Goal: Transaction & Acquisition: Purchase product/service

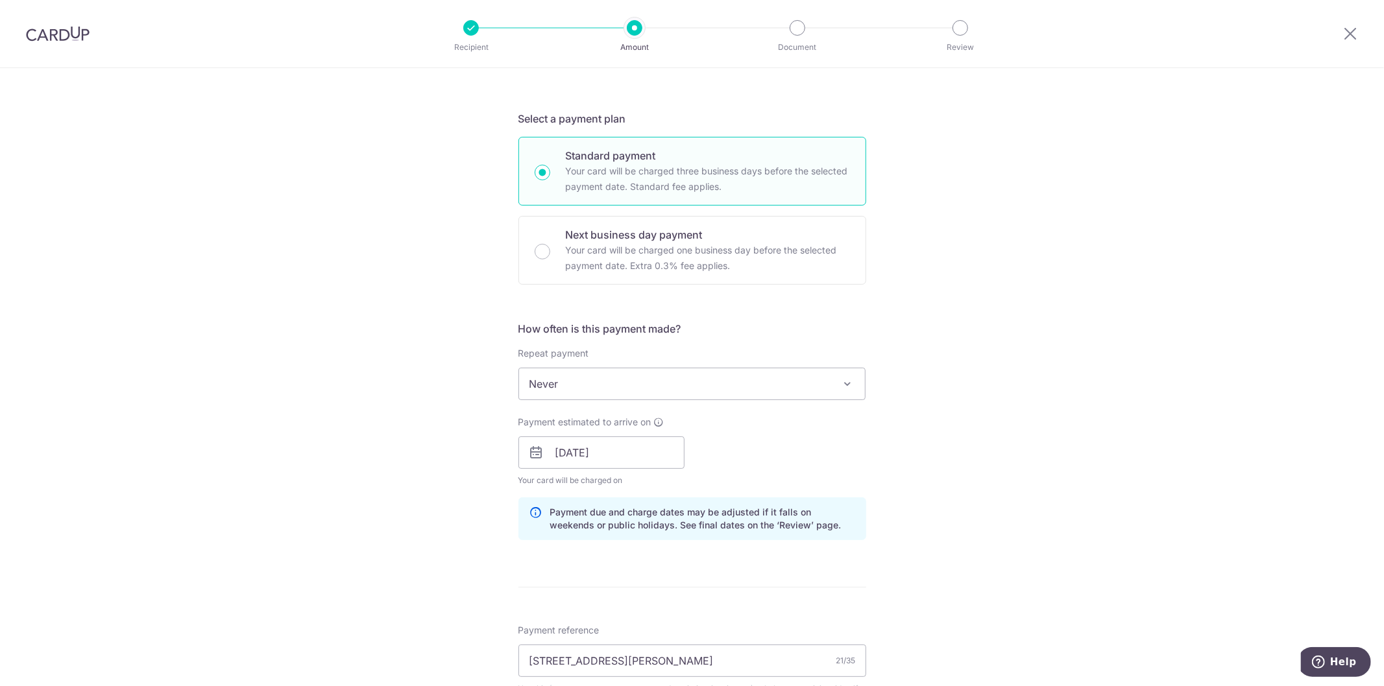
scroll to position [288, 0]
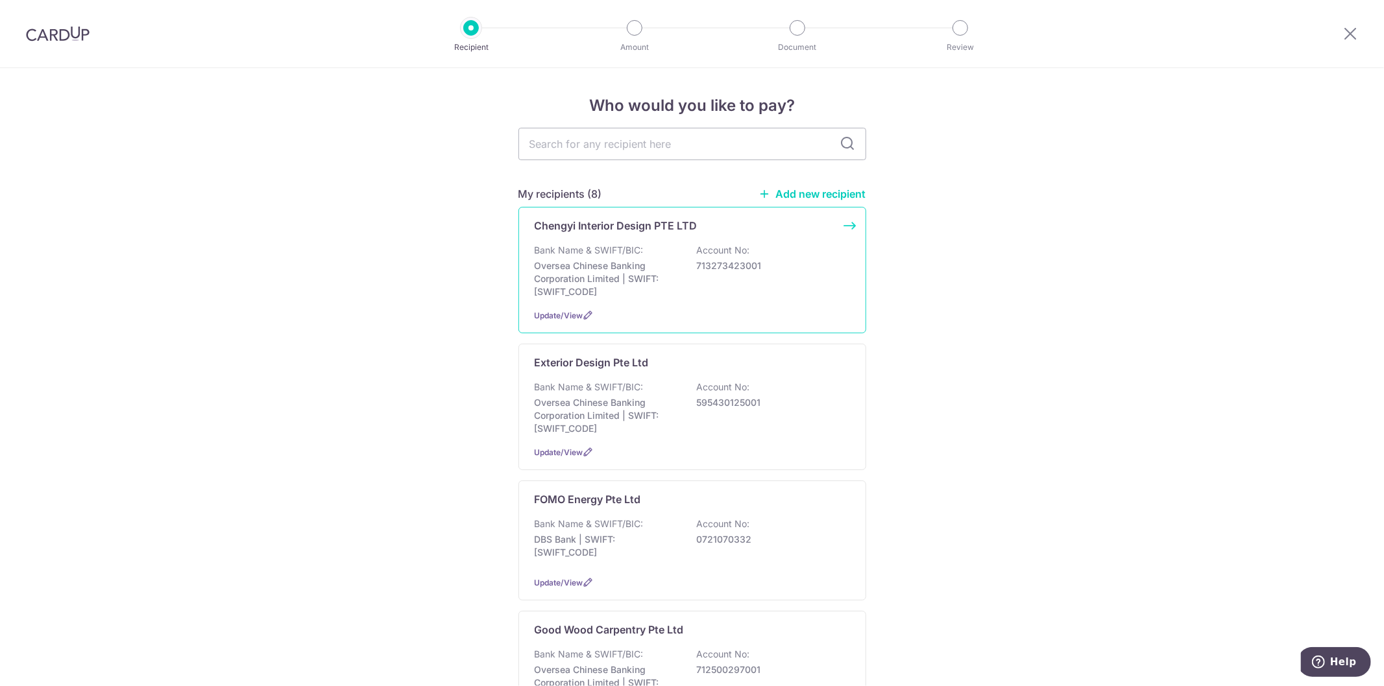
click at [658, 300] on div "Chengyi Interior Design PTE LTD Bank Name & SWIFT/BIC: Oversea Chinese Banking …" at bounding box center [692, 270] width 348 height 127
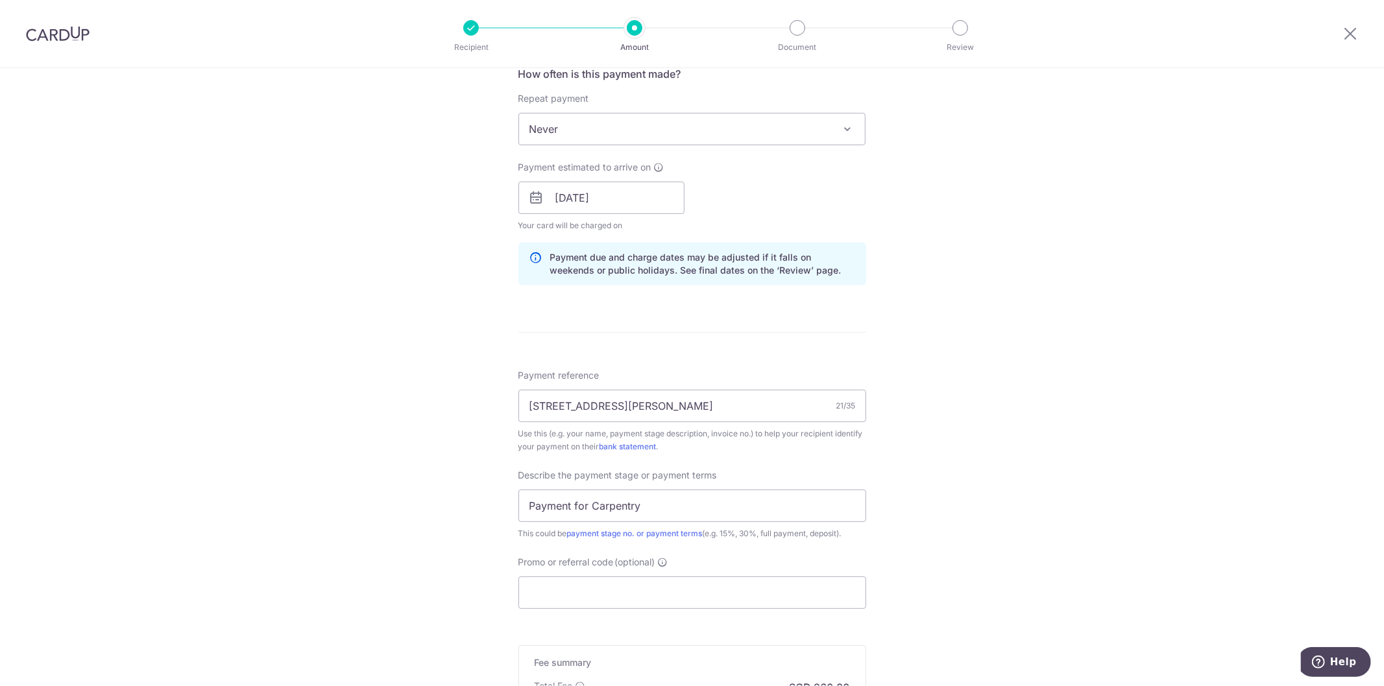
scroll to position [576, 0]
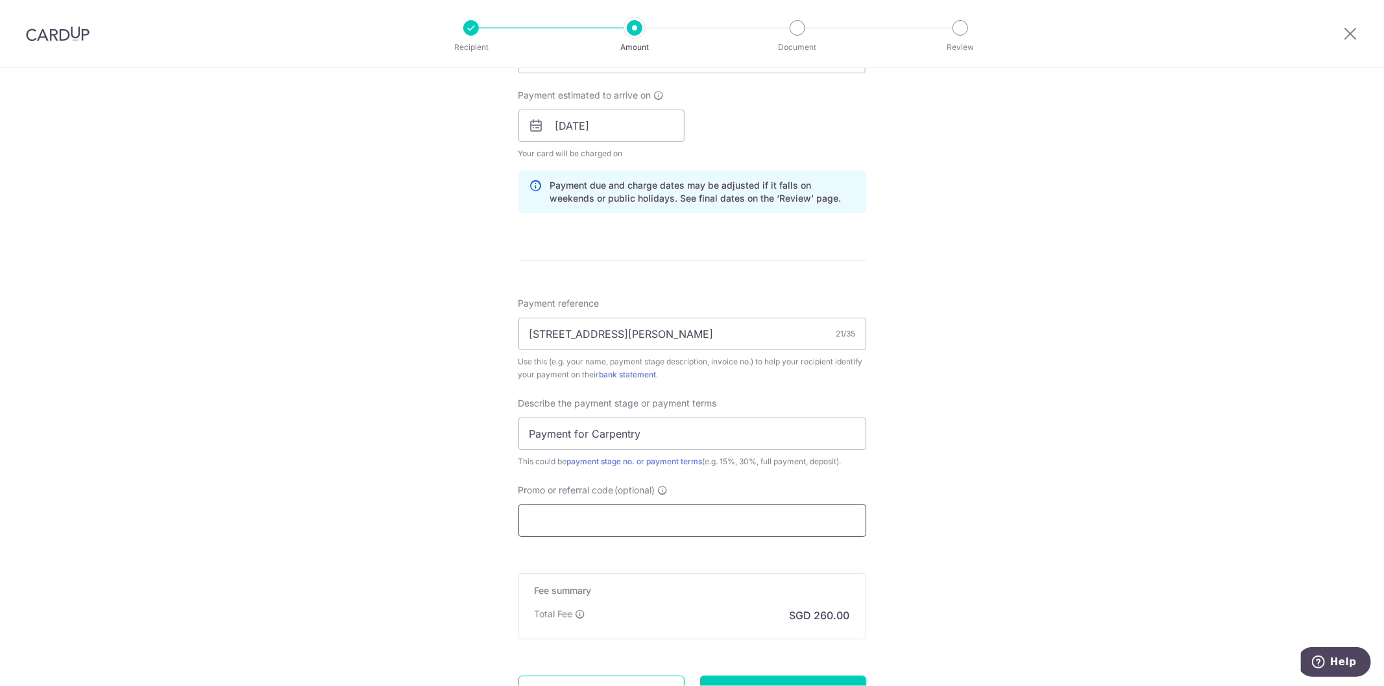
click at [716, 514] on input "Promo or referral code (optional)" at bounding box center [692, 521] width 348 height 32
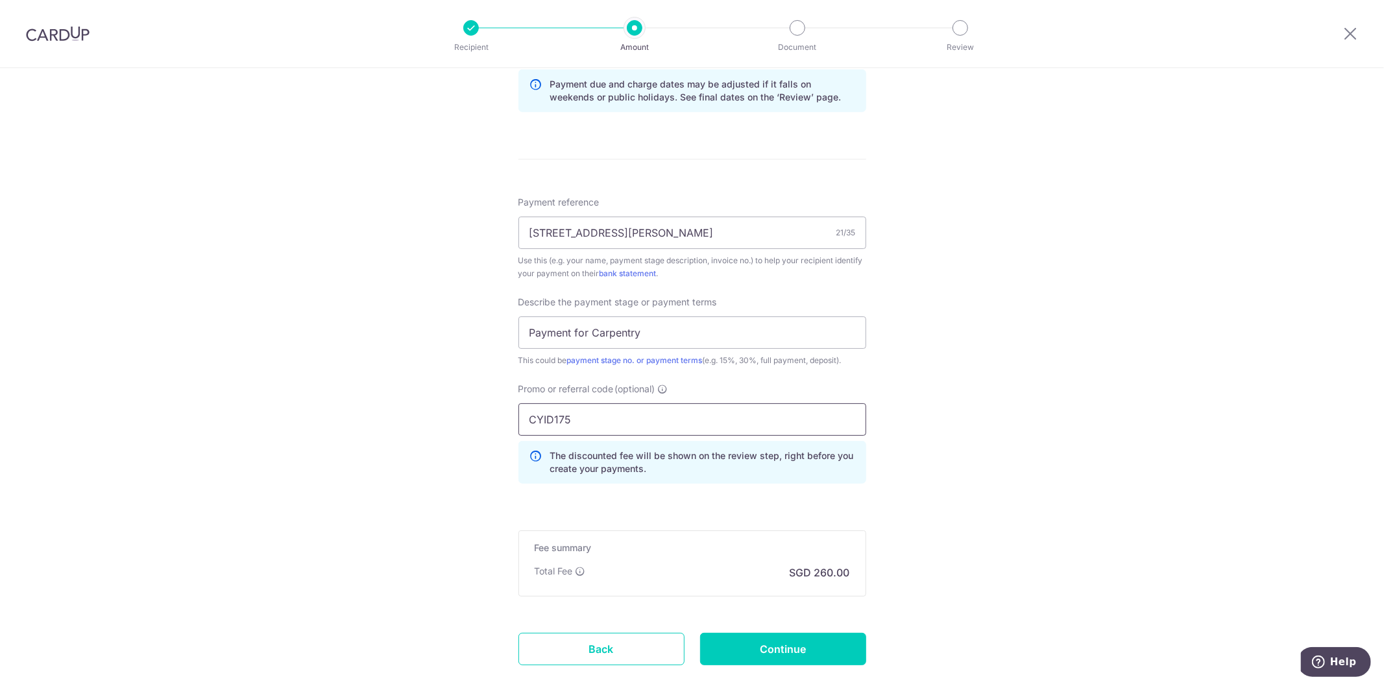
scroll to position [754, 0]
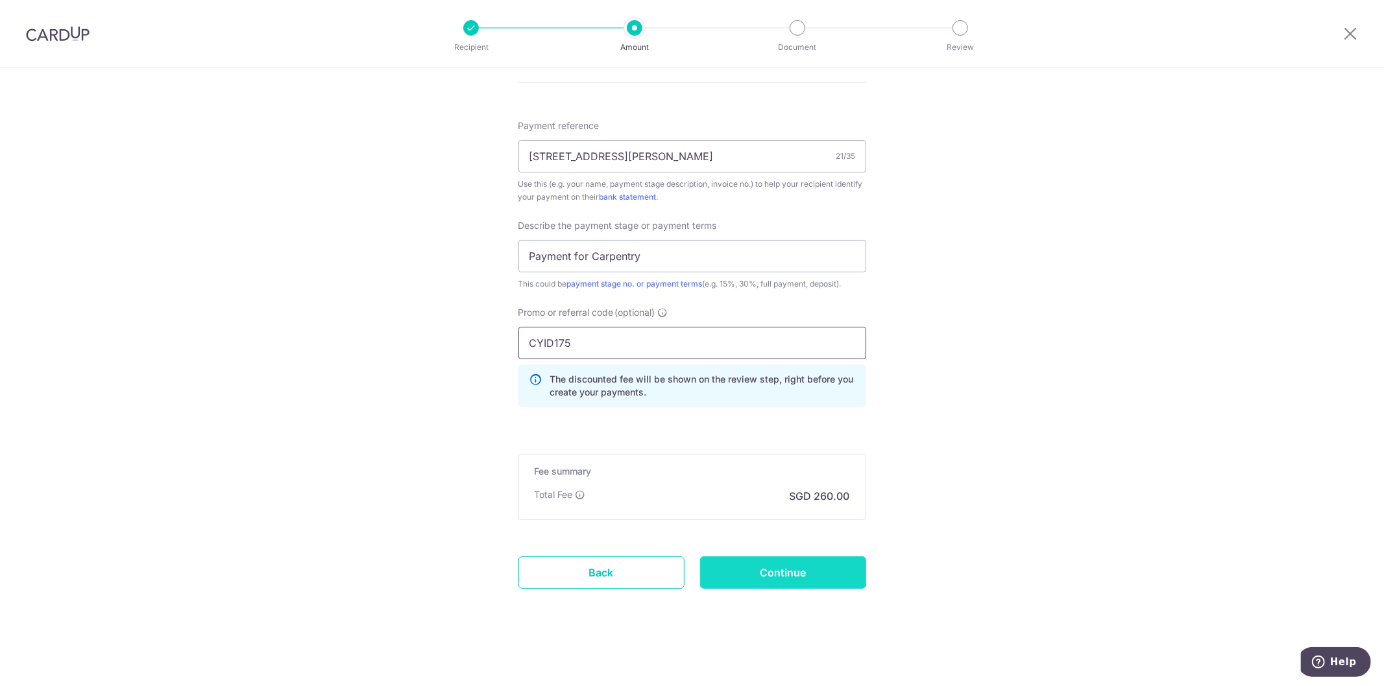
type input "CYID175"
click at [781, 568] on input "Continue" at bounding box center [783, 573] width 166 height 32
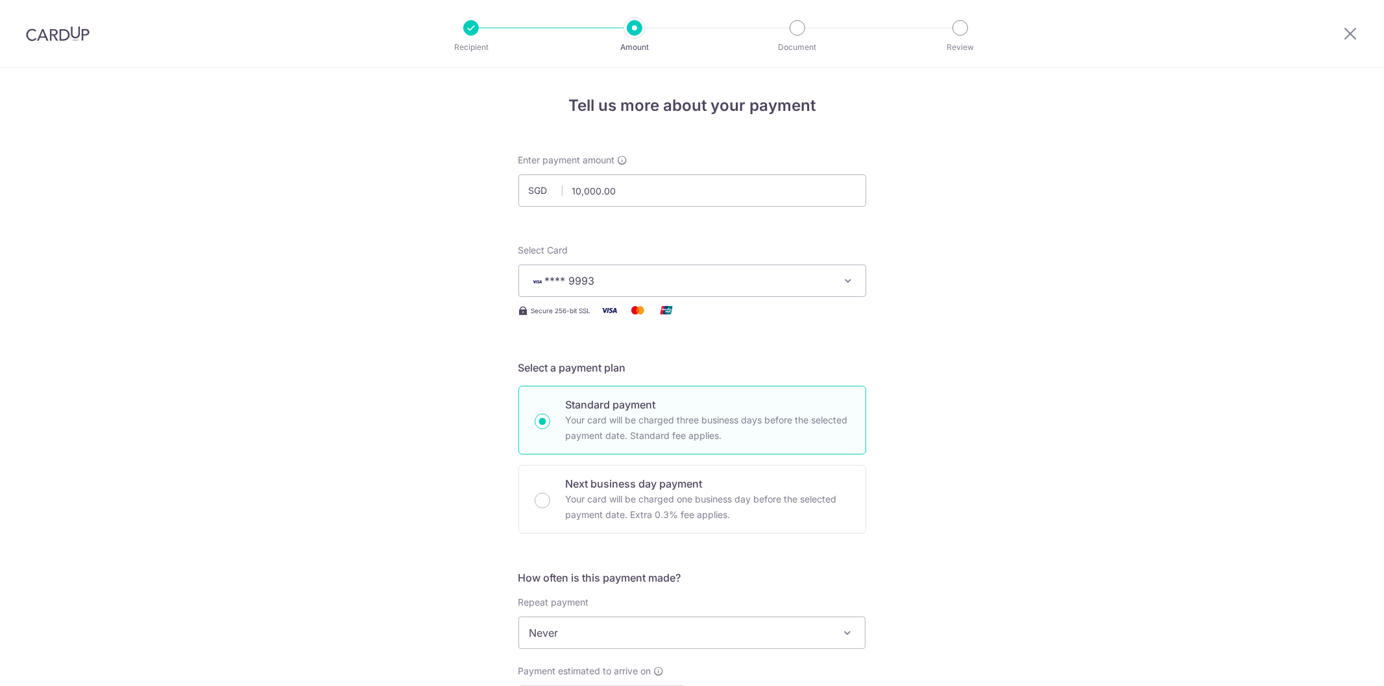
scroll to position [772, 0]
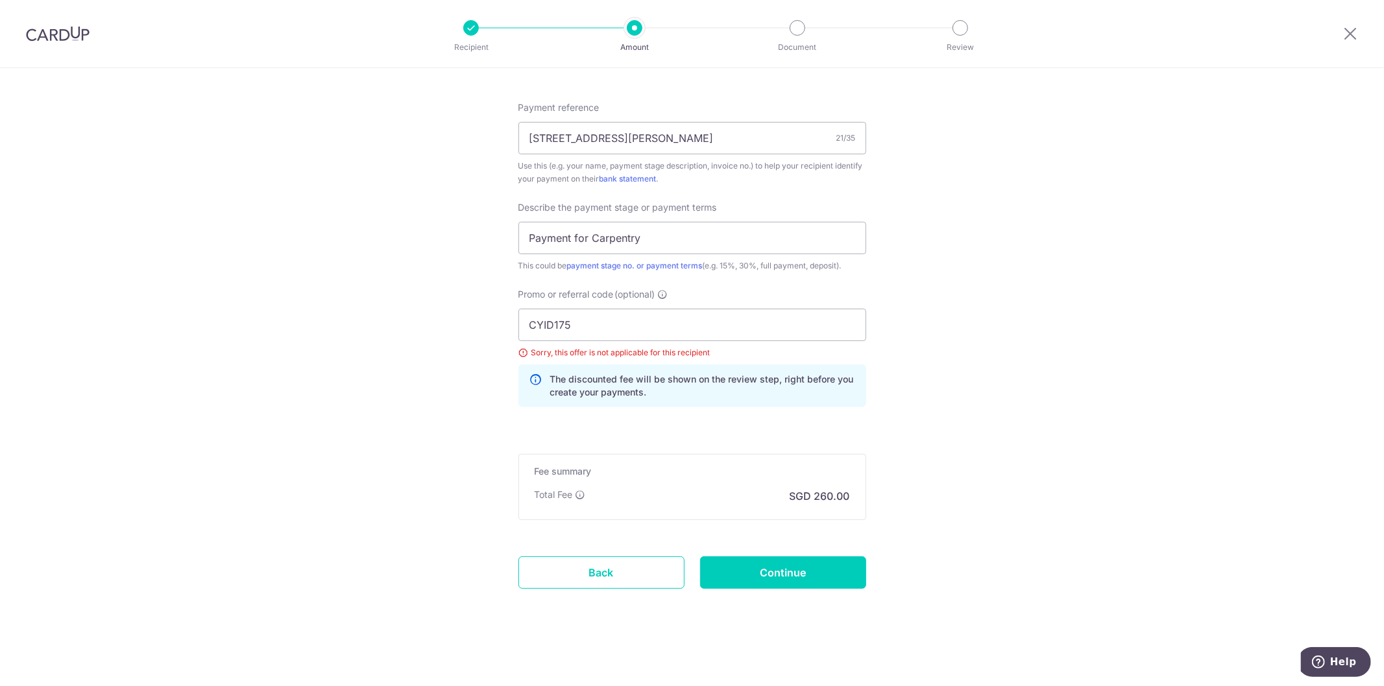
click at [531, 383] on icon at bounding box center [535, 386] width 13 height 26
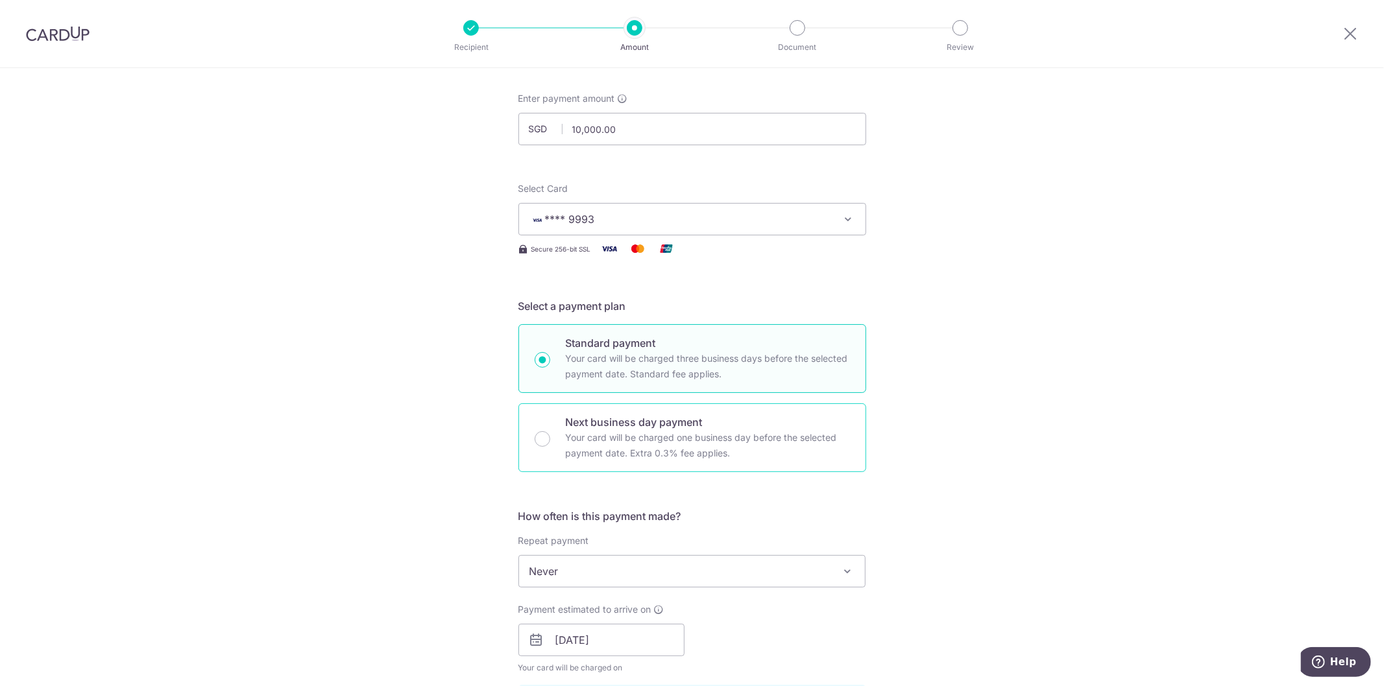
scroll to position [0, 0]
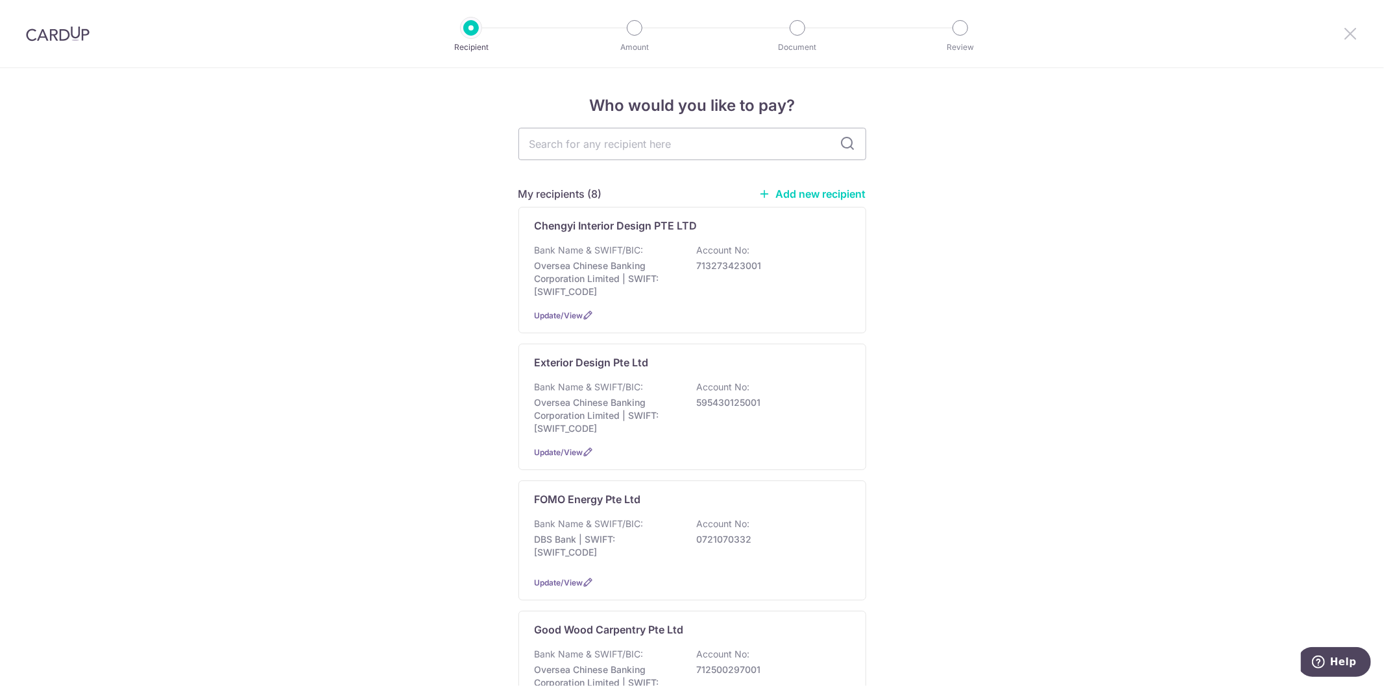
click at [1352, 34] on icon at bounding box center [1351, 33] width 16 height 16
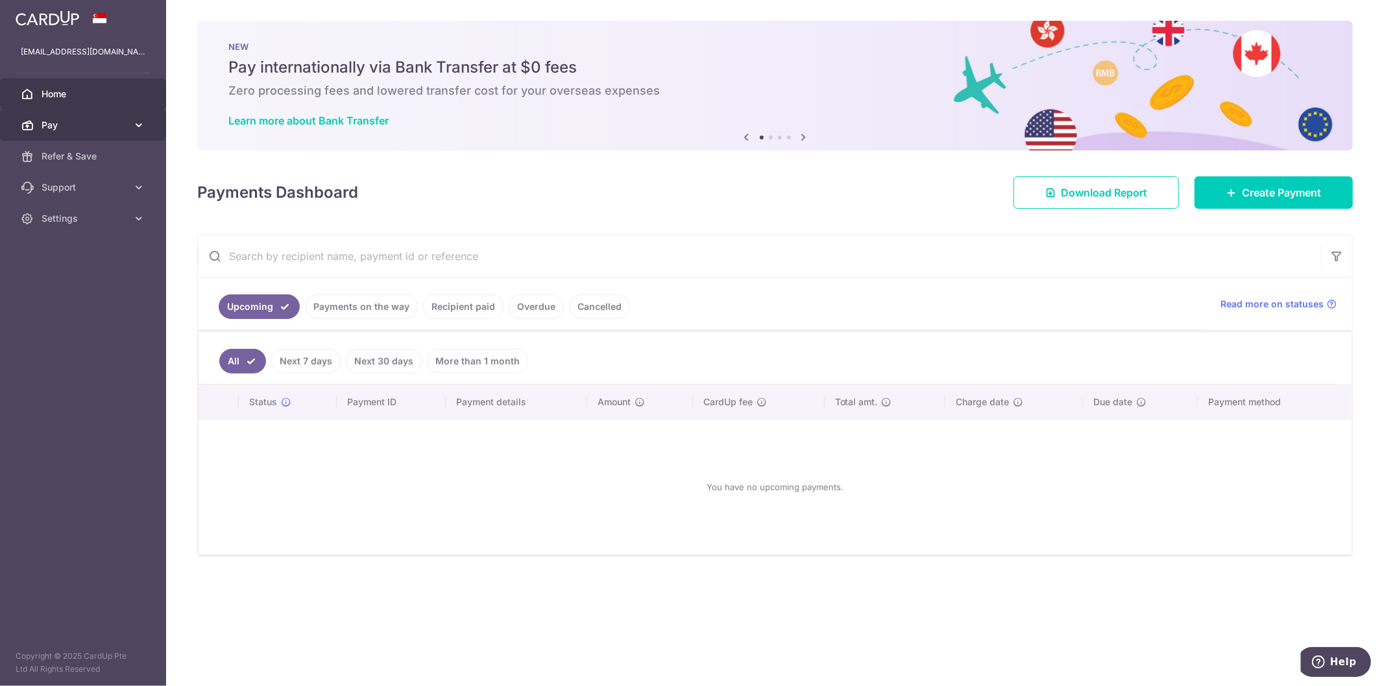
click at [49, 132] on link "Pay" at bounding box center [83, 125] width 166 height 31
click at [117, 189] on span "Recipients" at bounding box center [85, 187] width 86 height 13
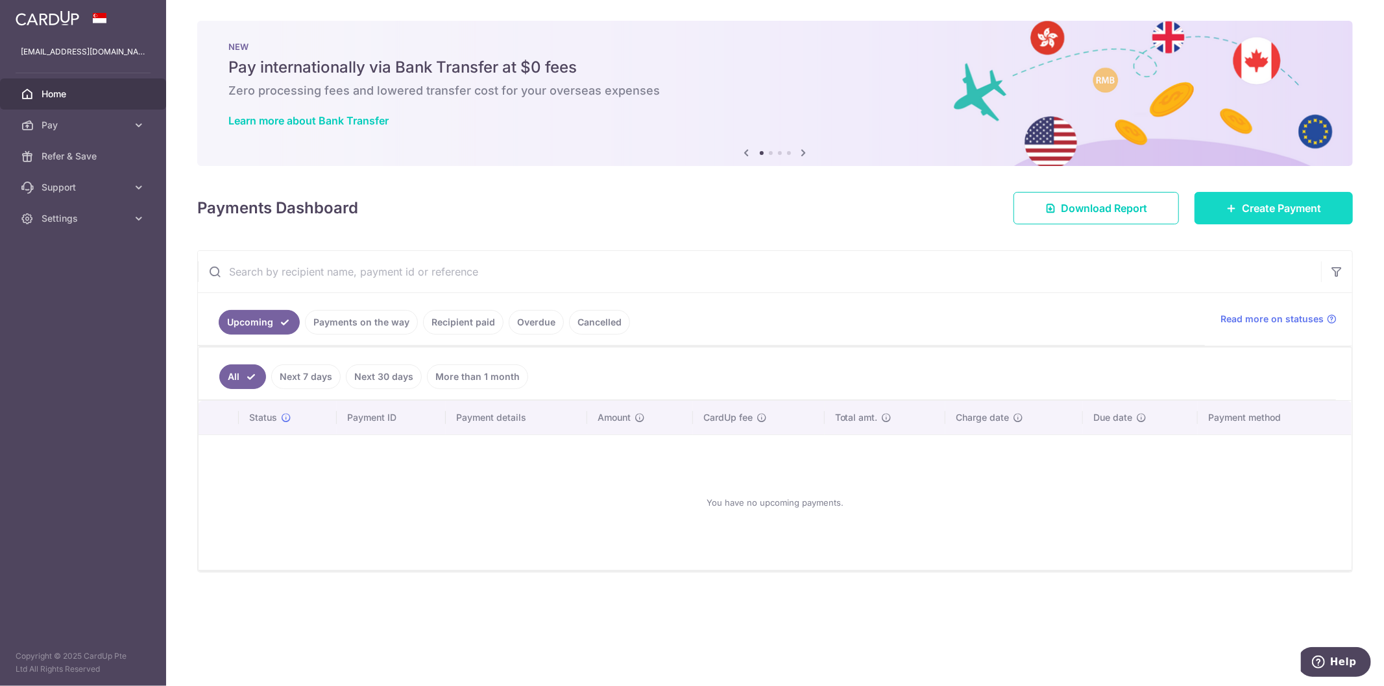
click at [1233, 204] on icon at bounding box center [1231, 208] width 10 height 10
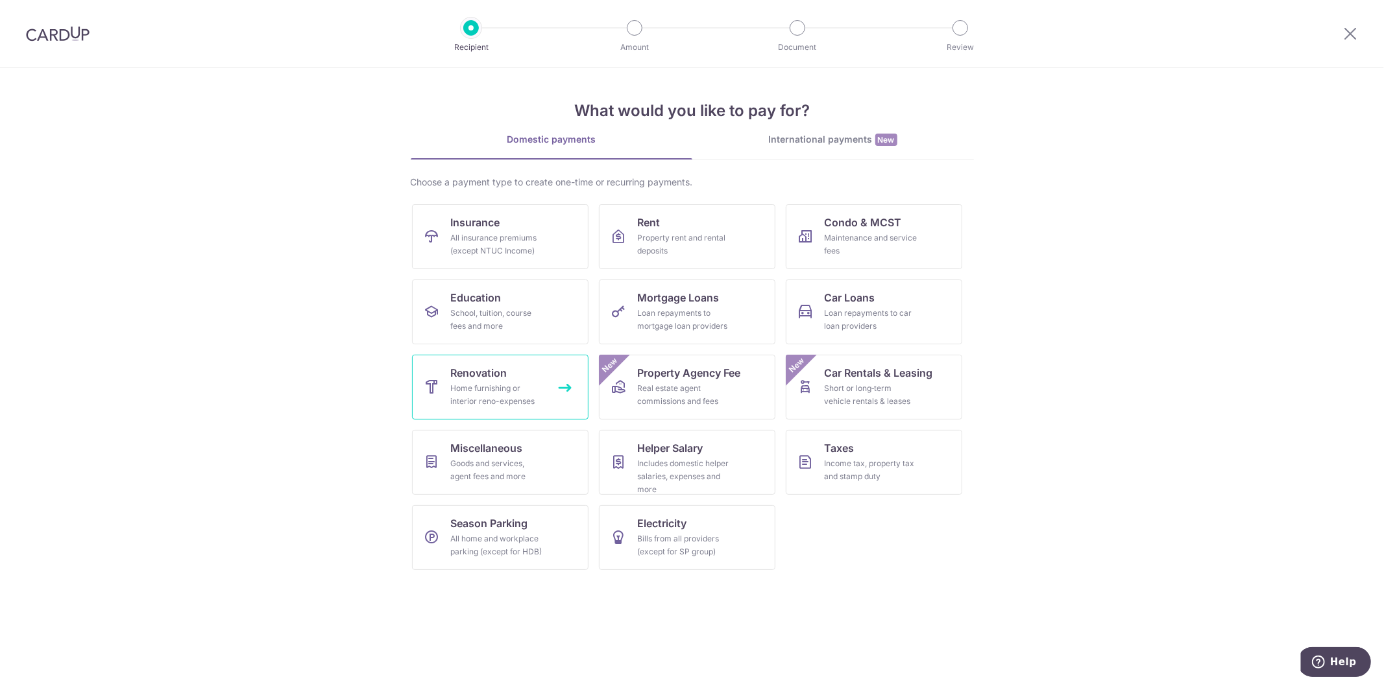
click at [502, 411] on link "Renovation Home furnishing or interior reno-expenses" at bounding box center [500, 387] width 176 height 65
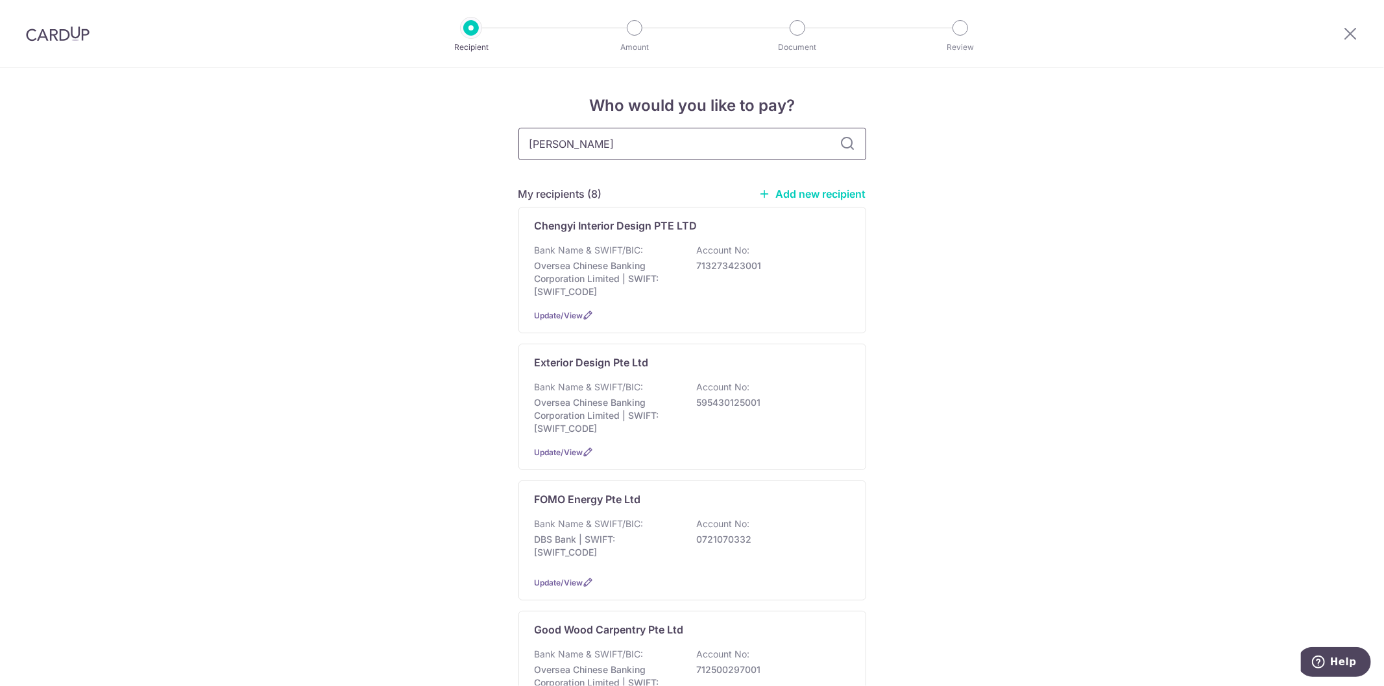
type input "[PERSON_NAME]"
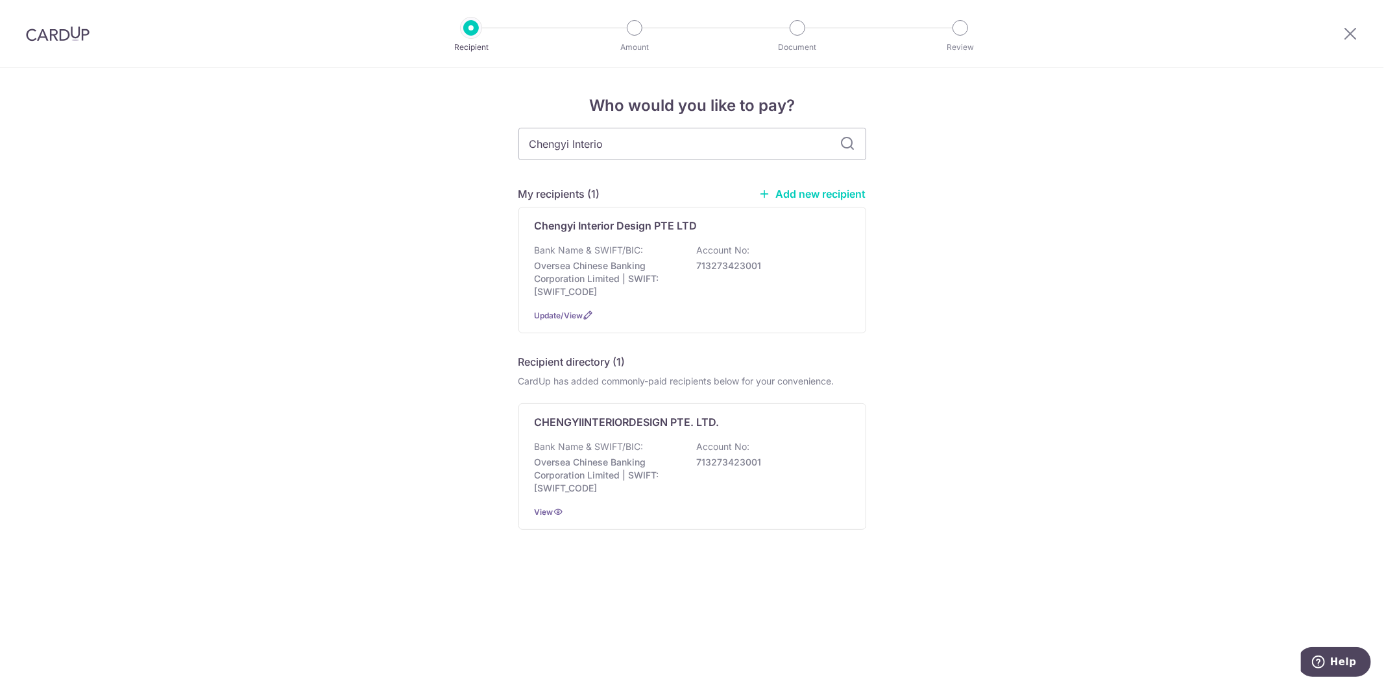
type input "Chengyi Interior"
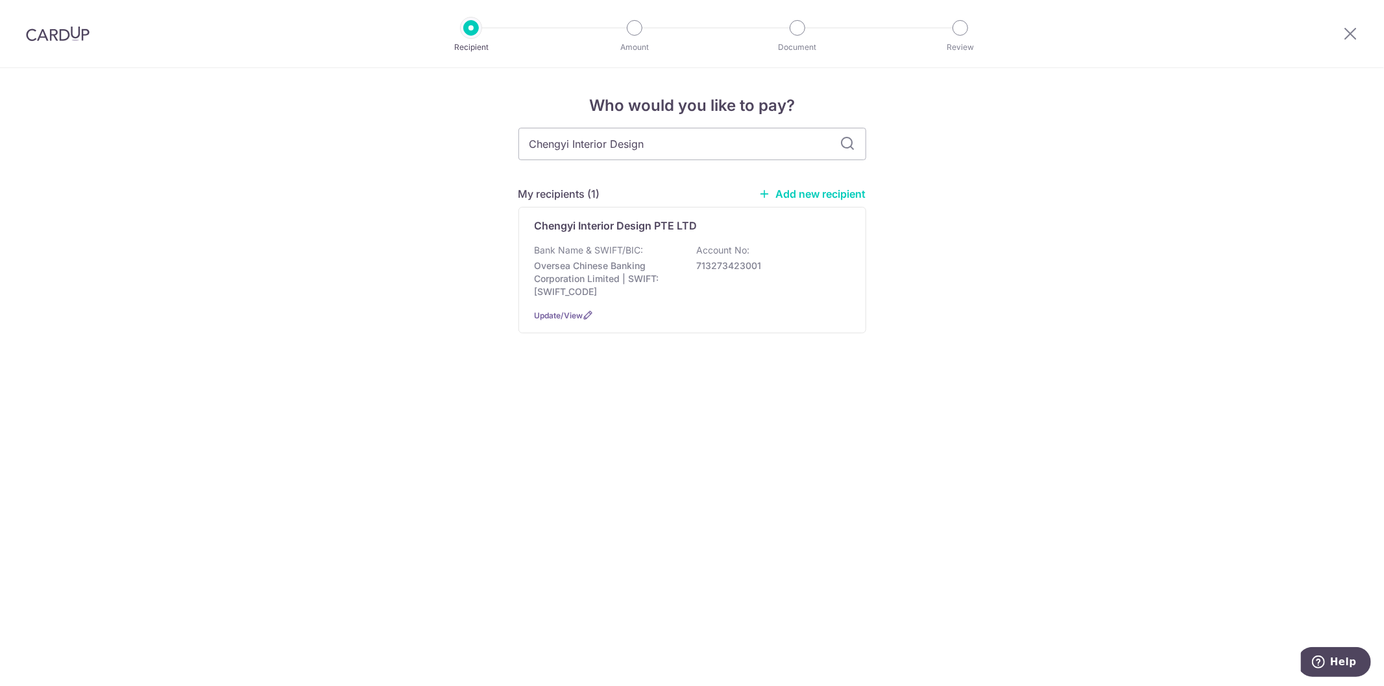
type input "Chengyi Interior Design"
click at [847, 141] on icon at bounding box center [848, 144] width 16 height 16
drag, startPoint x: 646, startPoint y: 143, endPoint x: 419, endPoint y: 140, distance: 227.1
click at [419, 140] on div "Who would you like to pay? Chengyi Interior Design My recipients (1) Add new re…" at bounding box center [692, 377] width 1384 height 618
click at [807, 191] on link "Add new recipient" at bounding box center [812, 194] width 107 height 13
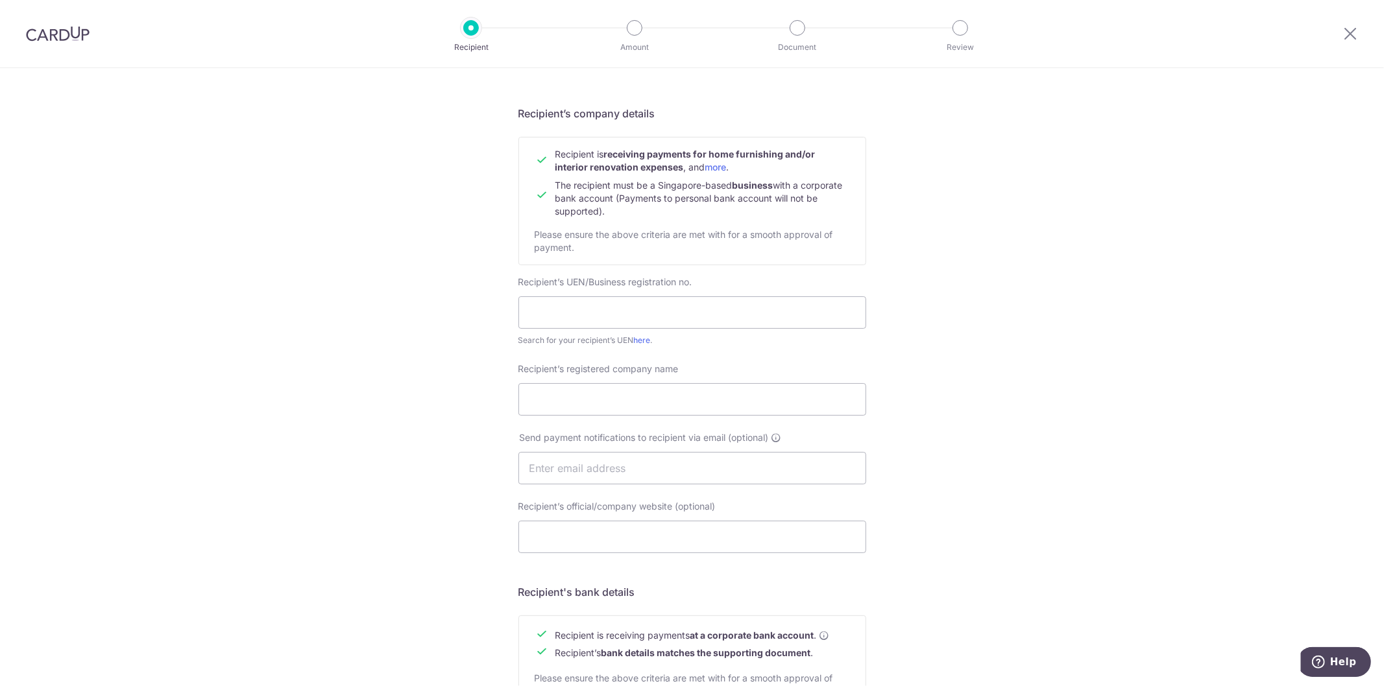
scroll to position [72, 0]
click at [529, 398] on input "Recipient’s registered company name" at bounding box center [692, 399] width 348 height 32
paste input "Chengyi Interior Design"
type input "Chengyi Interior Design"
click at [71, 34] on img at bounding box center [58, 34] width 64 height 16
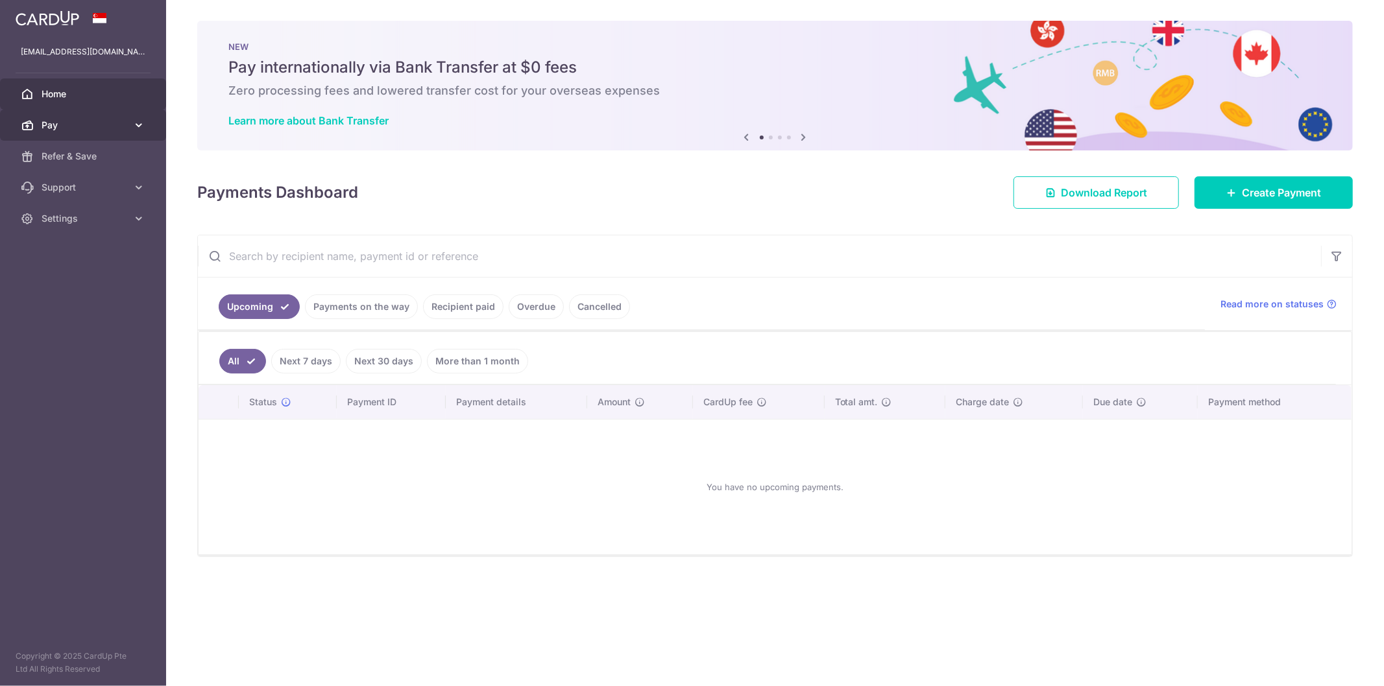
click at [73, 127] on span "Pay" at bounding box center [85, 125] width 86 height 13
click at [80, 184] on span "Recipients" at bounding box center [85, 187] width 86 height 13
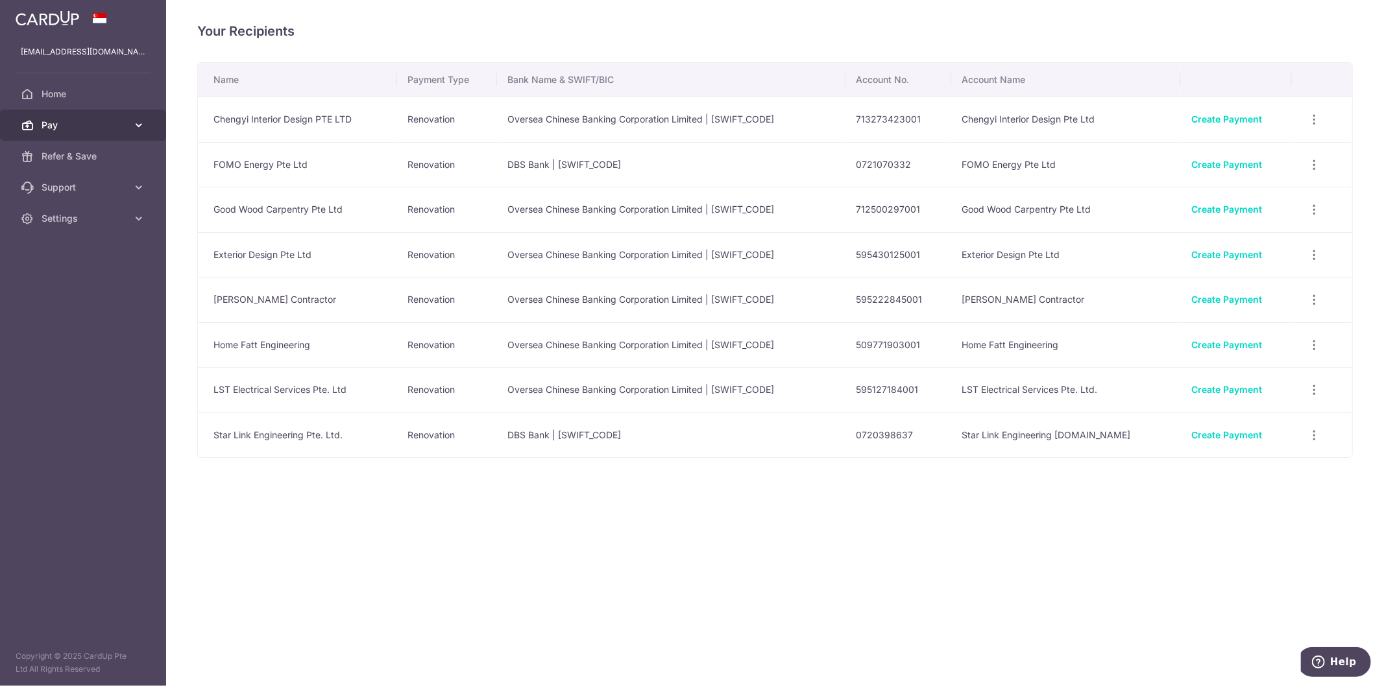
click at [88, 125] on span "Pay" at bounding box center [85, 125] width 86 height 13
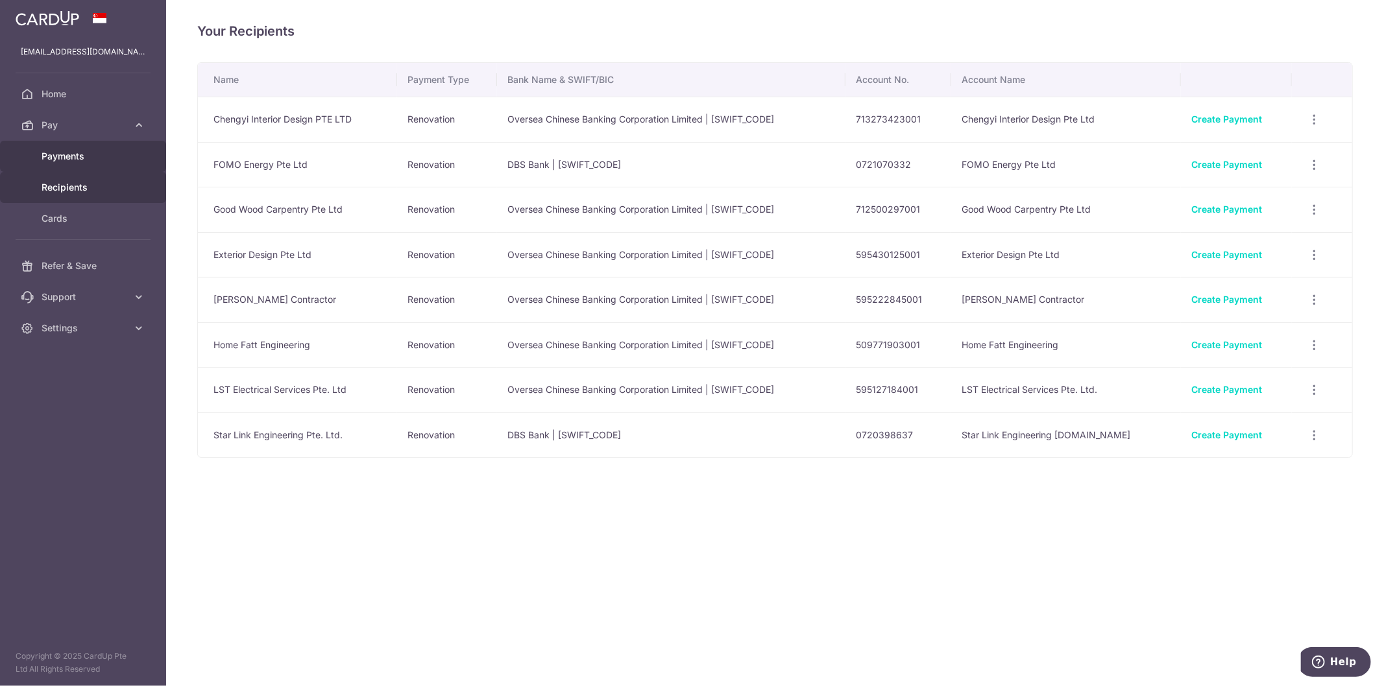
click at [99, 158] on span "Payments" at bounding box center [85, 156] width 86 height 13
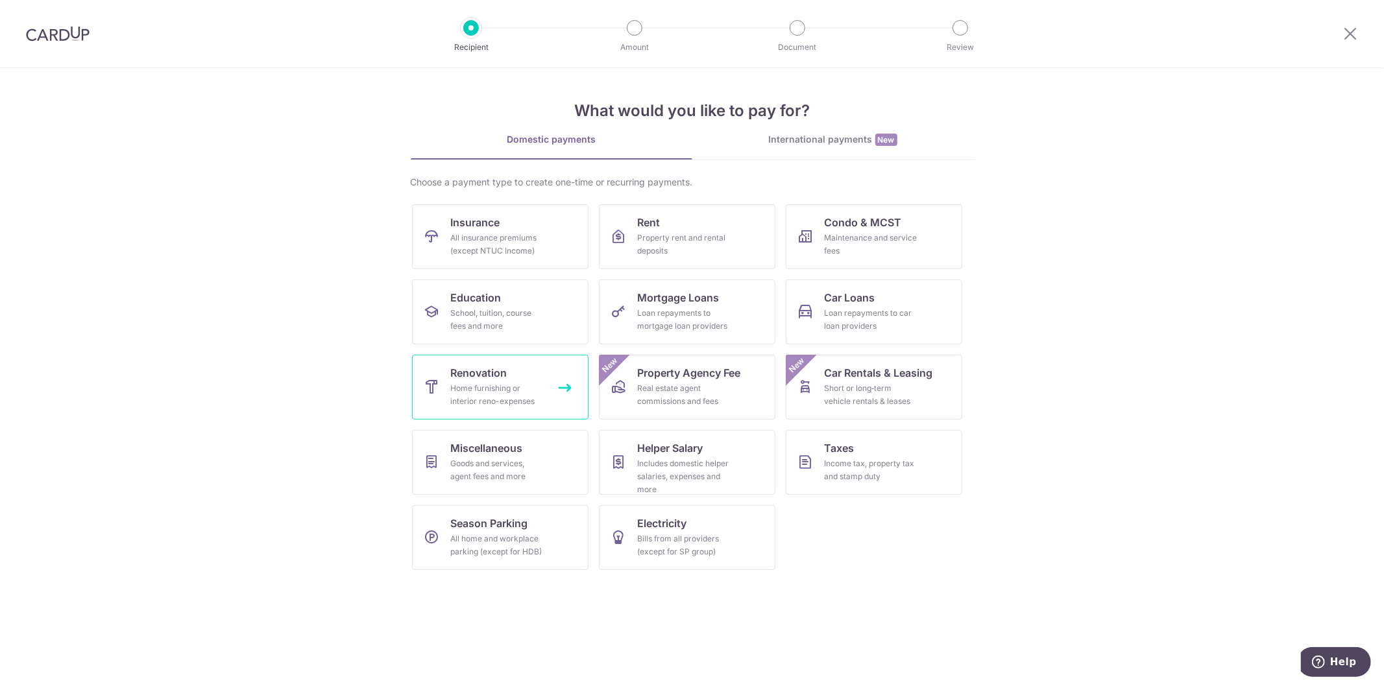
click at [494, 406] on div "Home furnishing or interior reno-expenses" at bounding box center [497, 395] width 93 height 26
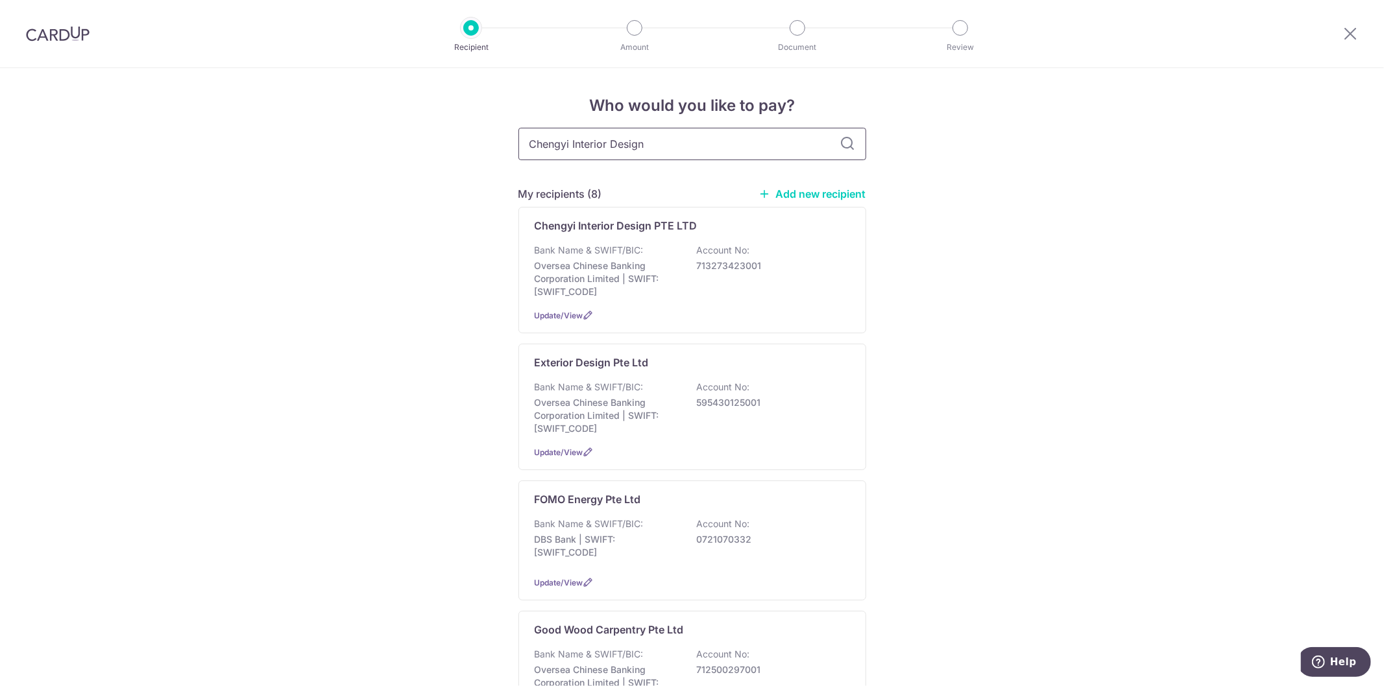
type input "Chengyi Interior Design"
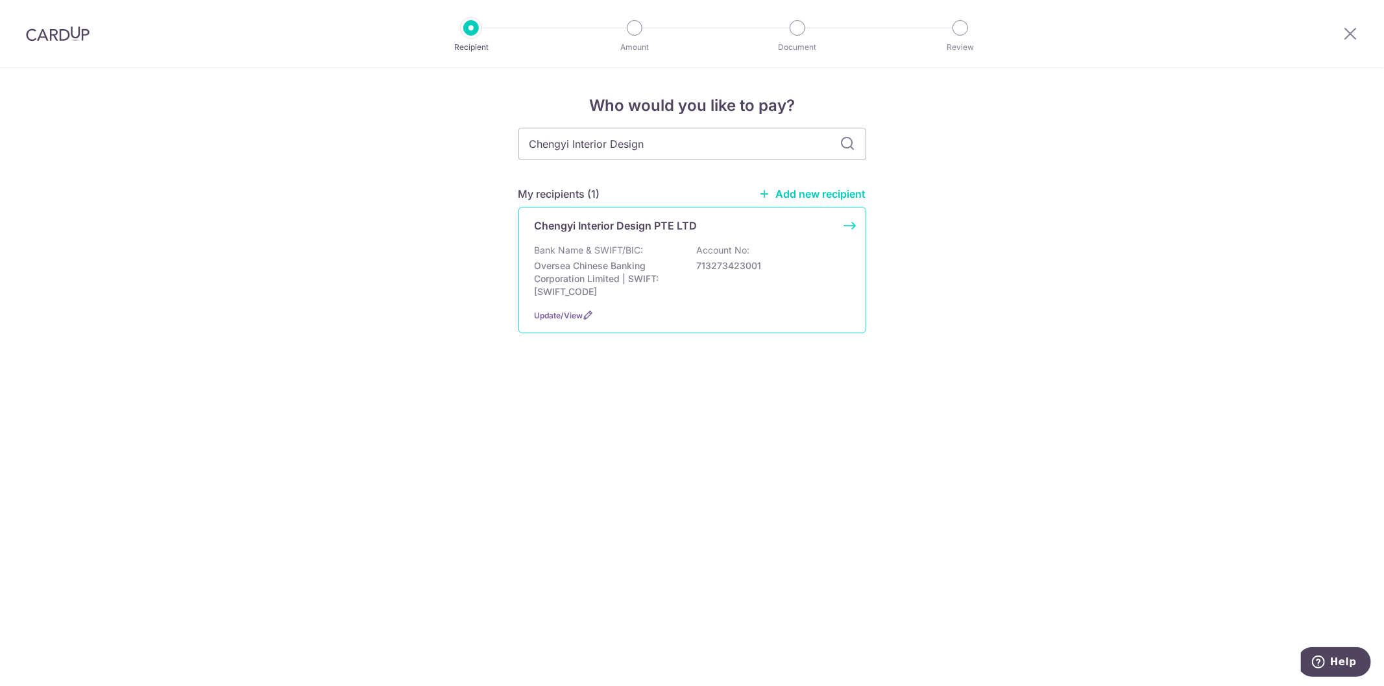
click at [844, 223] on div "Chengyi Interior Design PTE LTD Bank Name & SWIFT/BIC: Oversea Chinese Banking …" at bounding box center [692, 270] width 348 height 127
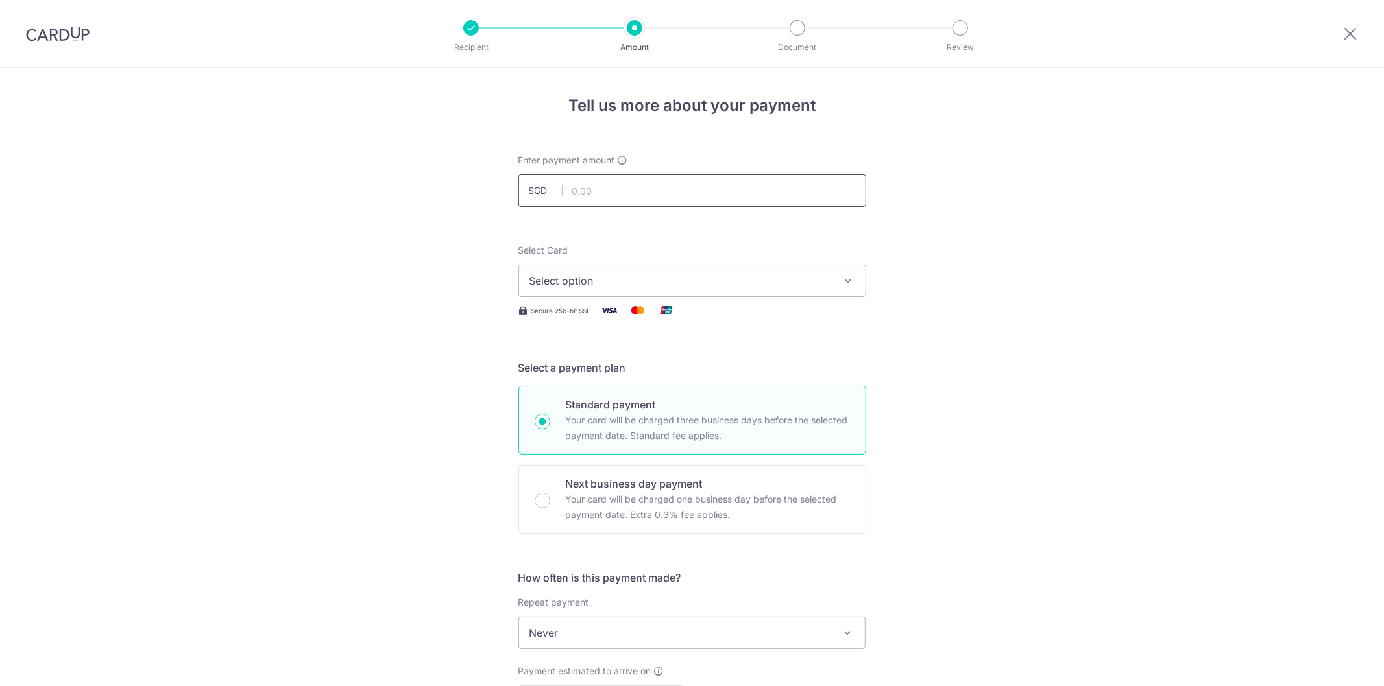
click at [581, 190] on input "text" at bounding box center [692, 191] width 348 height 32
type input "10,000.00"
click at [555, 282] on span "Select option" at bounding box center [680, 281] width 302 height 16
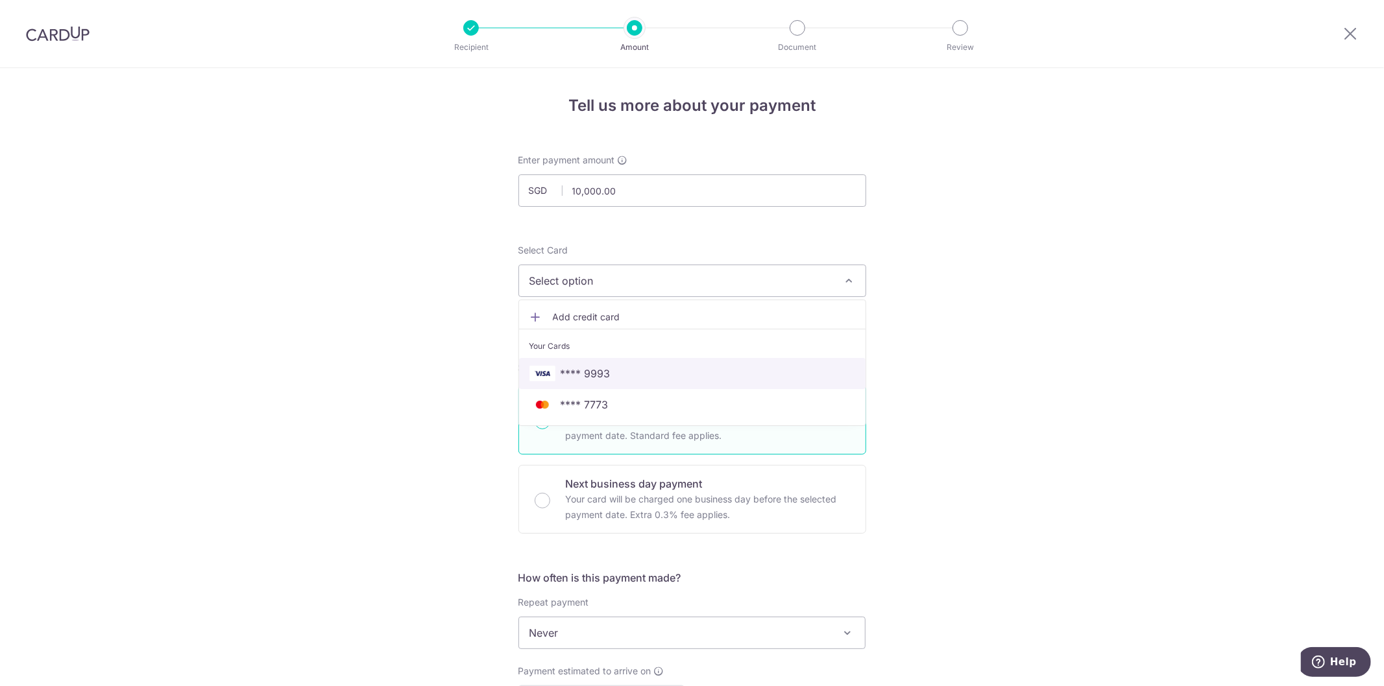
click at [571, 376] on span "**** 9993" at bounding box center [586, 374] width 50 height 16
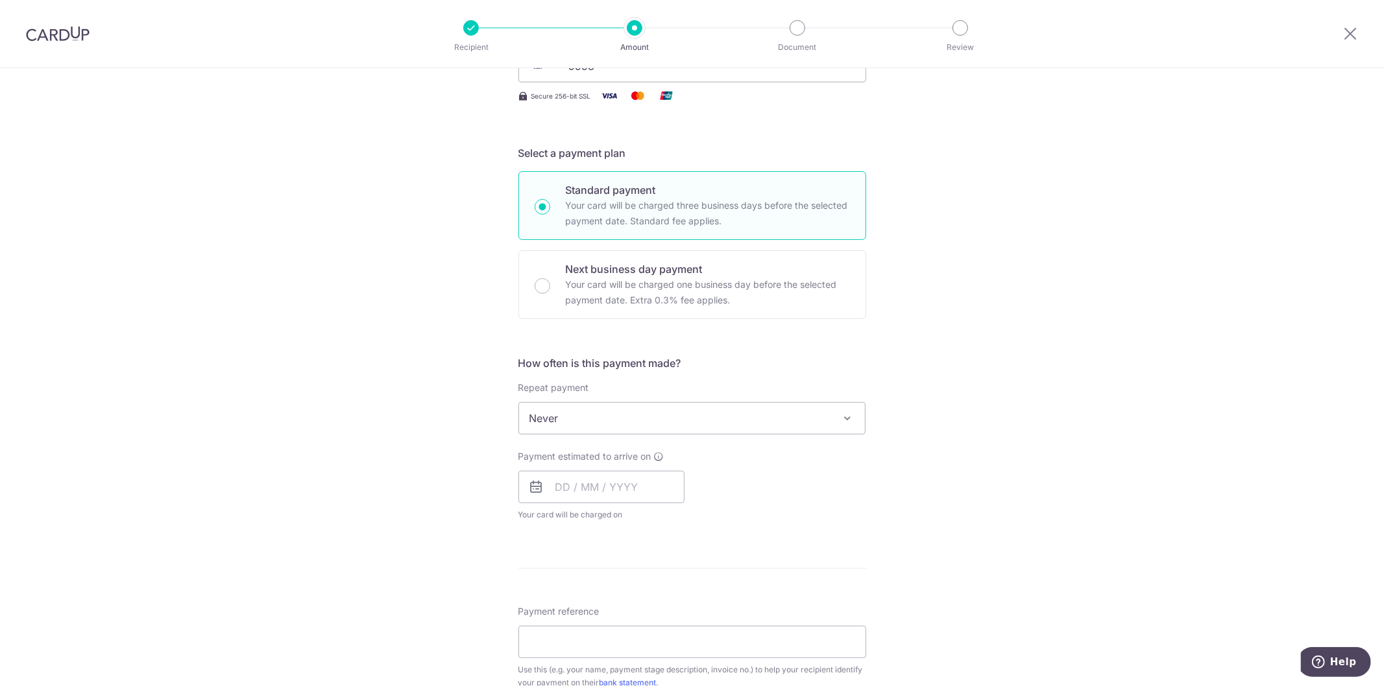
scroll to position [216, 0]
click at [602, 468] on div "Payment estimated to arrive on Your card will be charged on for the first payme…" at bounding box center [601, 484] width 166 height 71
click at [591, 483] on input "text" at bounding box center [601, 486] width 166 height 32
click at [568, 627] on link "13" at bounding box center [571, 630] width 21 height 21
type input "13/10/2025"
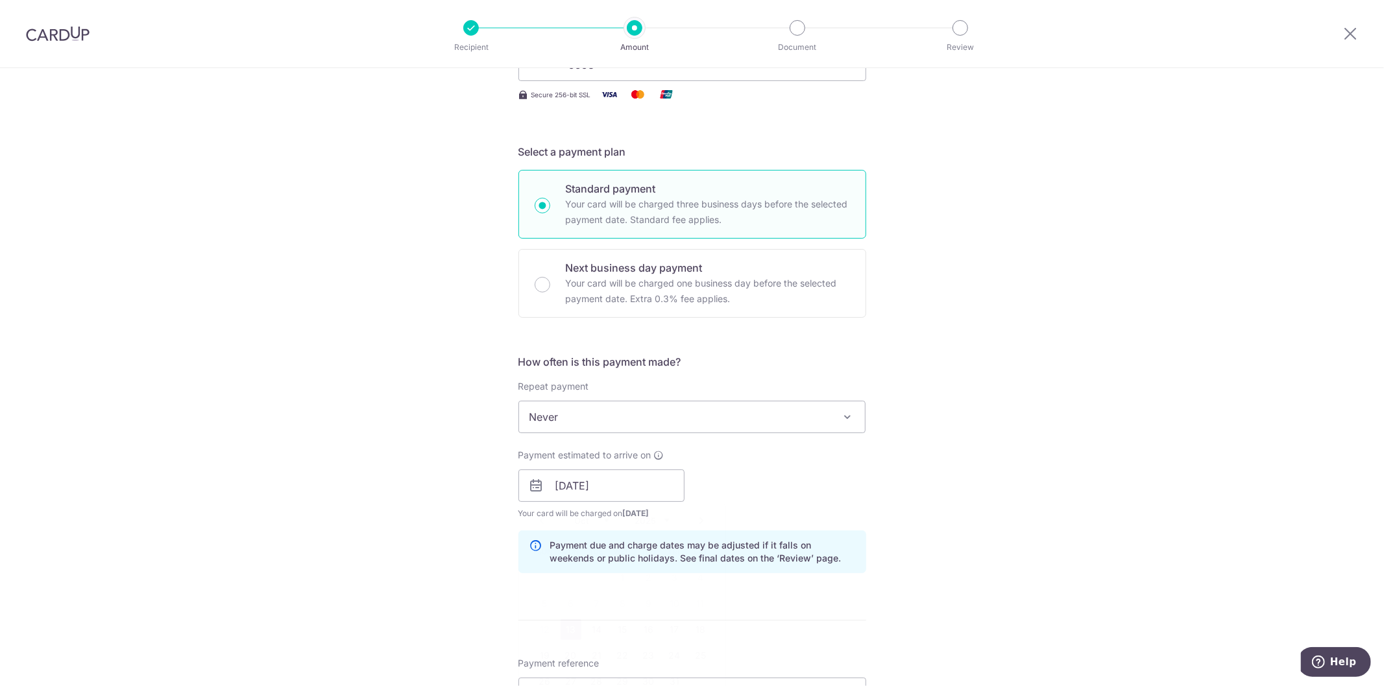
click at [837, 424] on span "Never" at bounding box center [692, 417] width 348 height 32
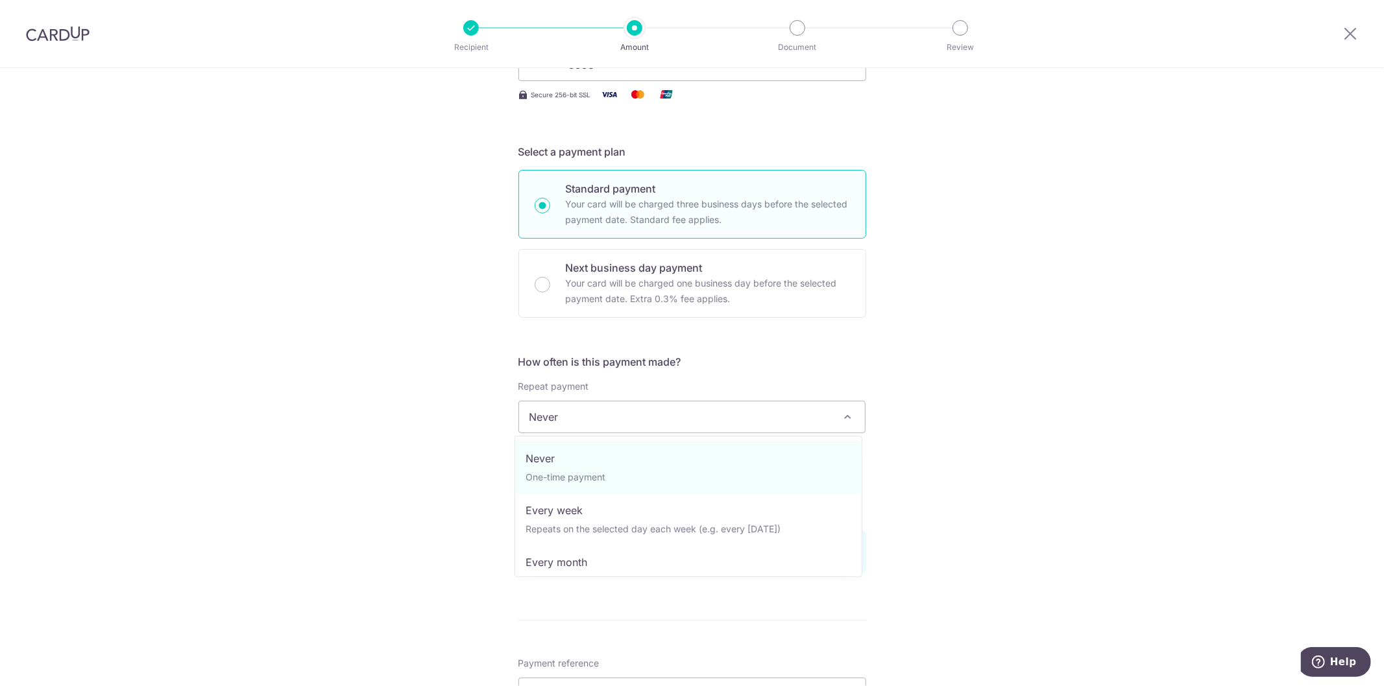
click at [942, 417] on div "Tell us more about your payment Enter payment amount SGD 10,000.00 10000.00 Sel…" at bounding box center [692, 509] width 1384 height 1314
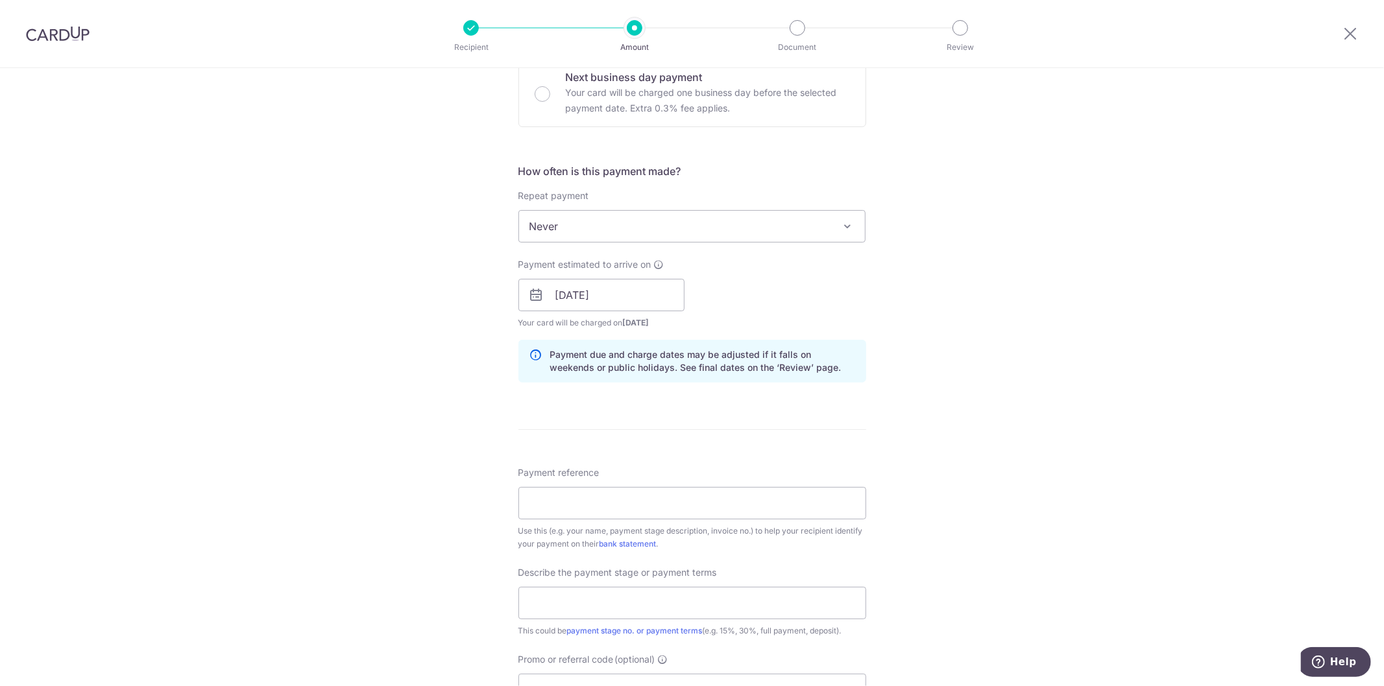
scroll to position [432, 0]
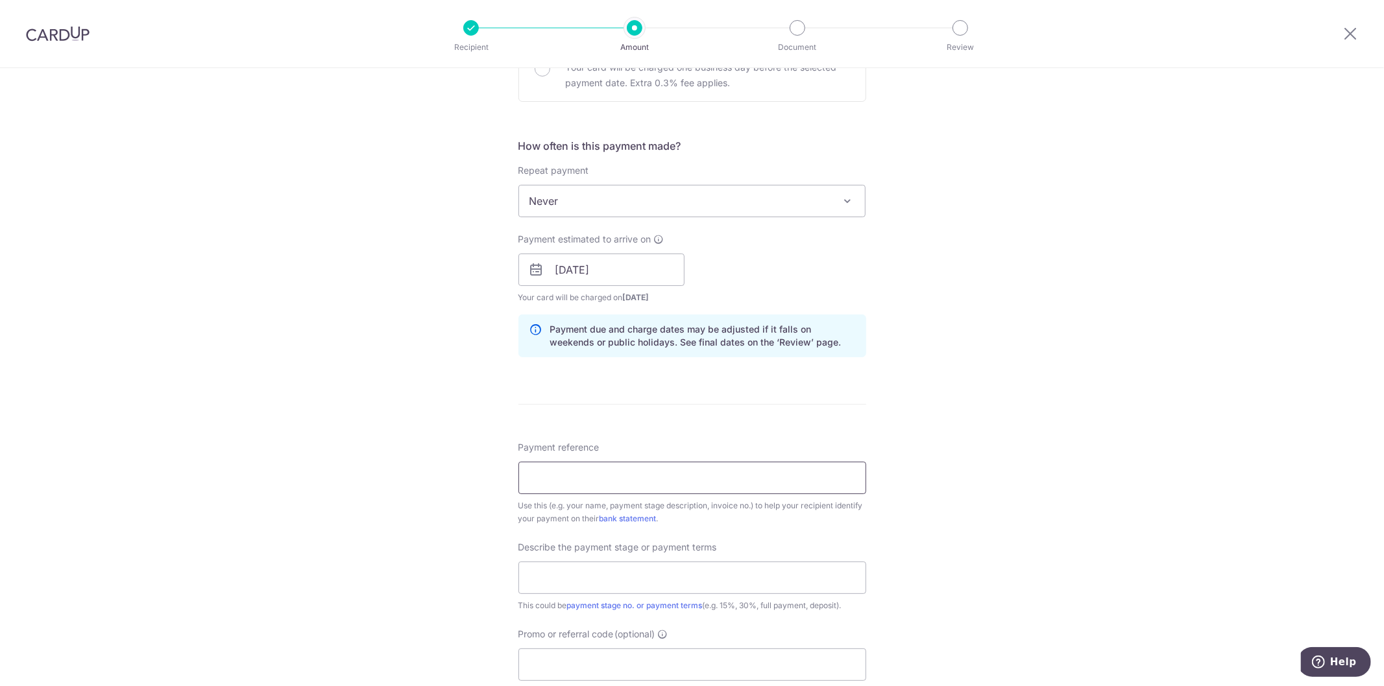
click at [712, 472] on input "Payment reference" at bounding box center [692, 478] width 348 height 32
type input "73 Choa Chu Kang Loop 12-12"
click at [782, 589] on input "text" at bounding box center [692, 578] width 348 height 32
type input "Payment for Carpentry"
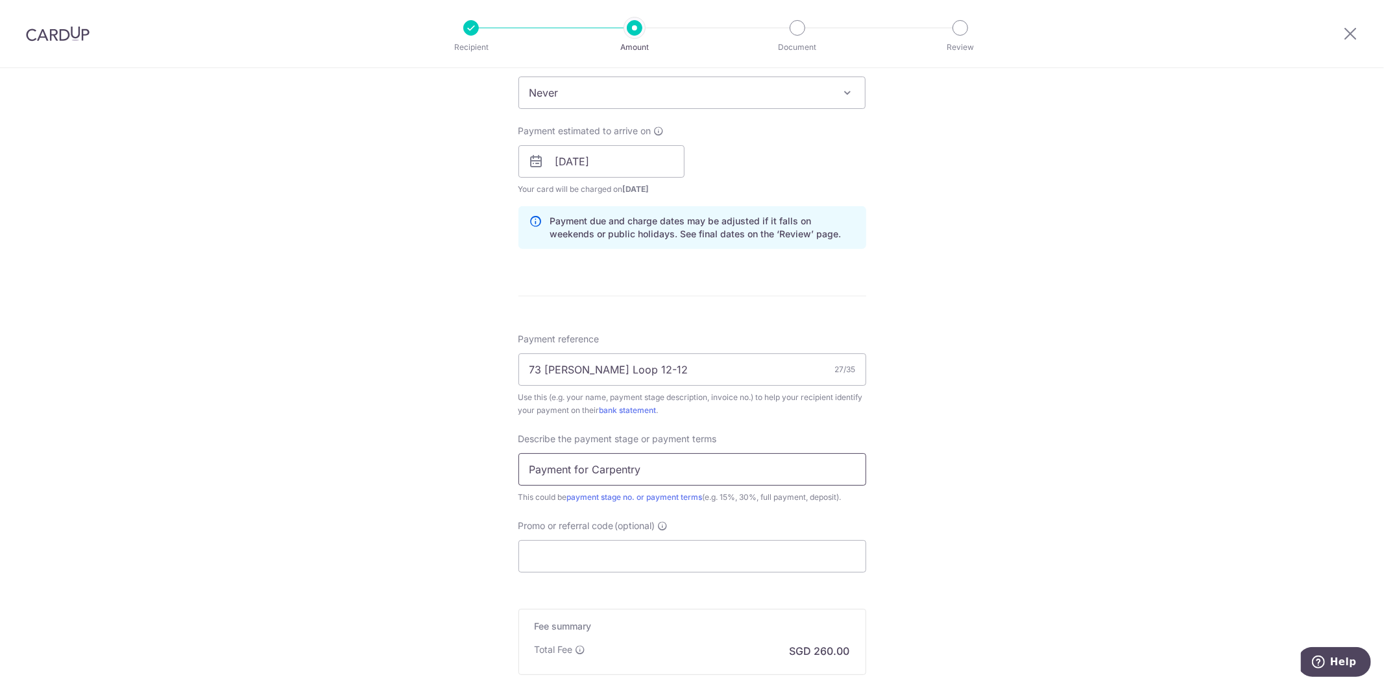
scroll to position [576, 0]
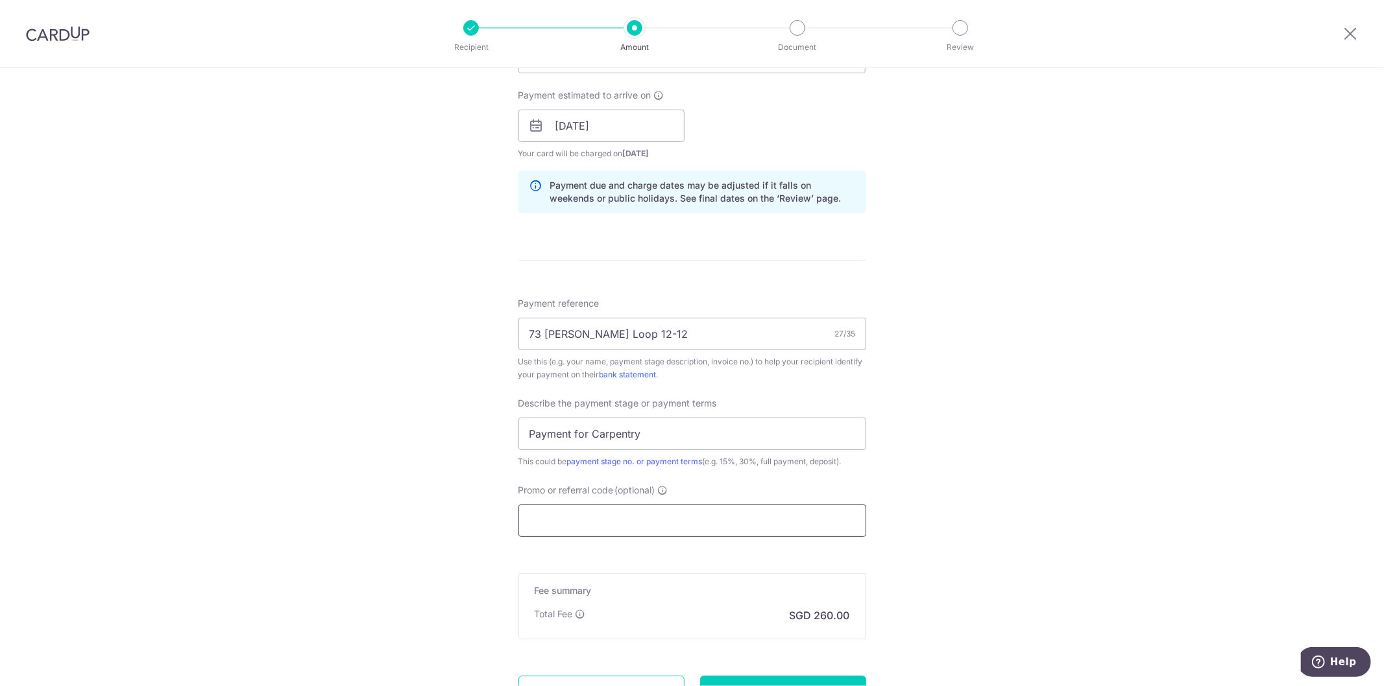
click at [692, 531] on input "Promo or referral code (optional)" at bounding box center [692, 521] width 348 height 32
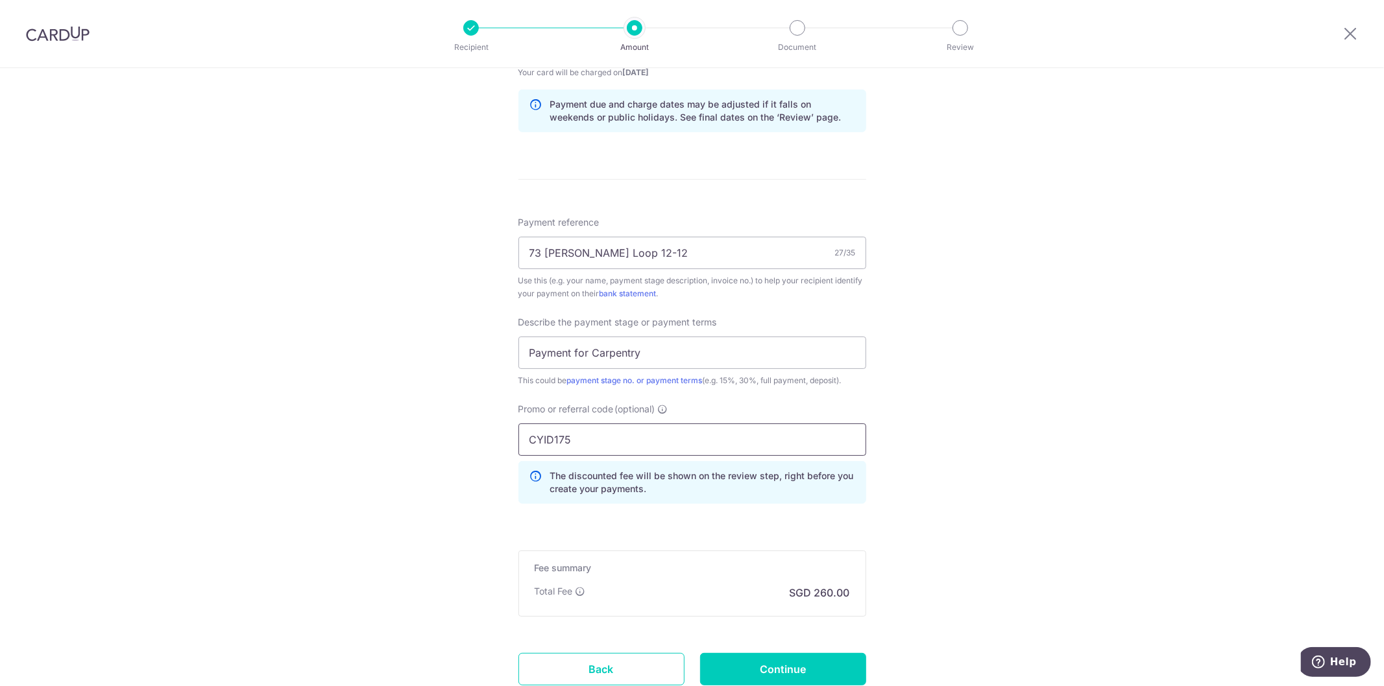
scroll to position [754, 0]
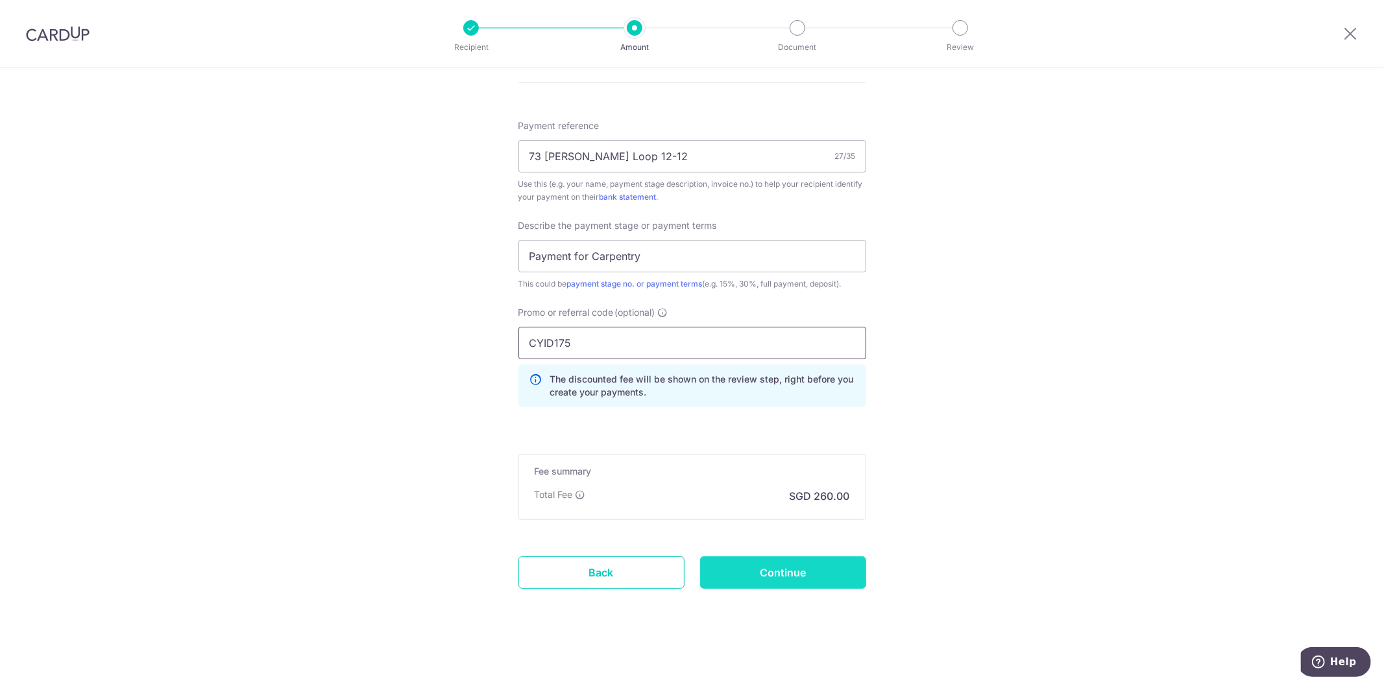
type input "CYID175"
click at [749, 582] on input "Continue" at bounding box center [783, 573] width 166 height 32
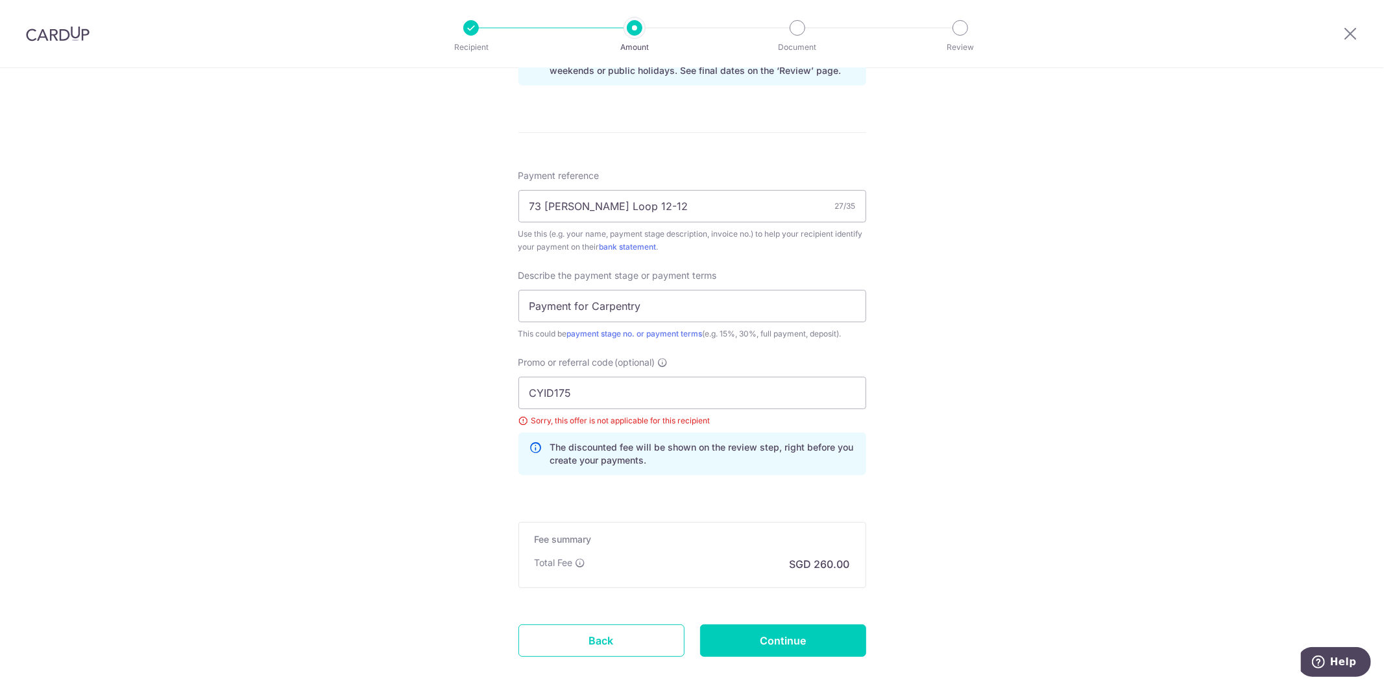
scroll to position [772, 0]
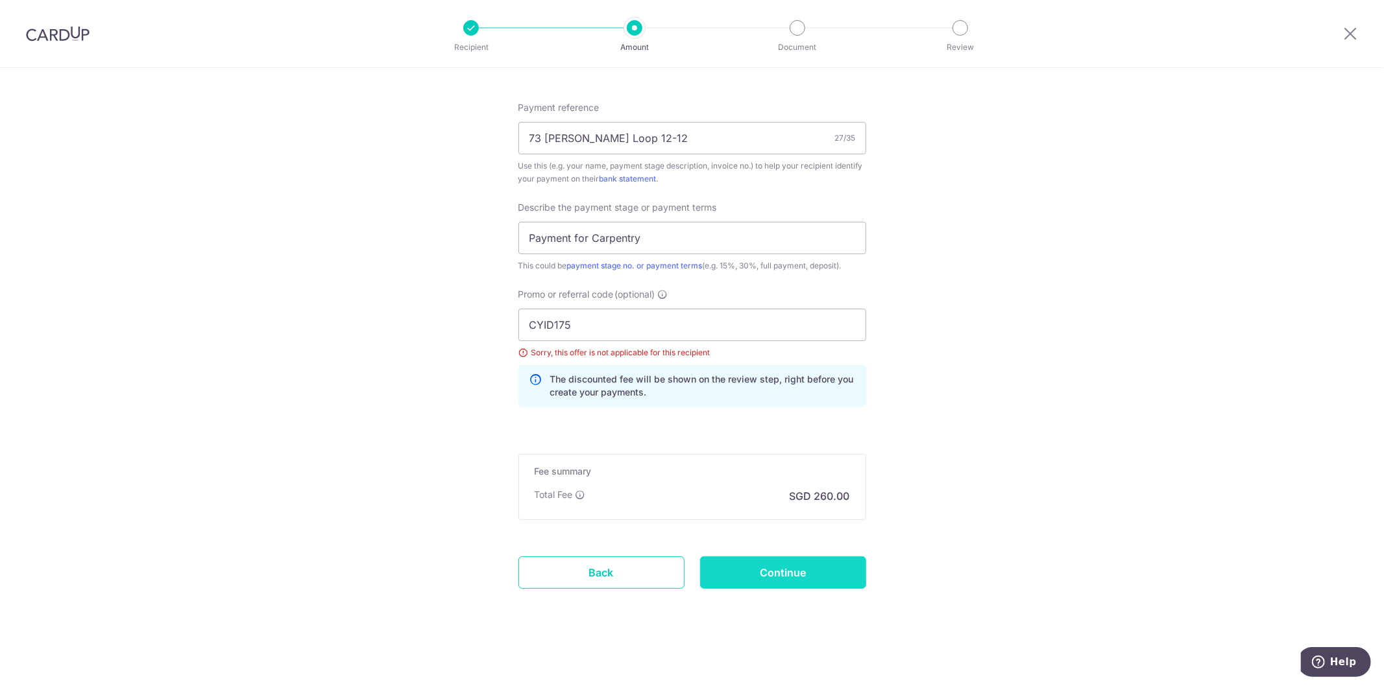
click at [757, 572] on input "Continue" at bounding box center [783, 573] width 166 height 32
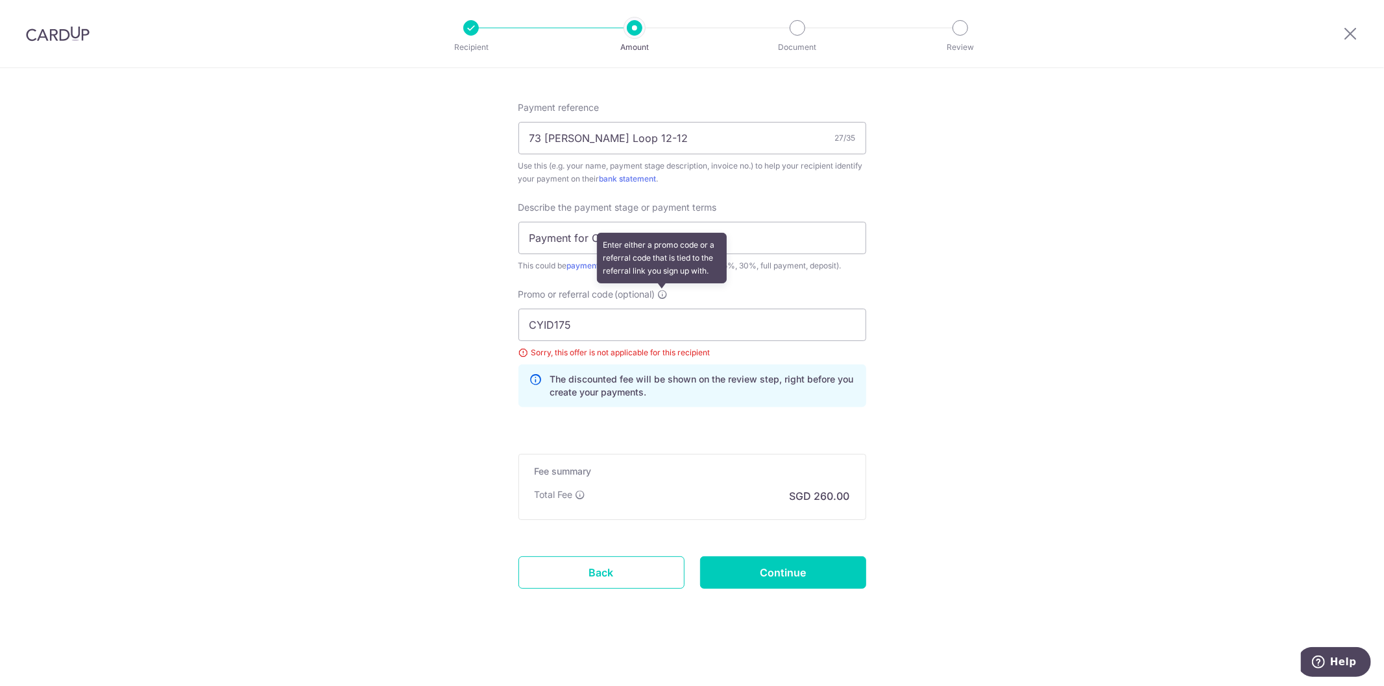
click at [660, 293] on icon at bounding box center [663, 294] width 10 height 10
click at [660, 309] on input "CYID175" at bounding box center [692, 325] width 348 height 32
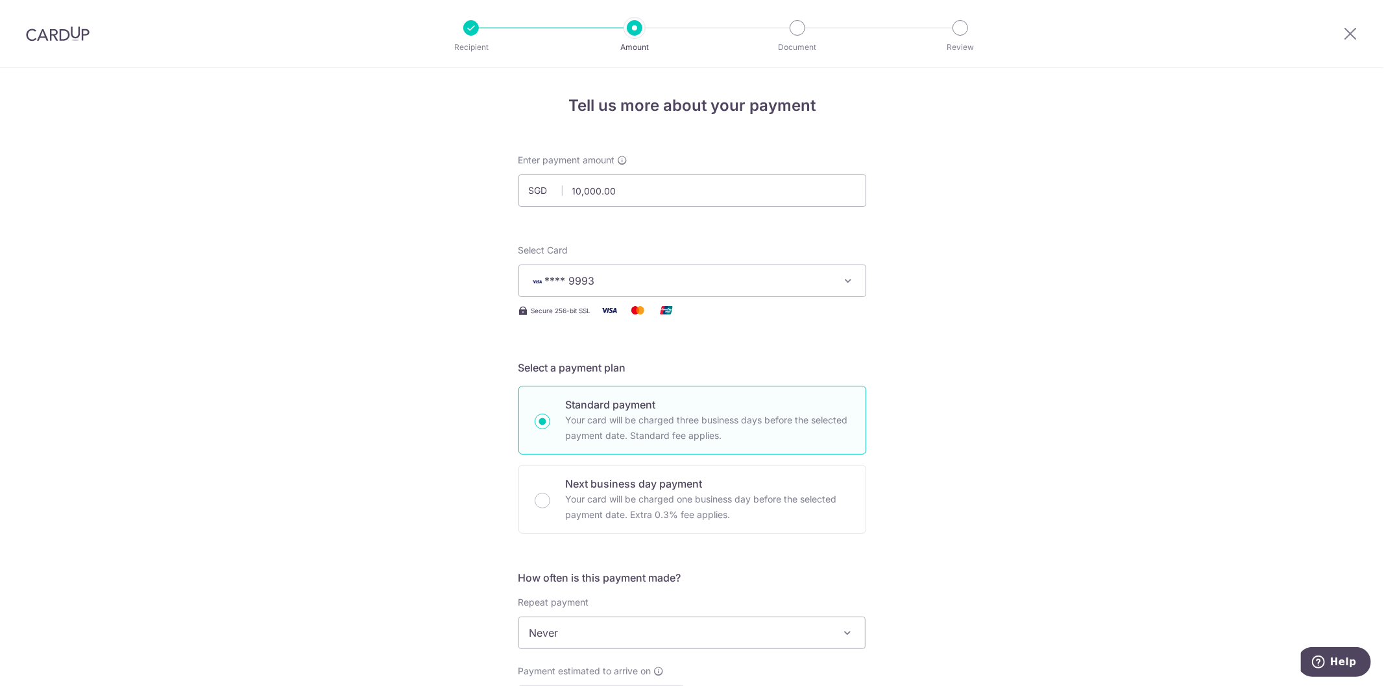
click at [31, 44] on div at bounding box center [57, 33] width 115 height 67
click at [45, 32] on img at bounding box center [58, 34] width 64 height 16
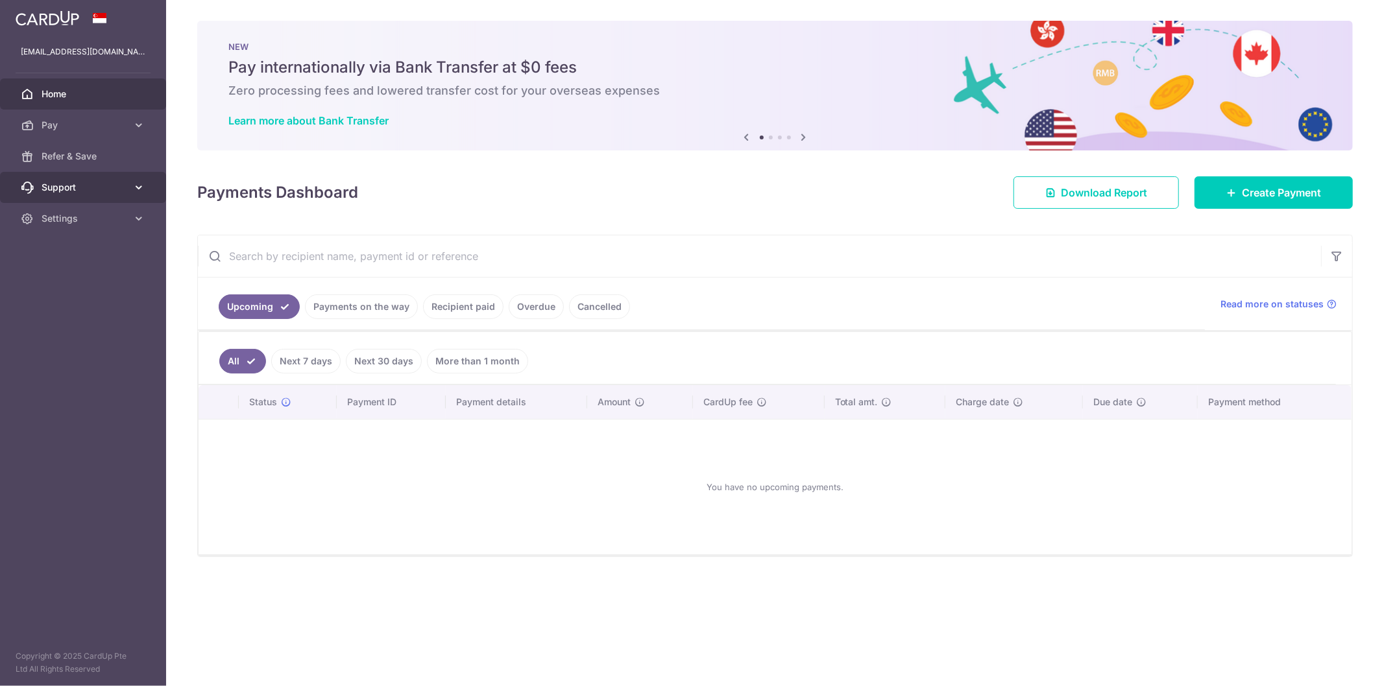
click at [89, 195] on link "Support" at bounding box center [83, 187] width 166 height 31
click at [91, 130] on span "Pay" at bounding box center [85, 125] width 86 height 13
click at [59, 191] on span "Recipients" at bounding box center [85, 187] width 86 height 13
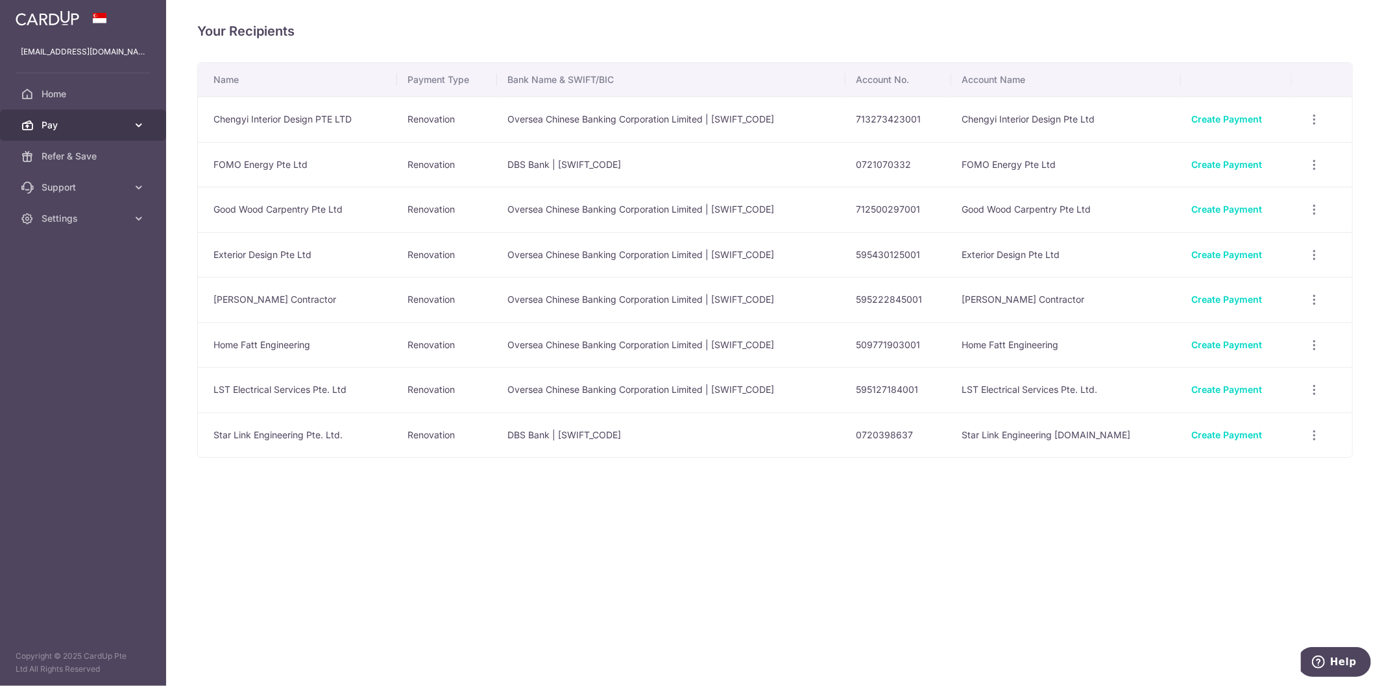
click at [114, 126] on span "Pay" at bounding box center [85, 125] width 86 height 13
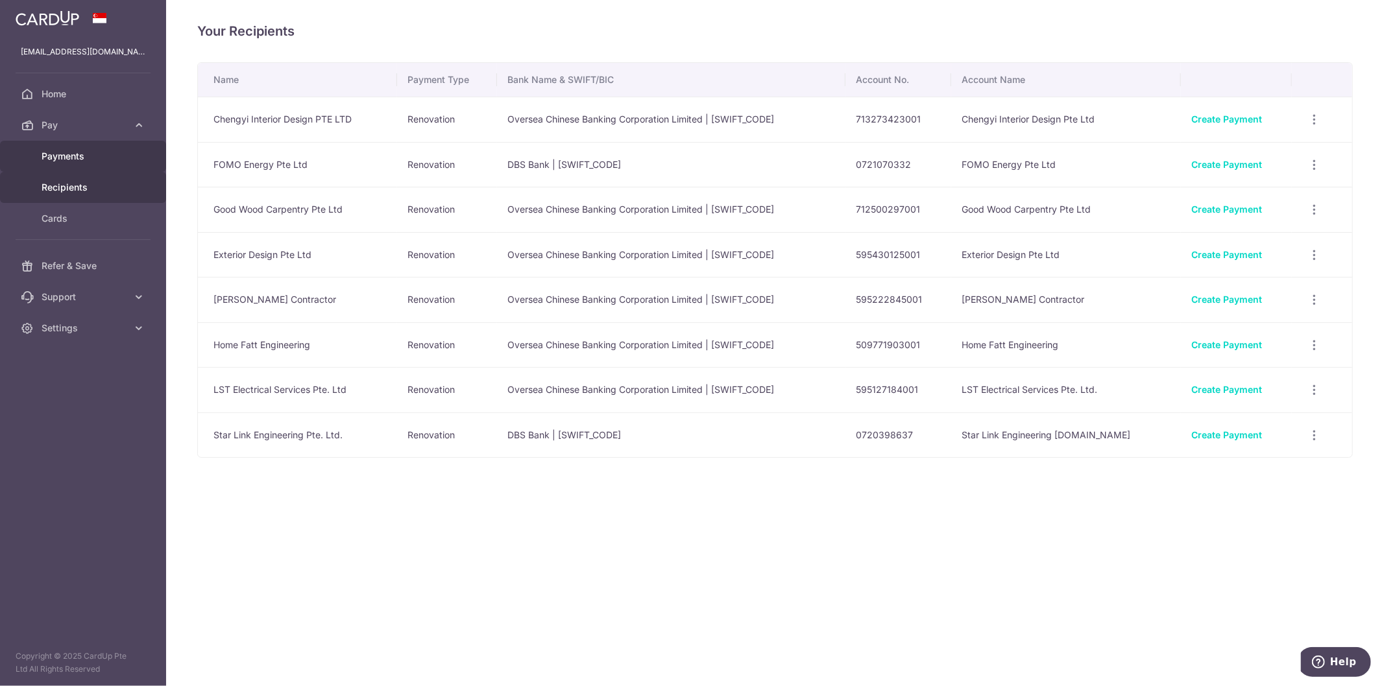
click at [96, 154] on span "Payments" at bounding box center [85, 156] width 86 height 13
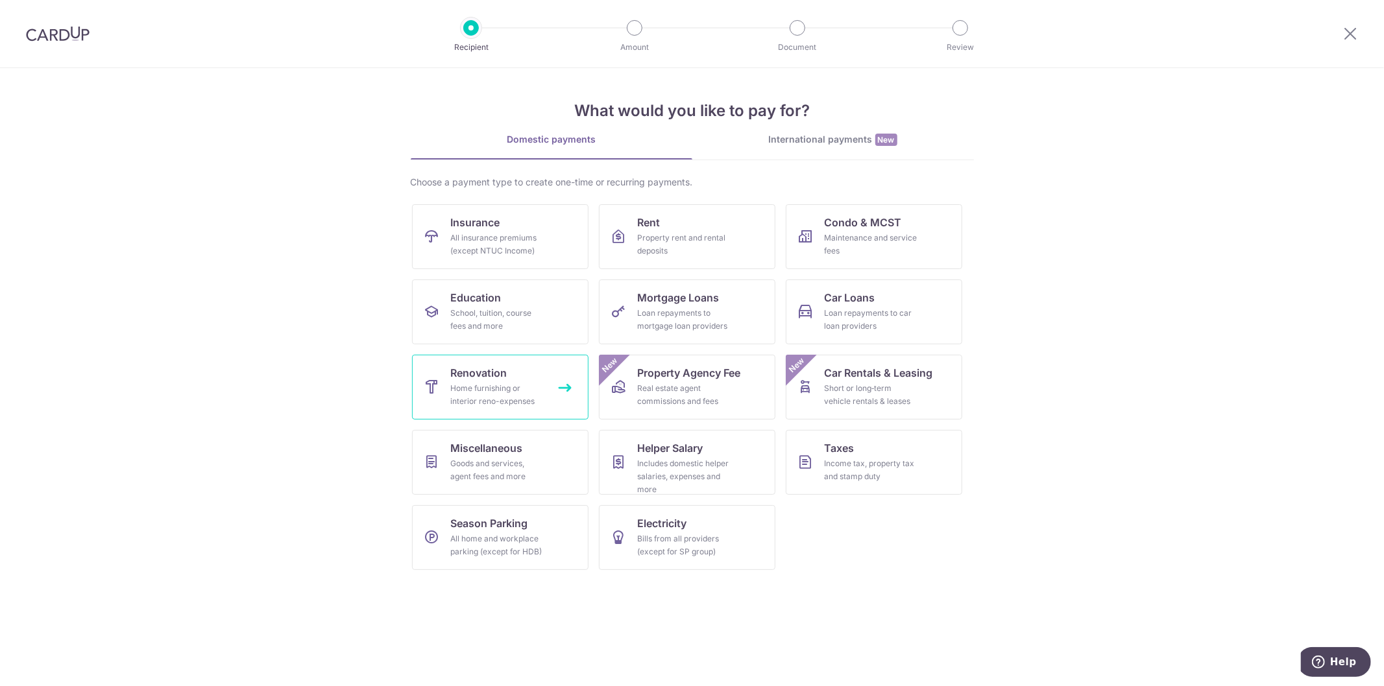
click at [471, 371] on span "Renovation" at bounding box center [479, 373] width 56 height 16
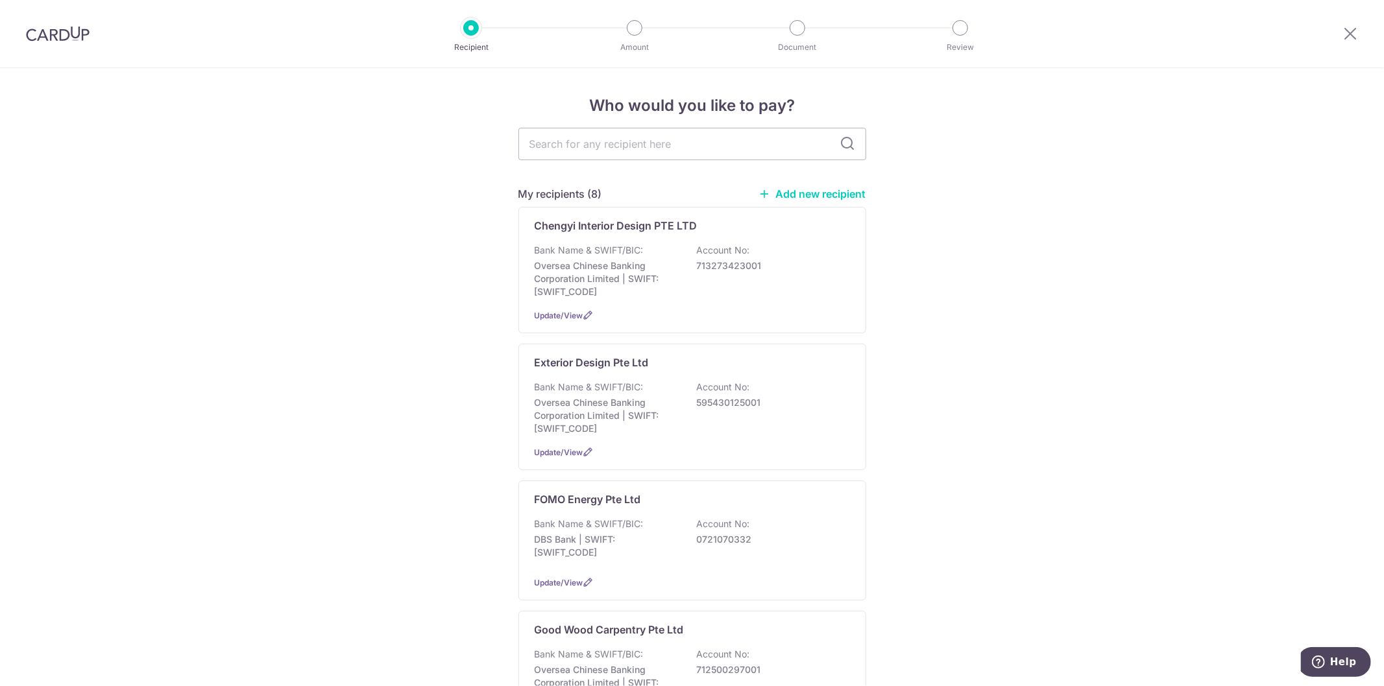
click at [808, 200] on link "Add new recipient" at bounding box center [812, 194] width 107 height 13
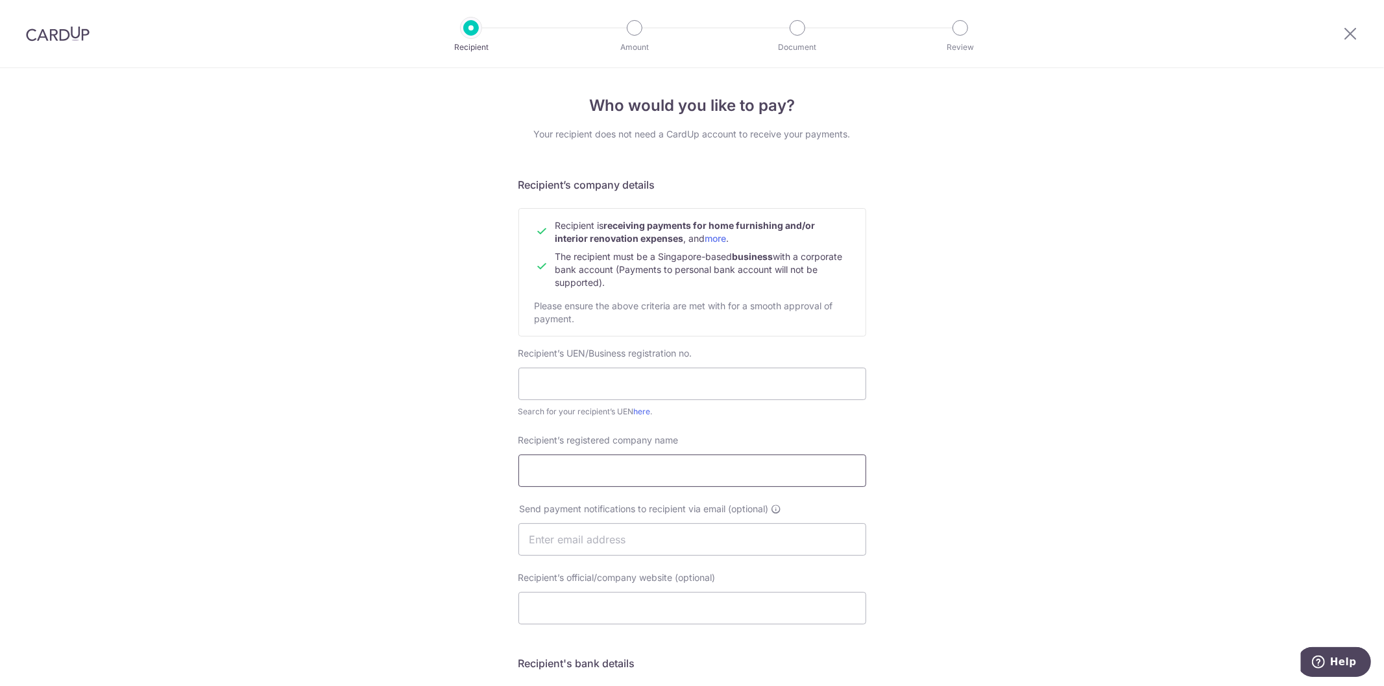
scroll to position [72, 0]
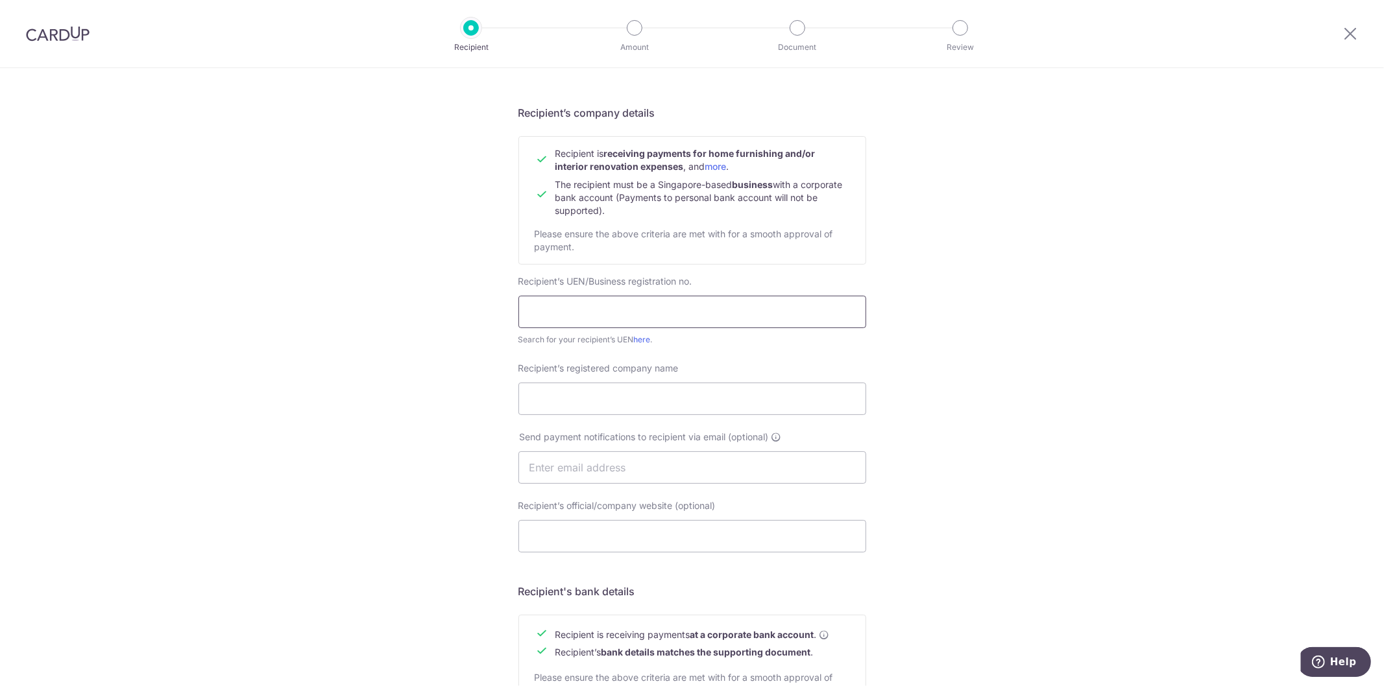
click at [535, 308] on input "text" at bounding box center [692, 312] width 348 height 32
click at [555, 311] on input "text" at bounding box center [692, 312] width 348 height 32
type input "201907584H"
click at [658, 381] on div "Recipient’s registered company name" at bounding box center [692, 388] width 348 height 53
click at [645, 406] on input "Recipient’s registered company name" at bounding box center [692, 399] width 348 height 32
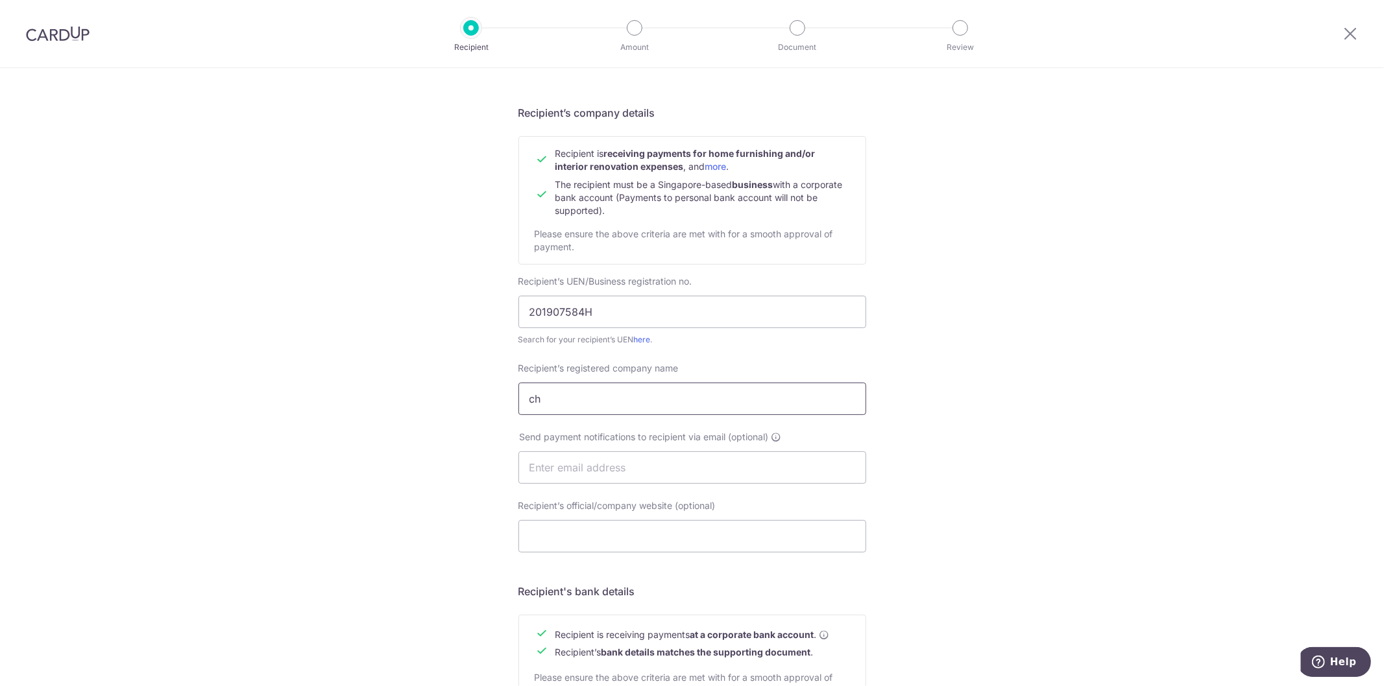
type input "c"
type input "Chengyi Interior Design Pte Ltd"
click at [596, 546] on input "Recipient’s official/company website (optional)" at bounding box center [692, 536] width 348 height 32
click at [321, 574] on div "Who would you like to pay? Your recipient does not need a CardUp account to rec…" at bounding box center [692, 484] width 1384 height 976
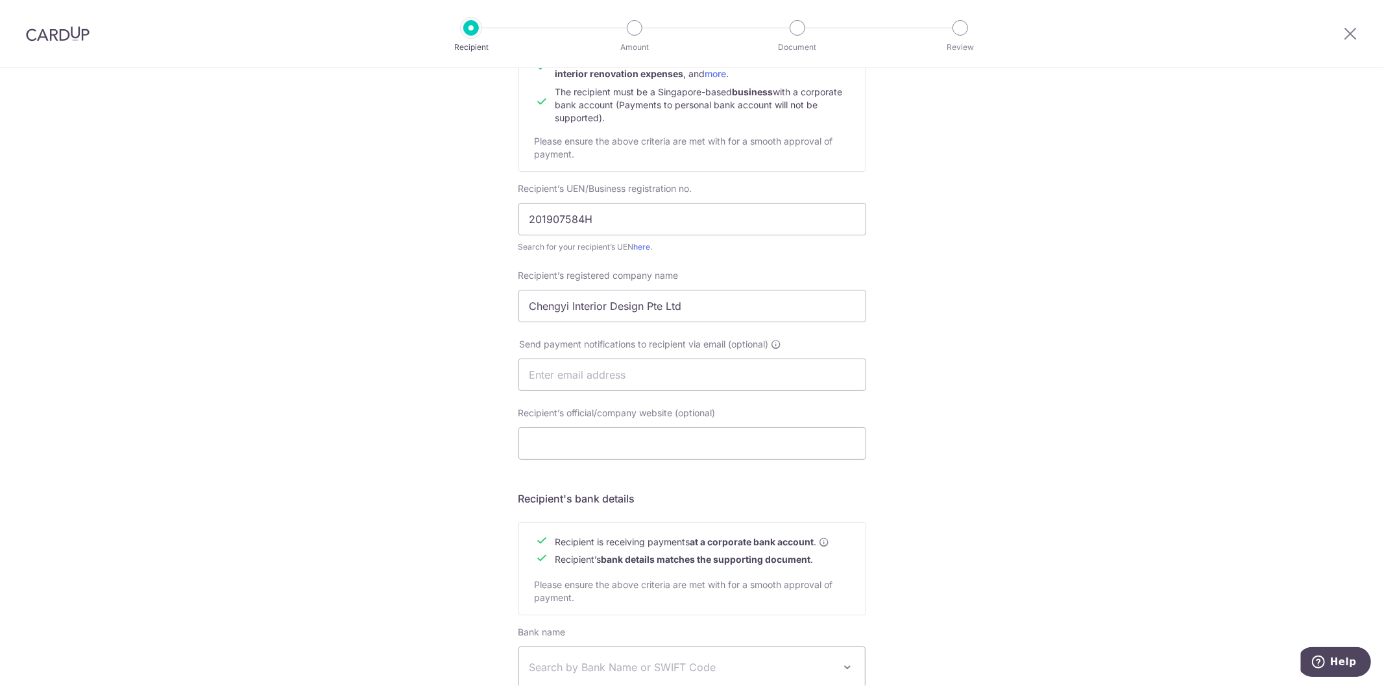
scroll to position [288, 0]
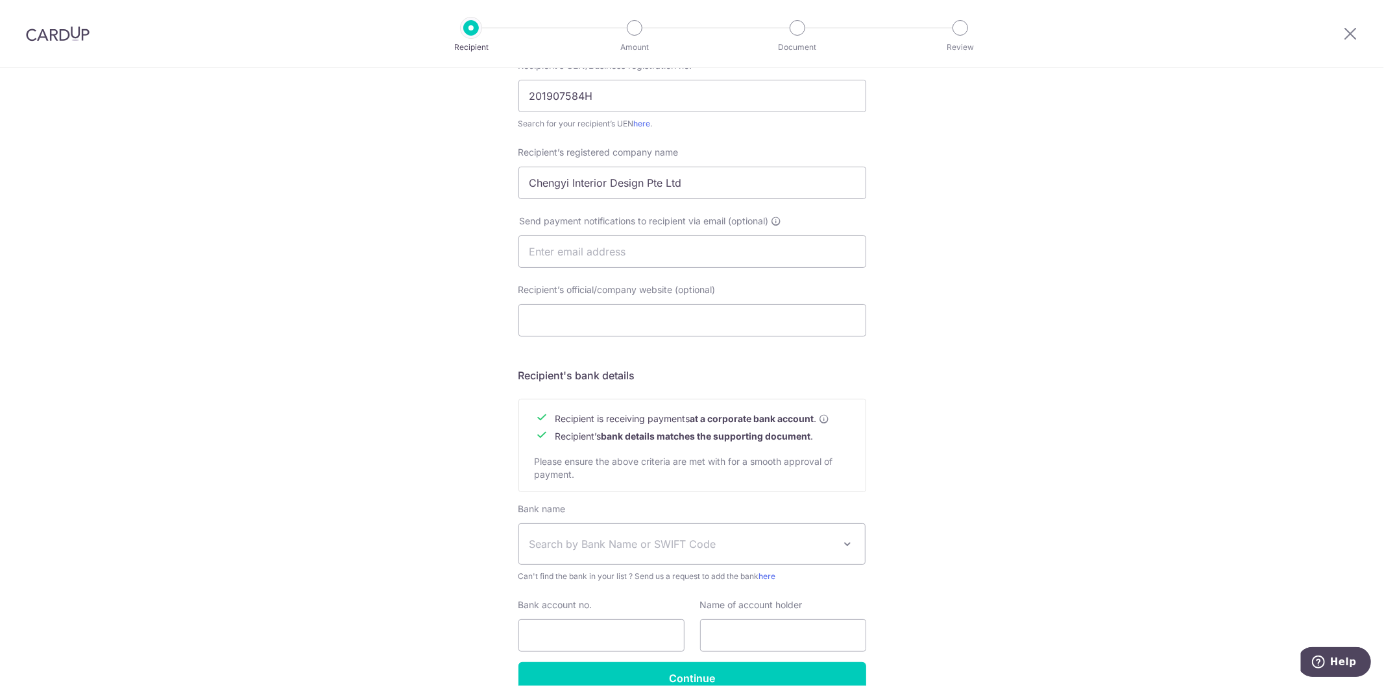
click at [574, 548] on span "Search by Bank Name or SWIFT Code" at bounding box center [681, 545] width 305 height 16
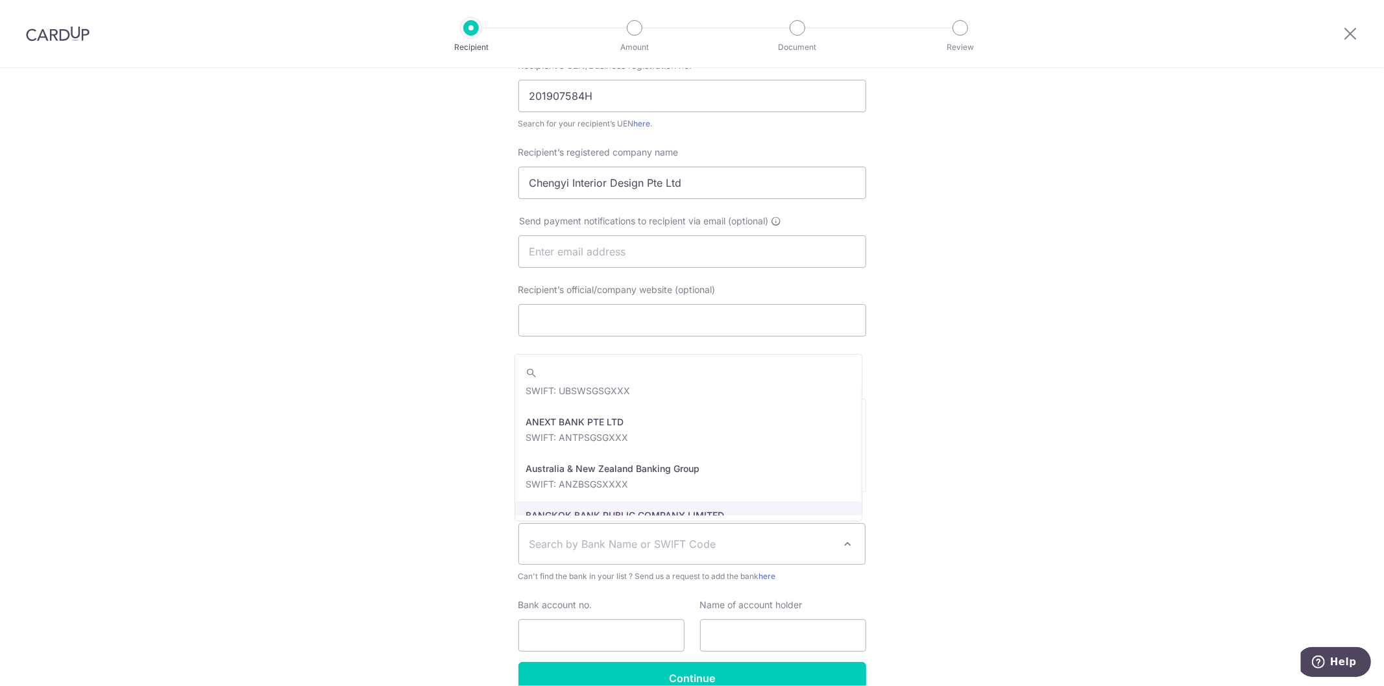
scroll to position [0, 0]
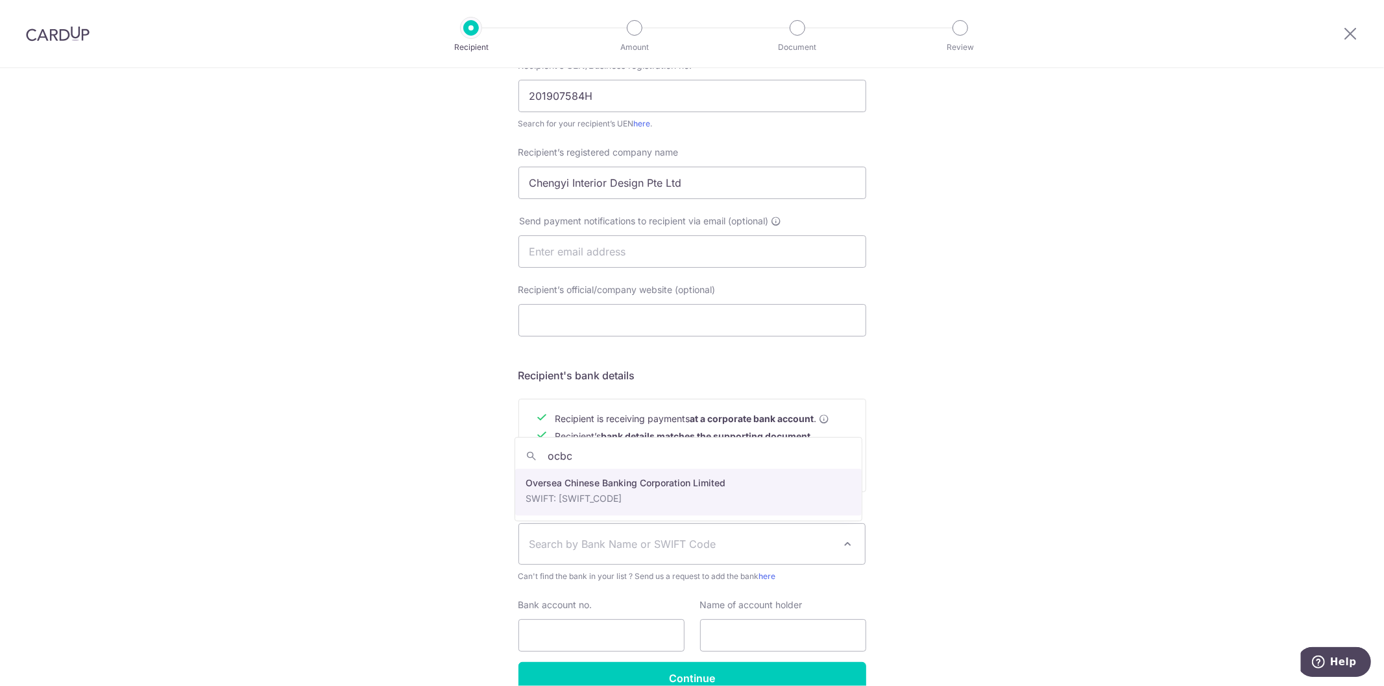
type input "ocbc"
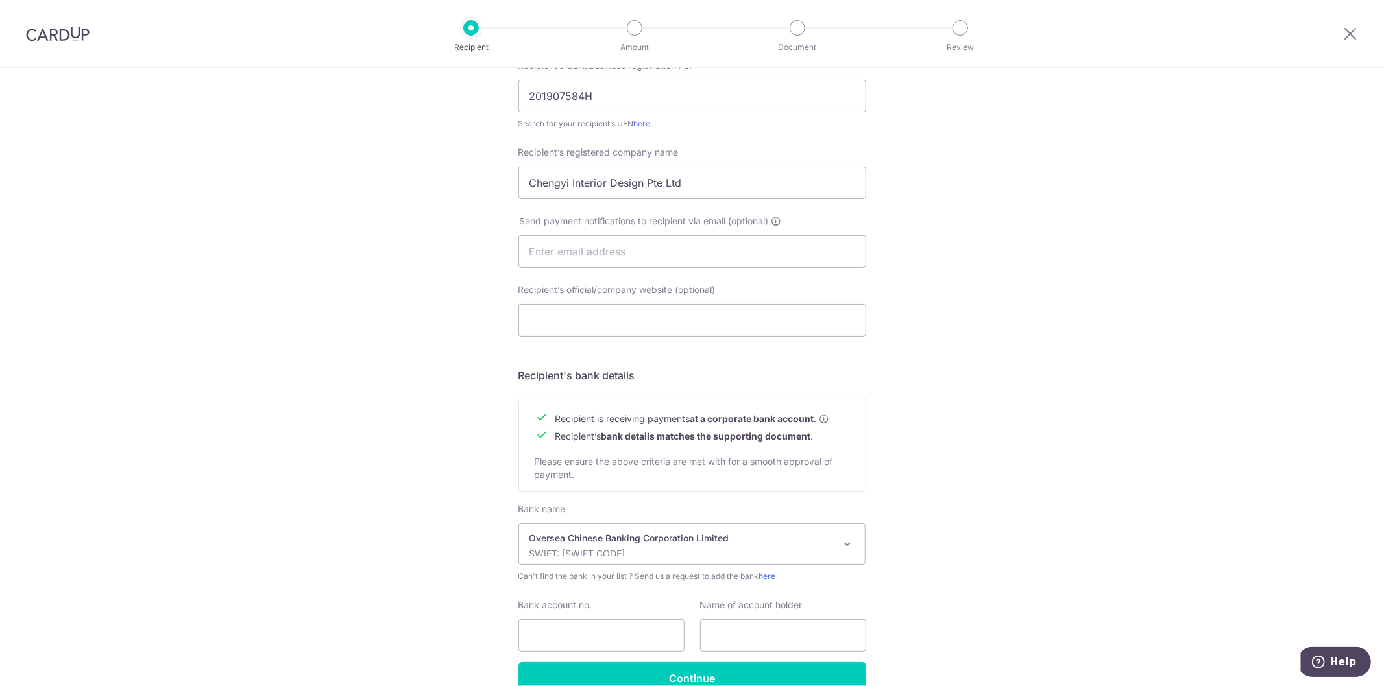
select select "12"
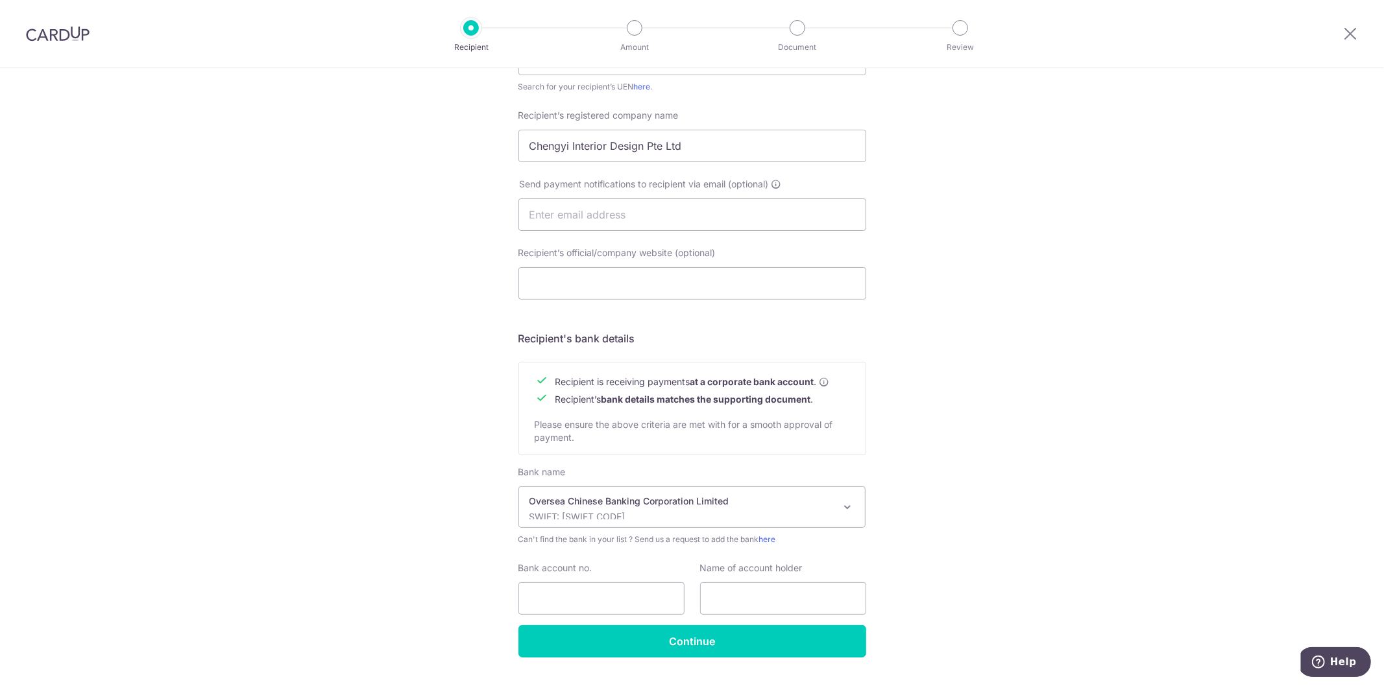
scroll to position [358, 0]
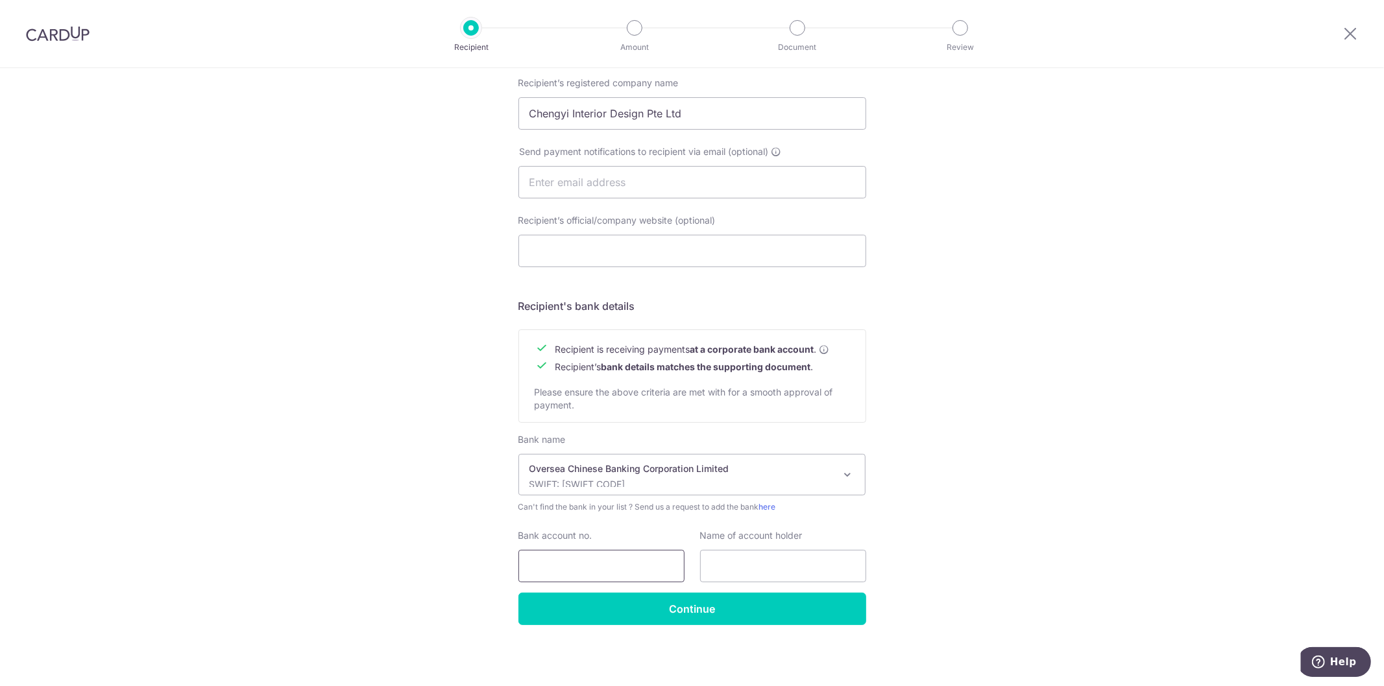
click at [577, 572] on input "Bank account no." at bounding box center [601, 566] width 166 height 32
type input "713273423001"
click at [722, 560] on input "text" at bounding box center [783, 566] width 166 height 32
type input "Chengyi Interior Design Pte Ltd"
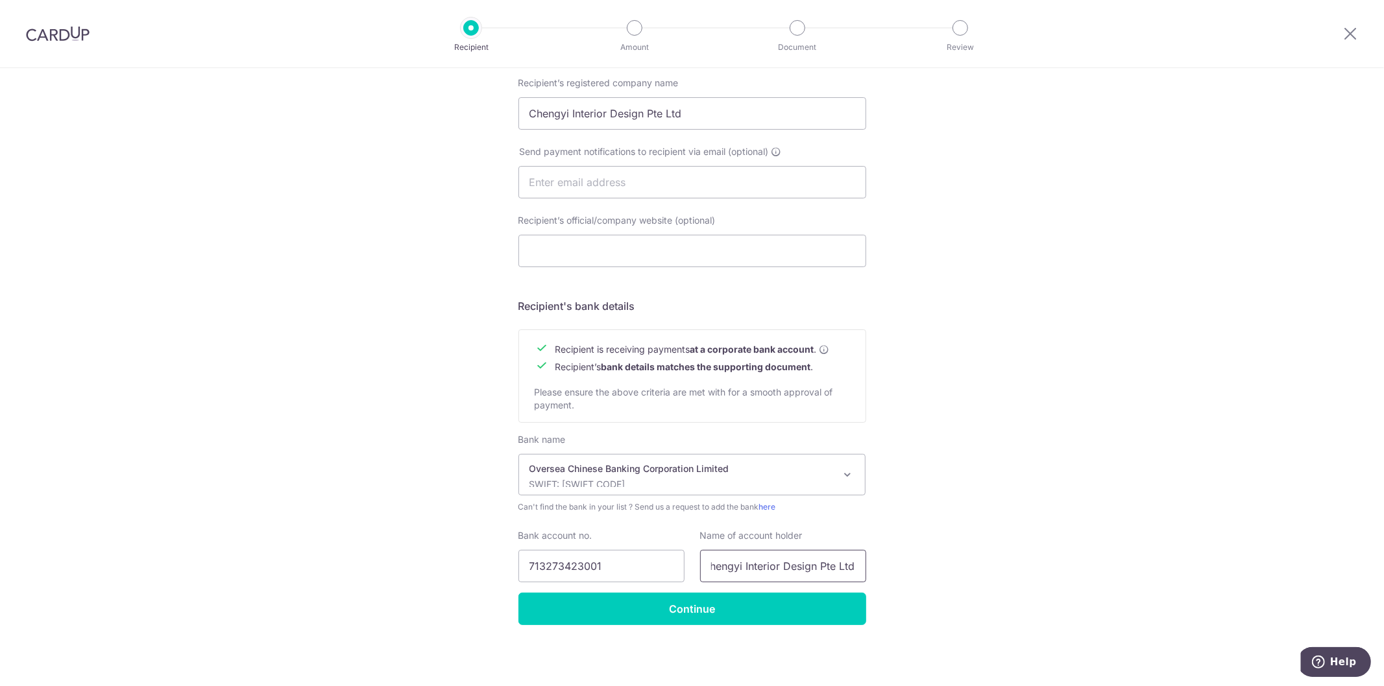
scroll to position [0, 0]
click at [589, 254] on input "Recipient’s official/company website (optional)" at bounding box center [692, 251] width 348 height 32
paste input "https://chengyiinteriordesign.space/"
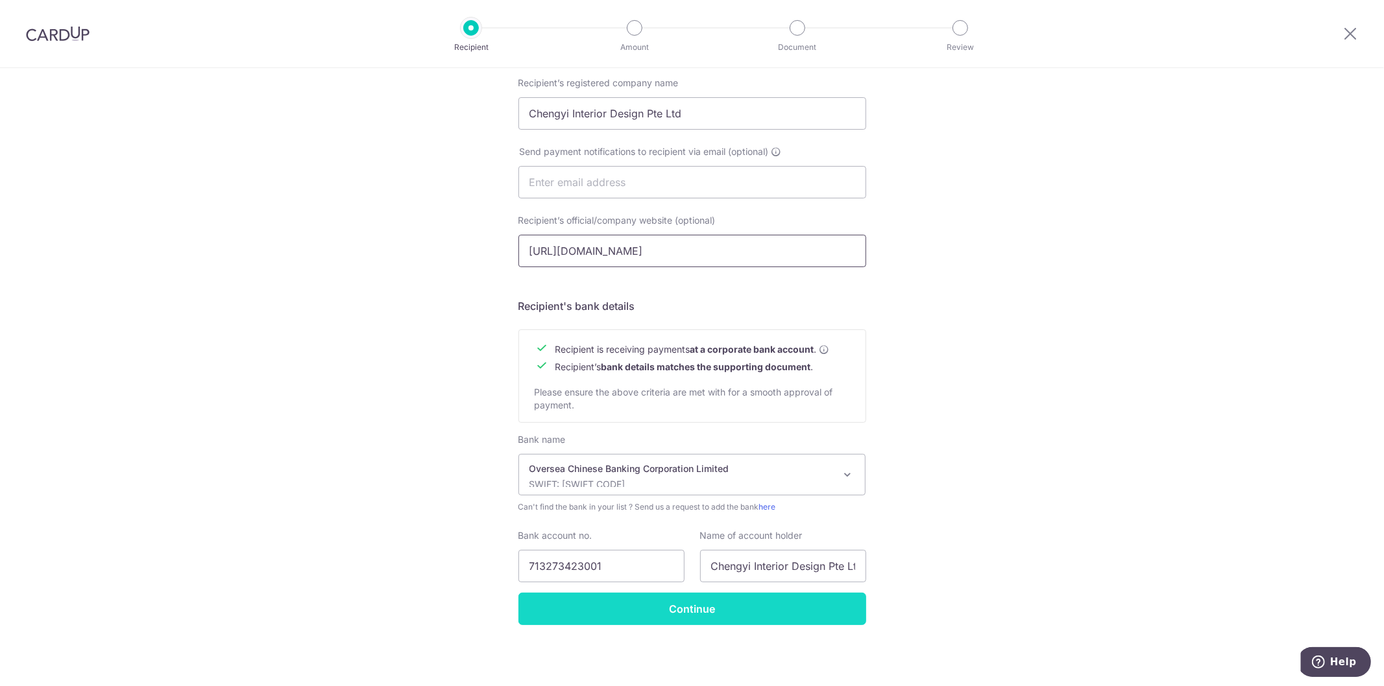
type input "https://chengyiinteriordesign.space/"
click at [737, 620] on input "Continue" at bounding box center [692, 609] width 348 height 32
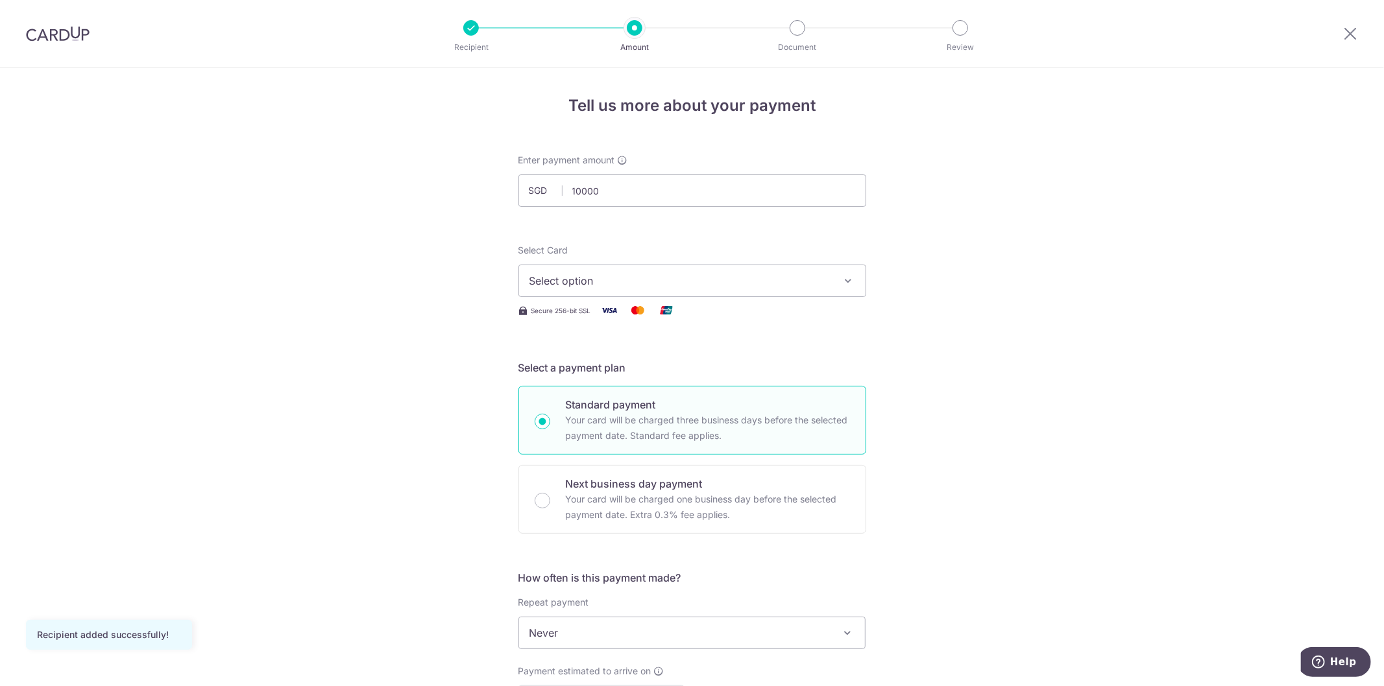
type input "10,000.00"
click at [529, 288] on span "Select option" at bounding box center [680, 281] width 302 height 16
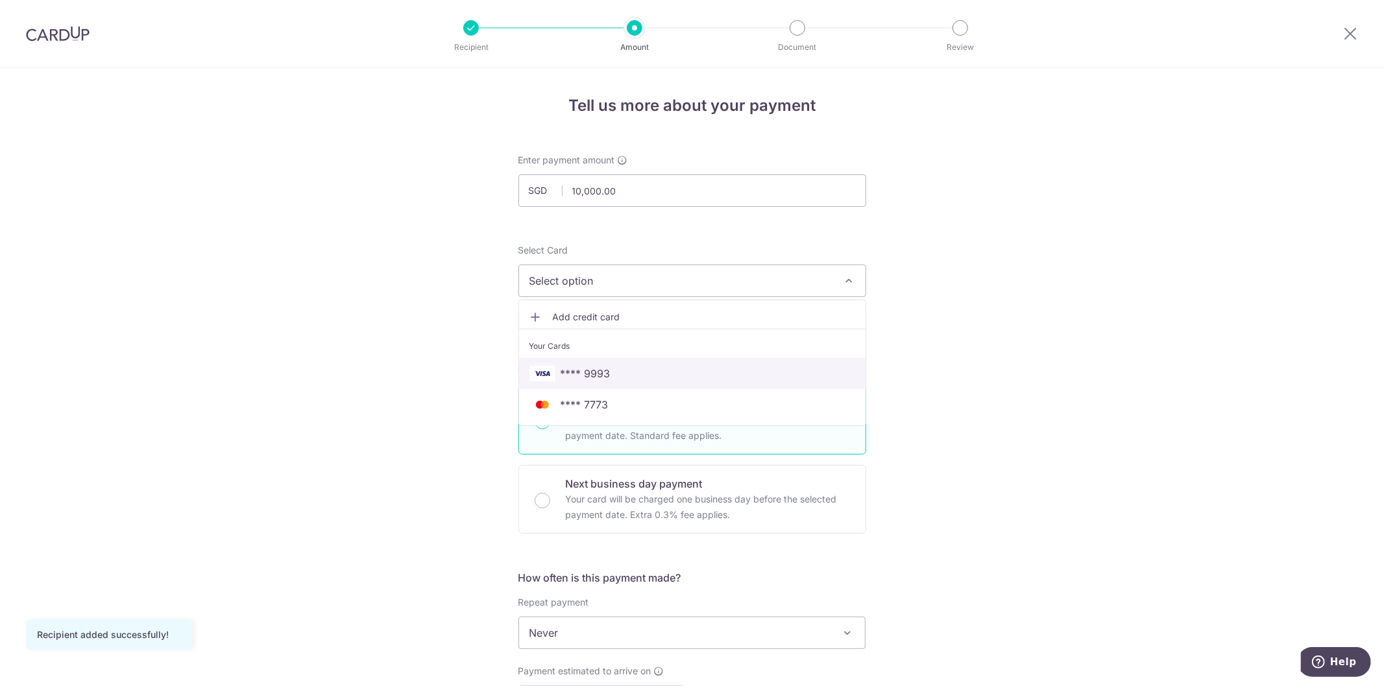
click at [546, 378] on img at bounding box center [542, 374] width 26 height 16
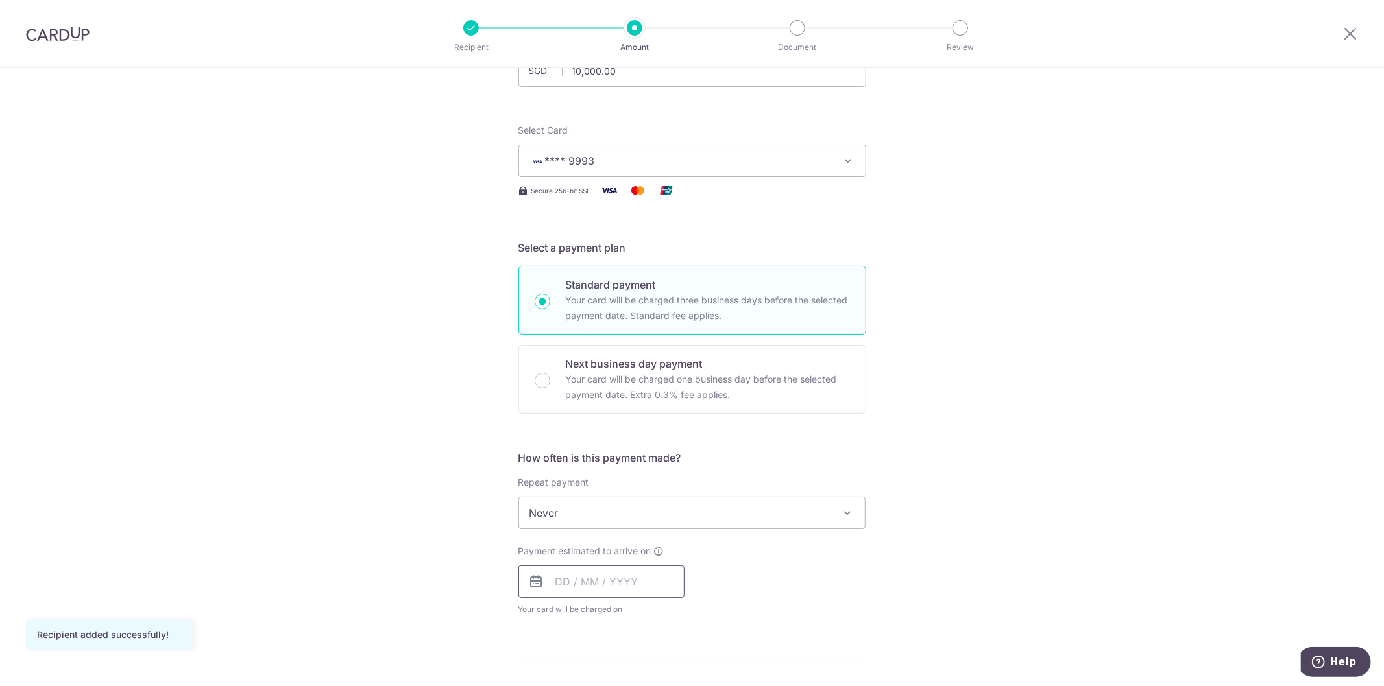
scroll to position [144, 0]
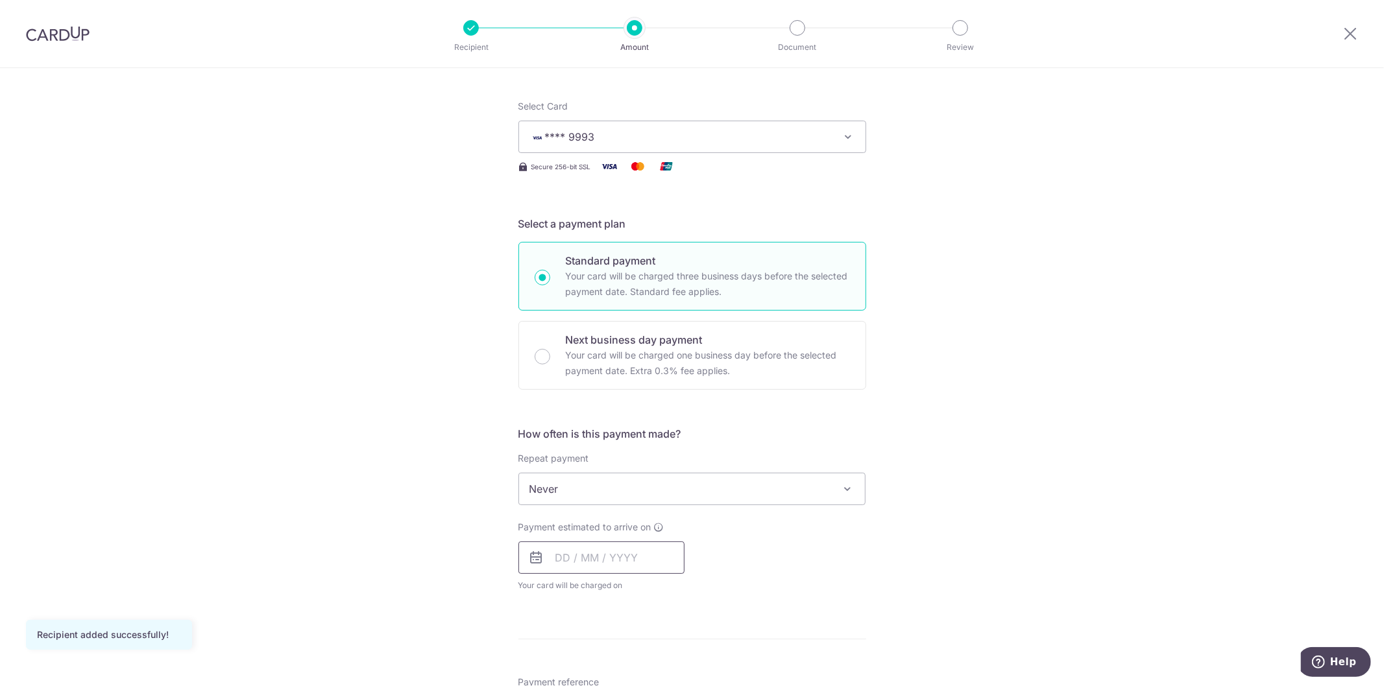
click at [590, 572] on input "text" at bounding box center [601, 558] width 166 height 32
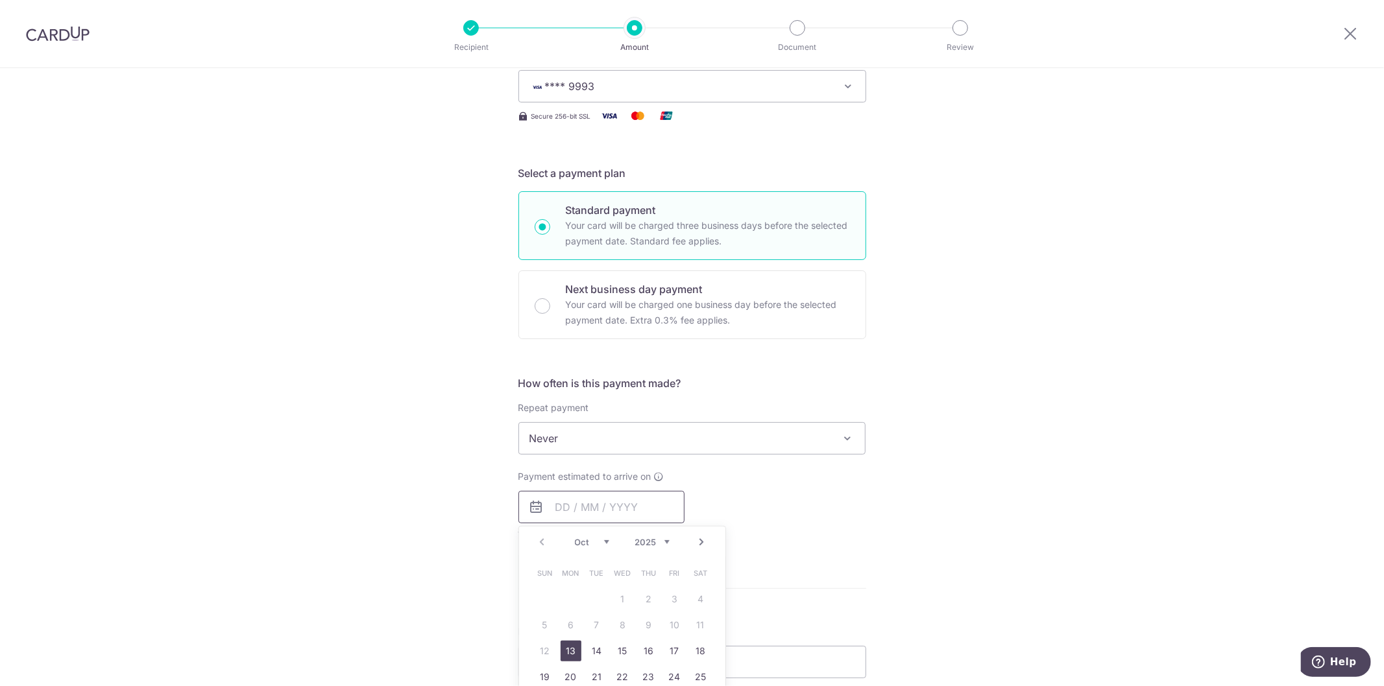
scroll to position [216, 0]
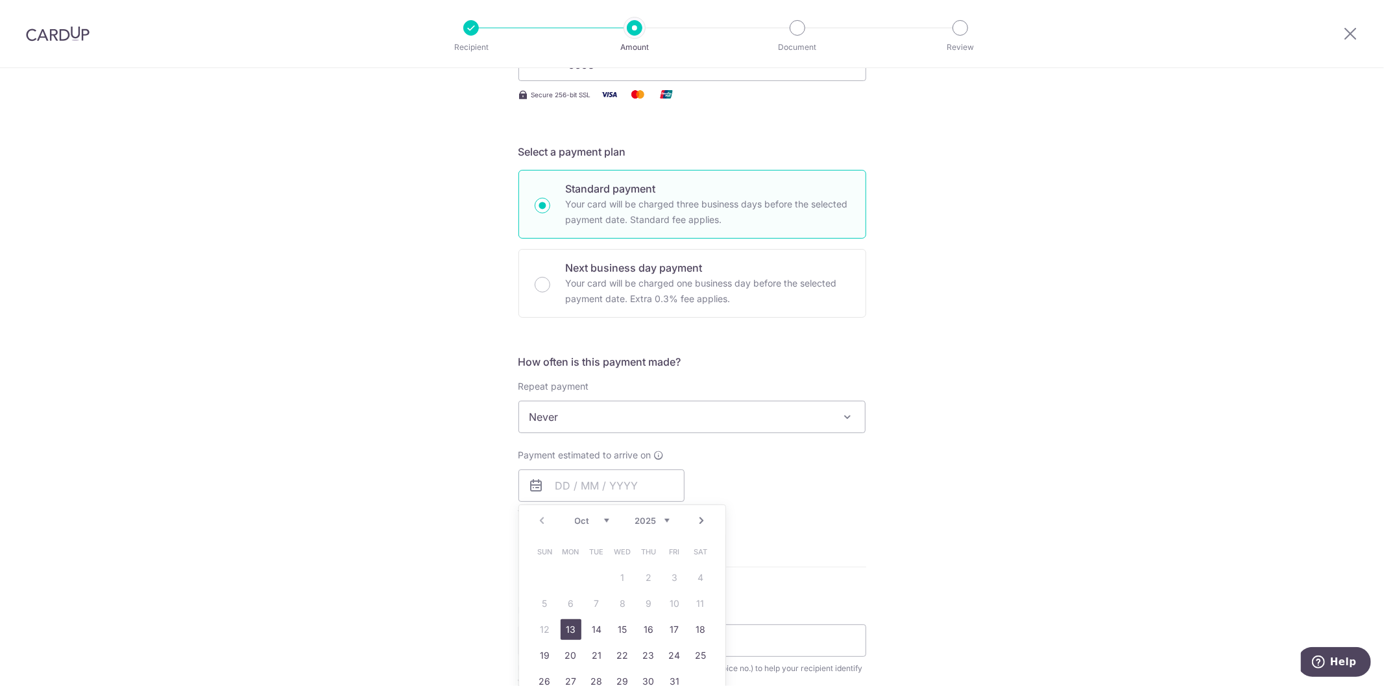
click at [566, 626] on link "13" at bounding box center [571, 630] width 21 height 21
type input "[DATE]"
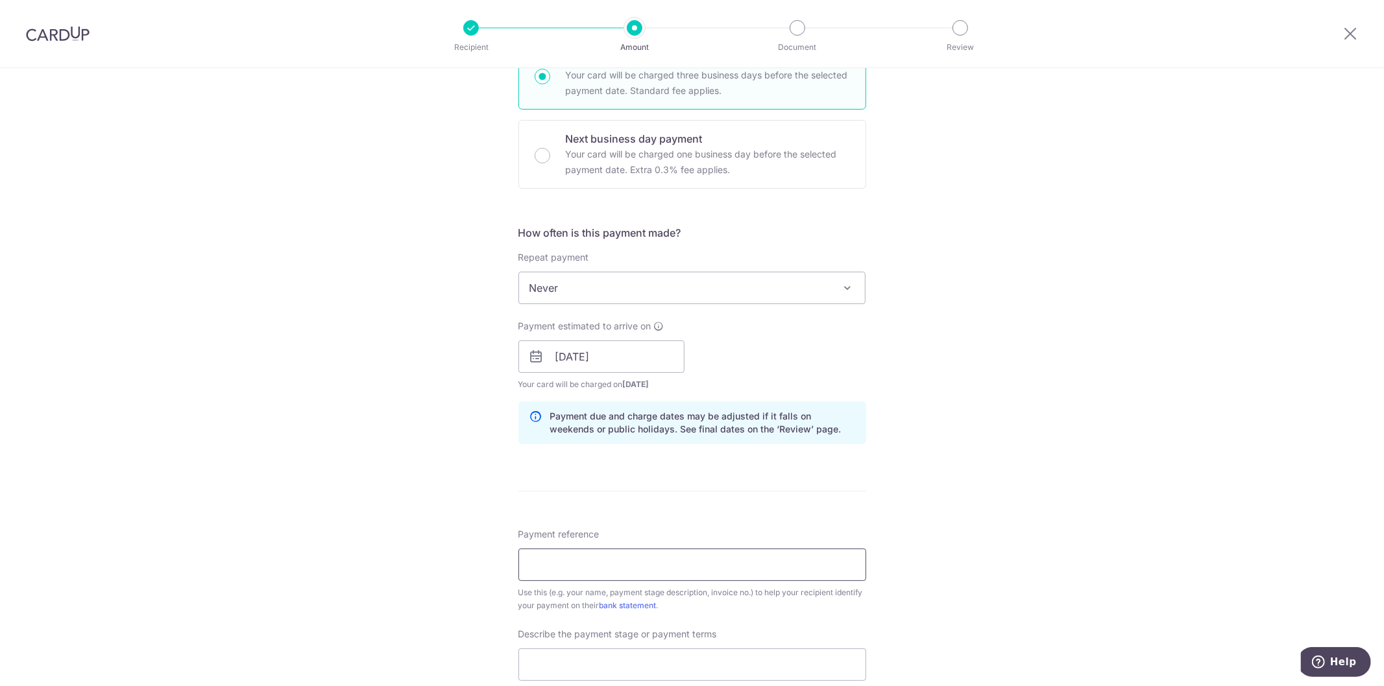
scroll to position [360, 0]
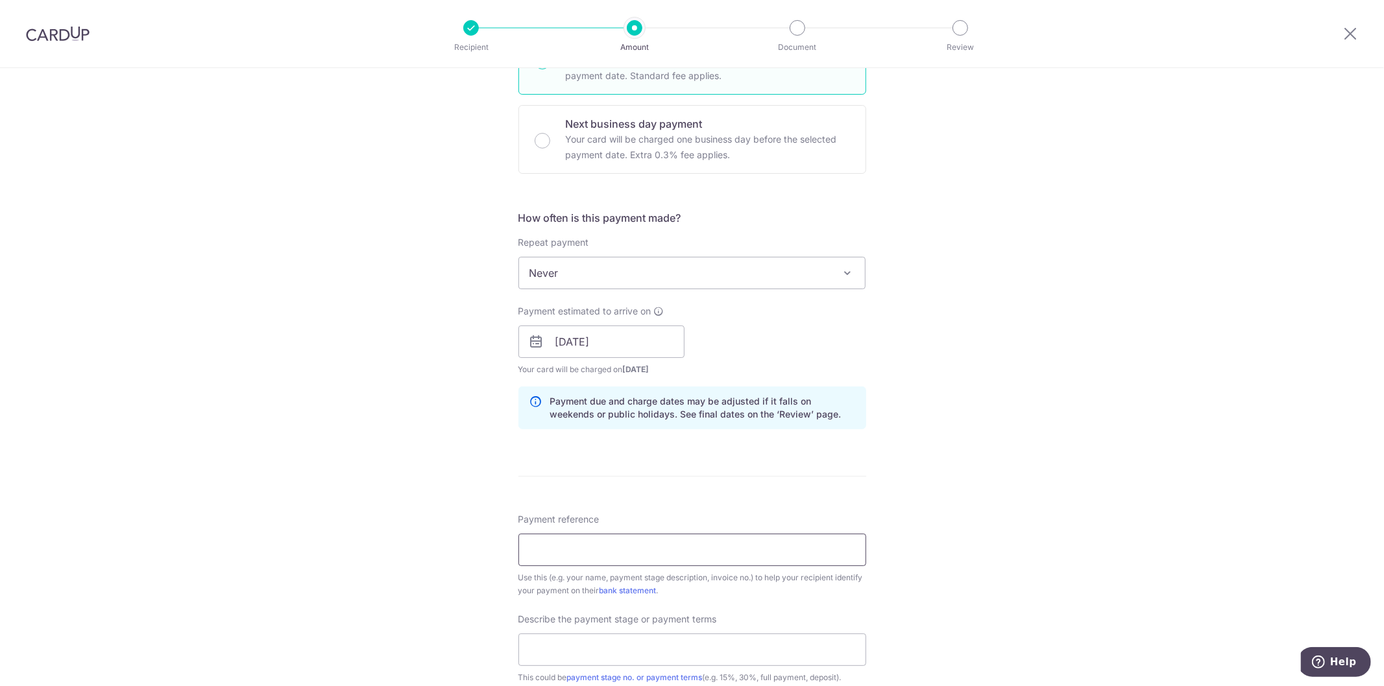
click at [620, 546] on input "Payment reference" at bounding box center [692, 550] width 348 height 32
type input "CYID175"
click at [773, 653] on input "text" at bounding box center [692, 650] width 348 height 32
type input "Payment for Carpentry"
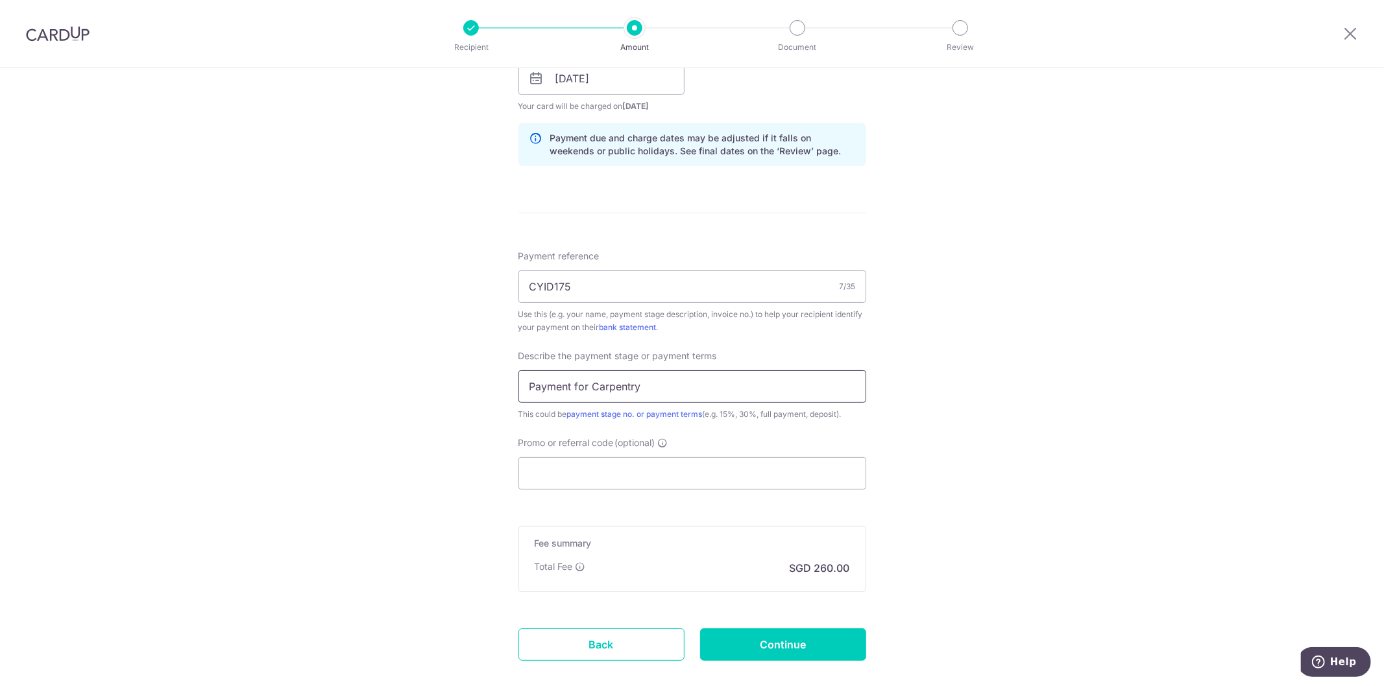
scroll to position [649, 0]
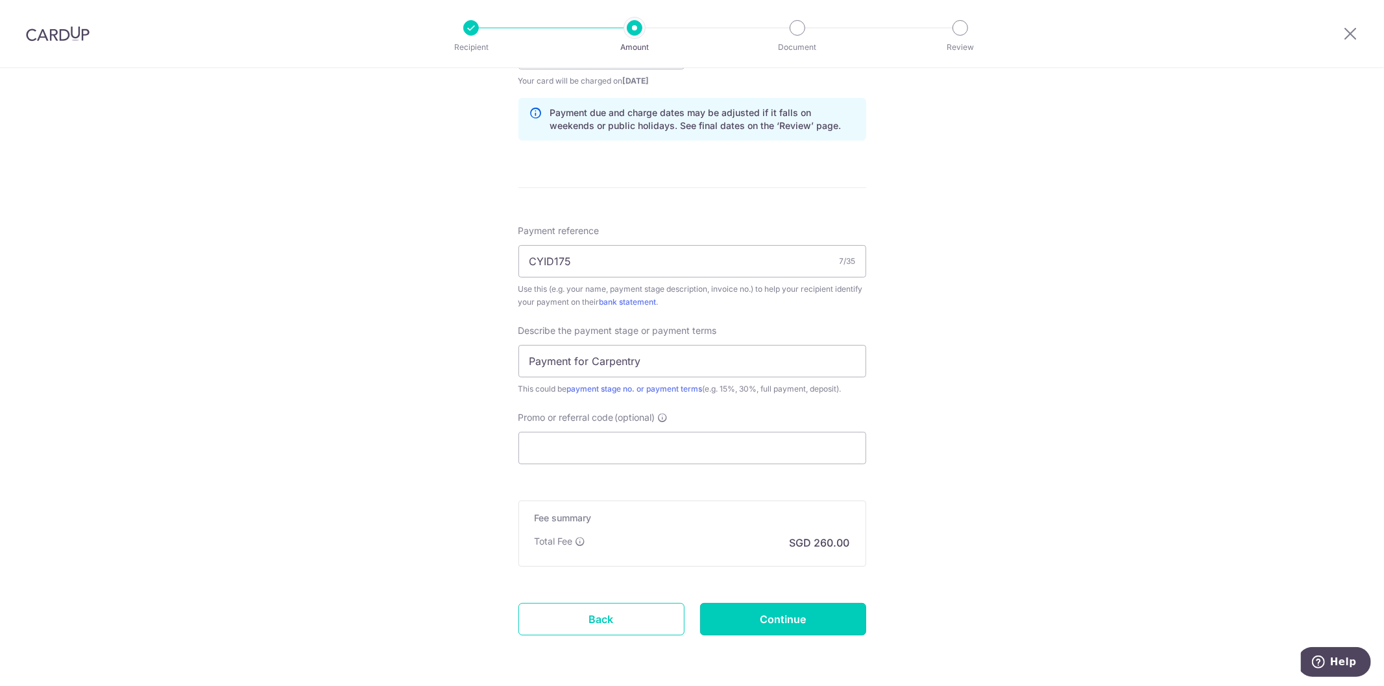
click at [736, 614] on input "Continue" at bounding box center [783, 619] width 166 height 32
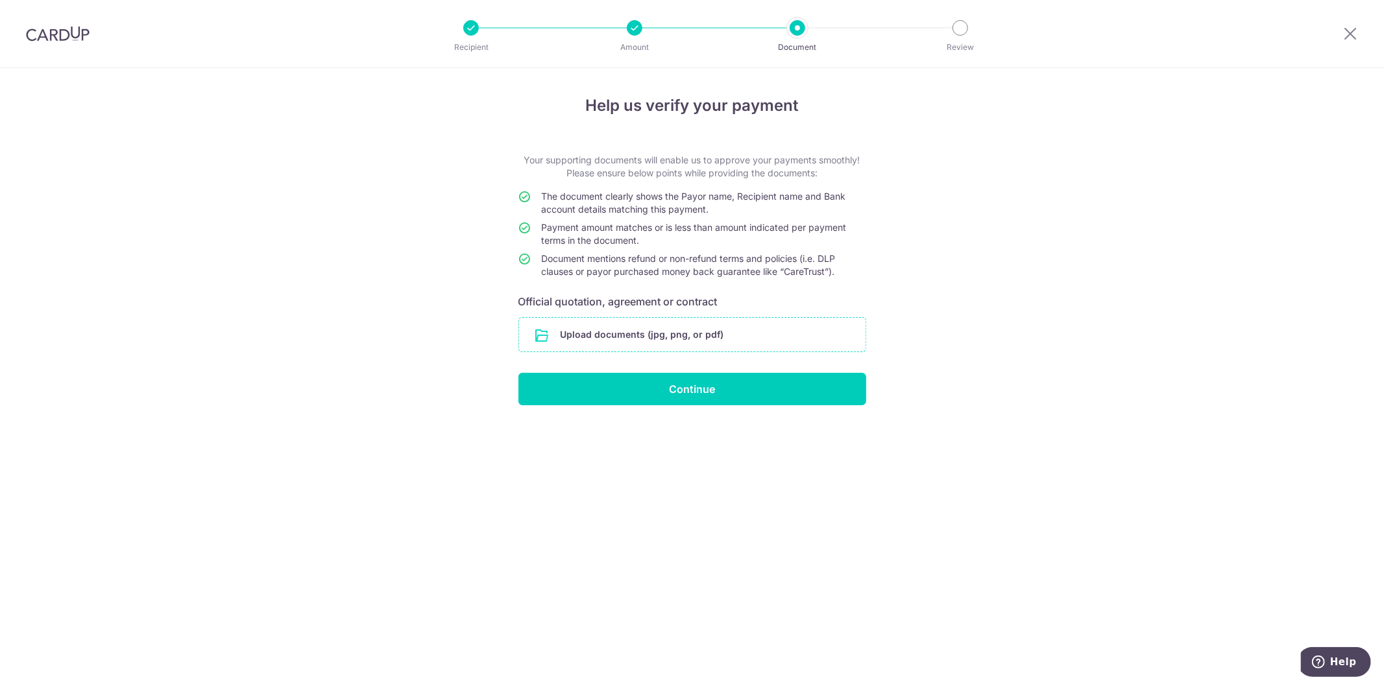
click at [622, 336] on input "file" at bounding box center [692, 335] width 346 height 34
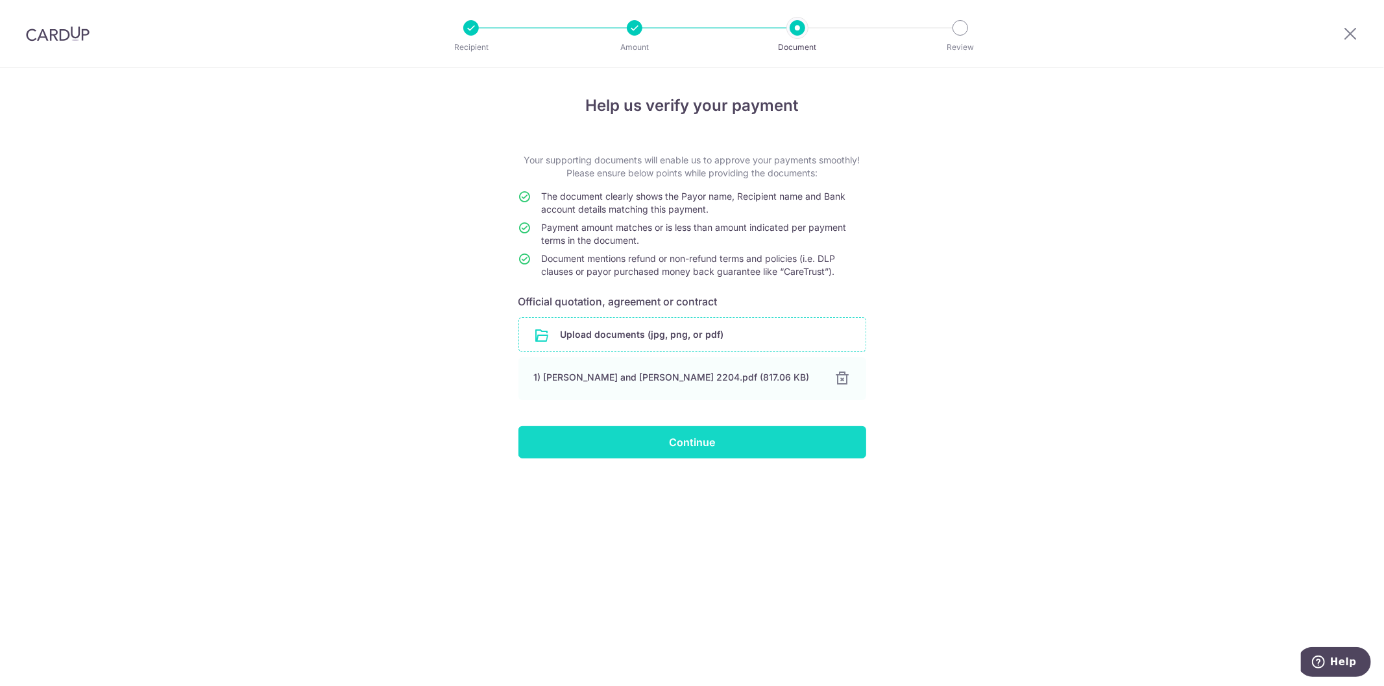
click at [709, 450] on input "Continue" at bounding box center [692, 442] width 348 height 32
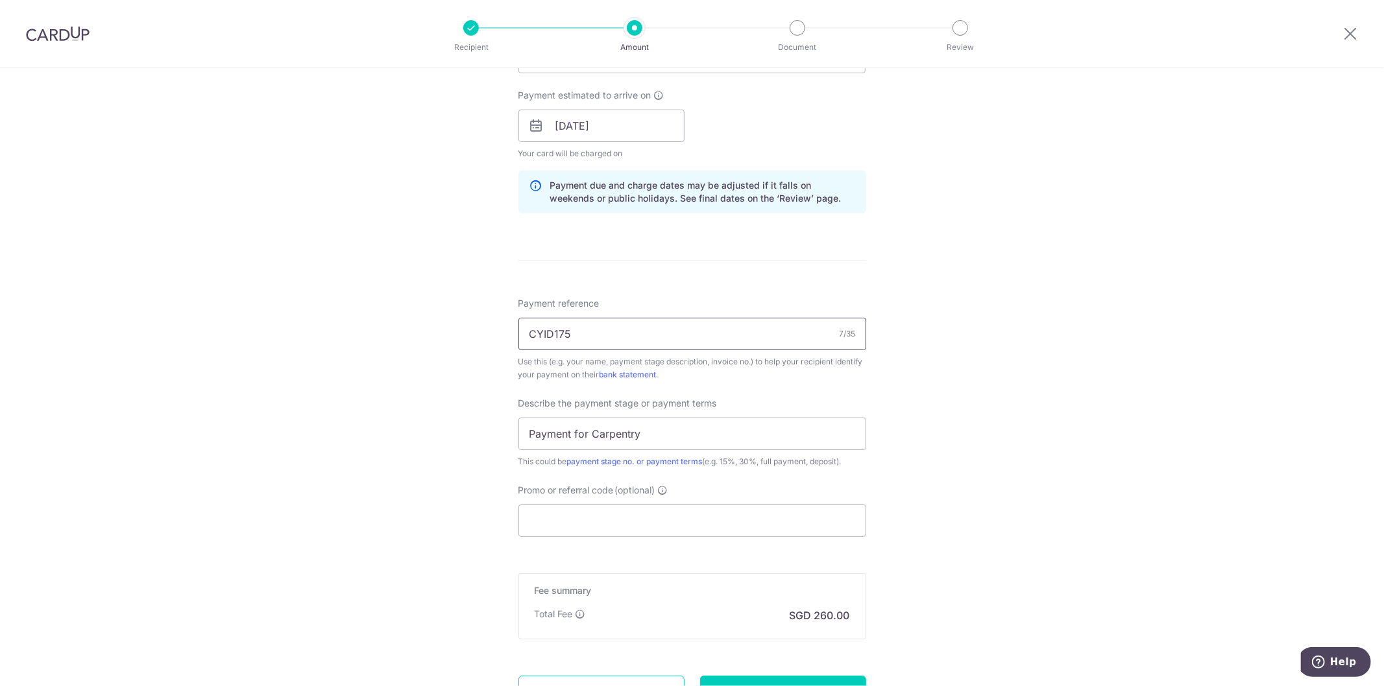
click at [651, 336] on input "CYID175" at bounding box center [692, 334] width 348 height 32
drag, startPoint x: 638, startPoint y: 335, endPoint x: 303, endPoint y: 330, distance: 335.5
click at [308, 329] on div "Tell us more about your payment Enter payment amount SGD 10,000.00 10000.00 Sel…" at bounding box center [692, 149] width 1384 height 1314
click at [529, 514] on input "Promo or referral code (optional)" at bounding box center [692, 521] width 348 height 32
paste input "CYID175"
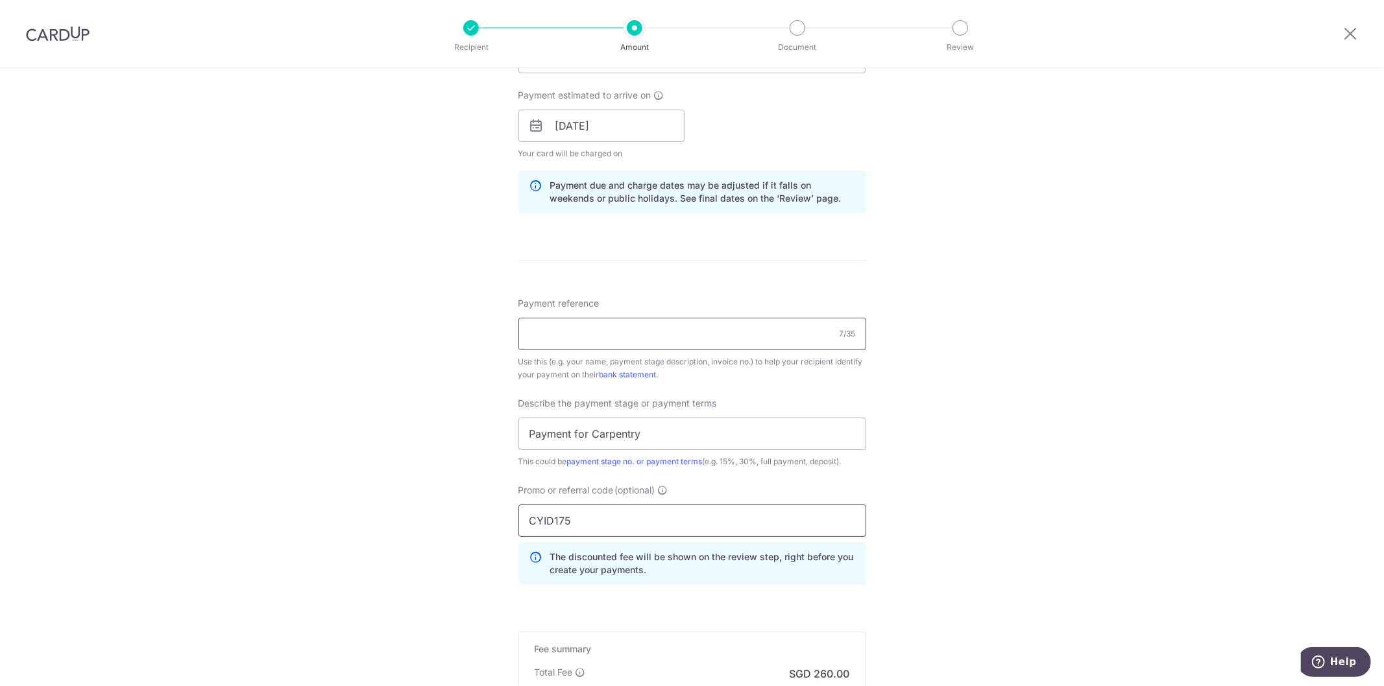
type input "CYID175"
click at [537, 328] on input "Payment reference" at bounding box center [692, 334] width 348 height 32
type input "2025/05/014 - 73 CCK Loop #12-12"
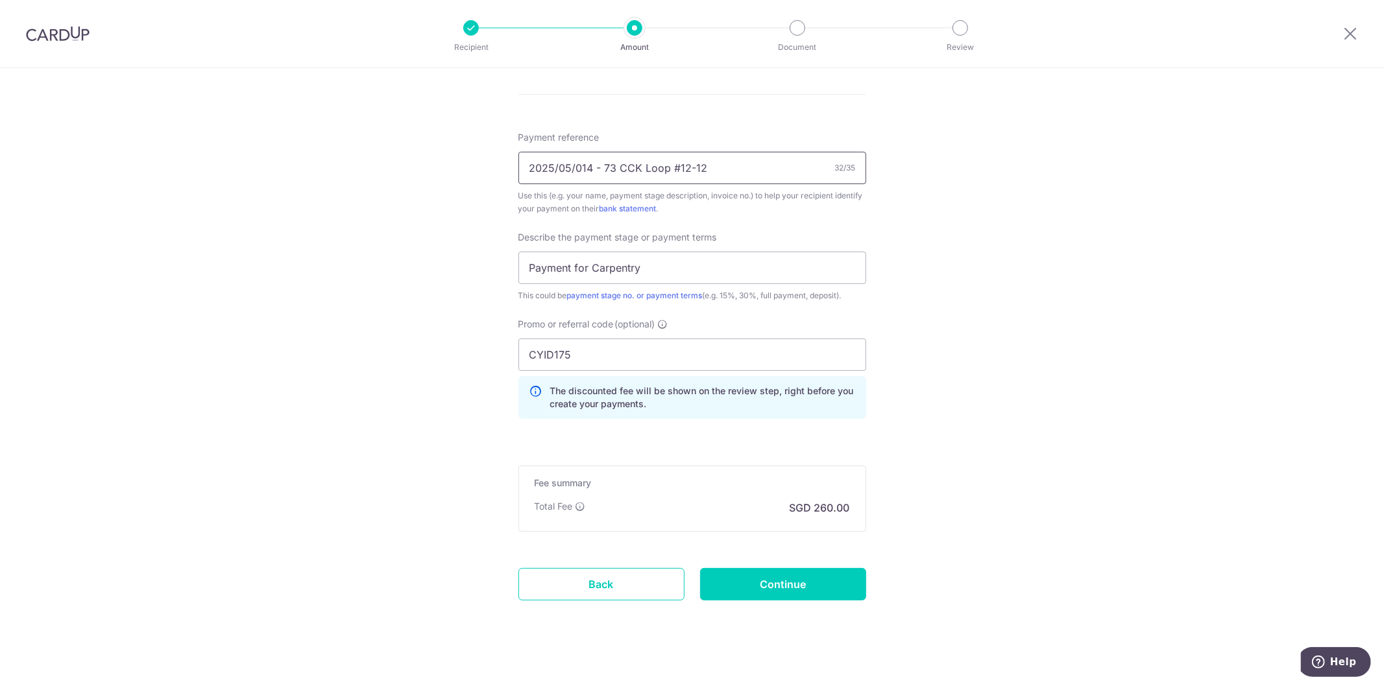
scroll to position [754, 0]
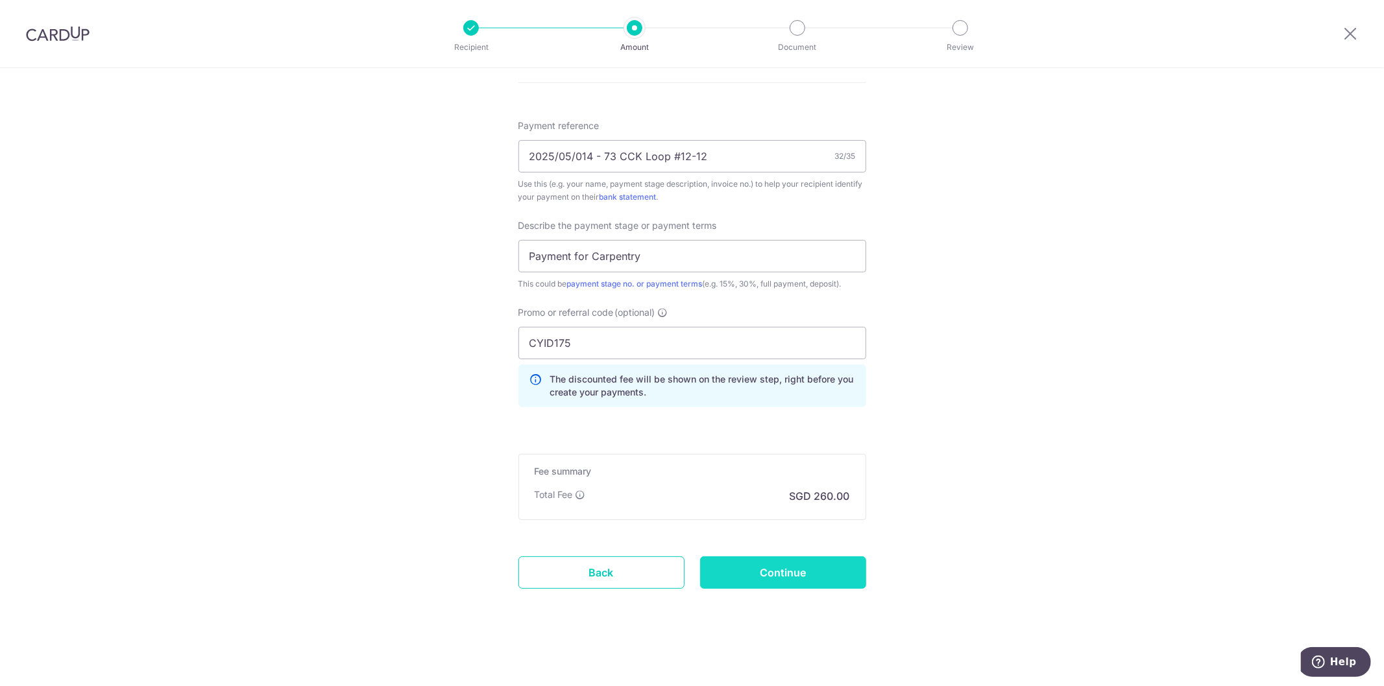
click at [783, 579] on input "Continue" at bounding box center [783, 573] width 166 height 32
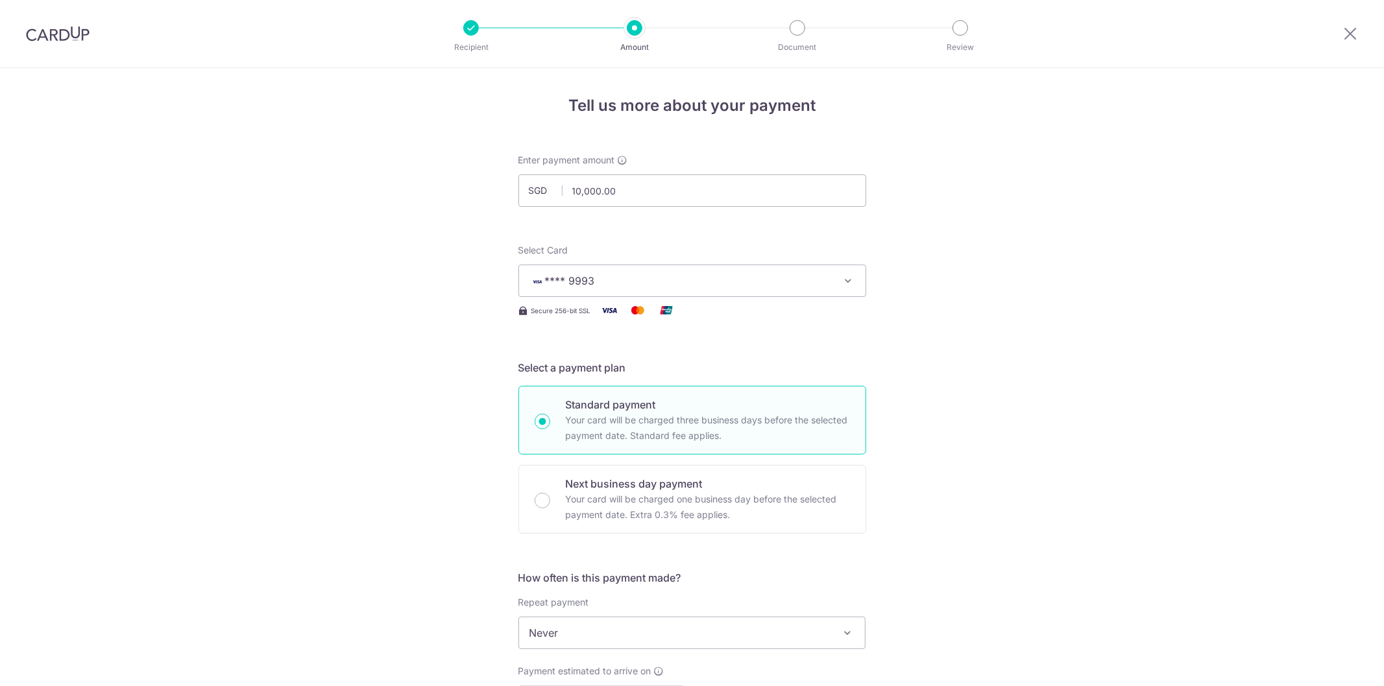
scroll to position [772, 0]
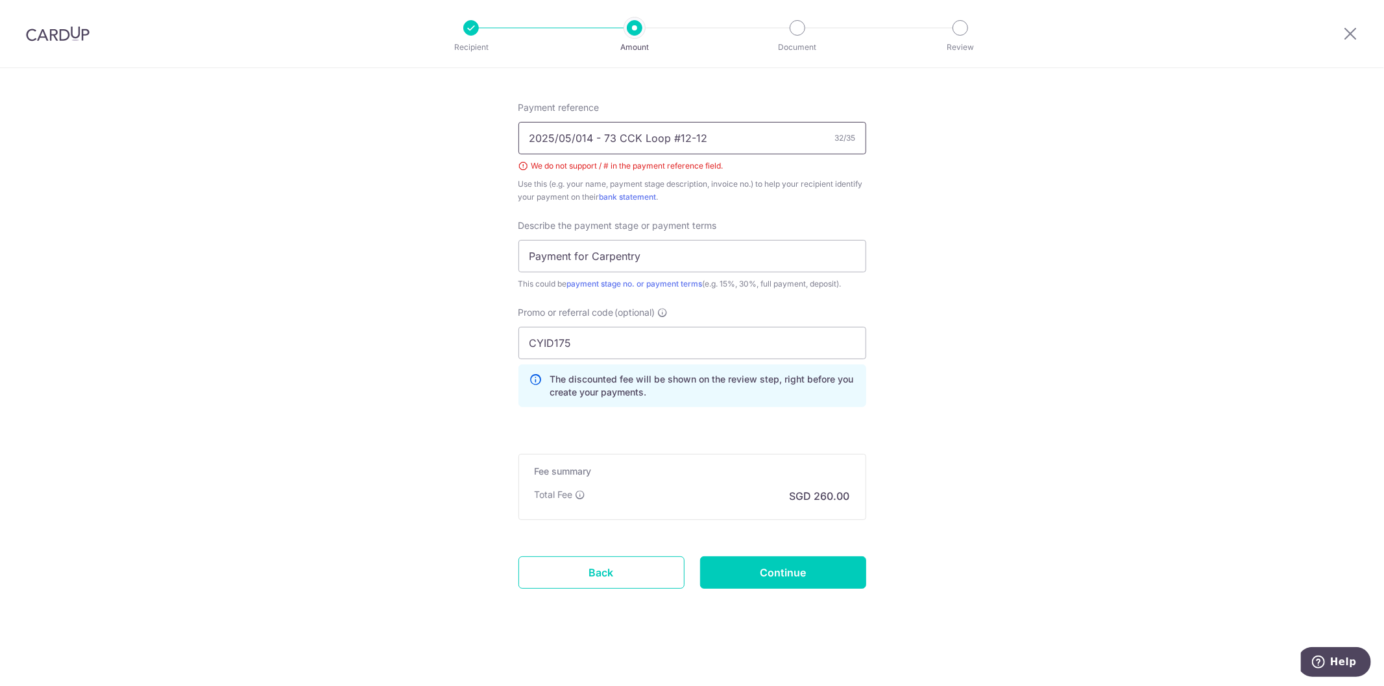
click at [603, 137] on input "2025/05/014 - 73 CCK Loop #12-12" at bounding box center [692, 138] width 348 height 32
type input "202505014"
click at [747, 590] on form "Enter payment amount SGD 10,000.00 10000.00 Select Card **** 9993 Add credit ca…" at bounding box center [692, 4] width 348 height 1244
click at [751, 573] on input "Continue" at bounding box center [783, 573] width 166 height 32
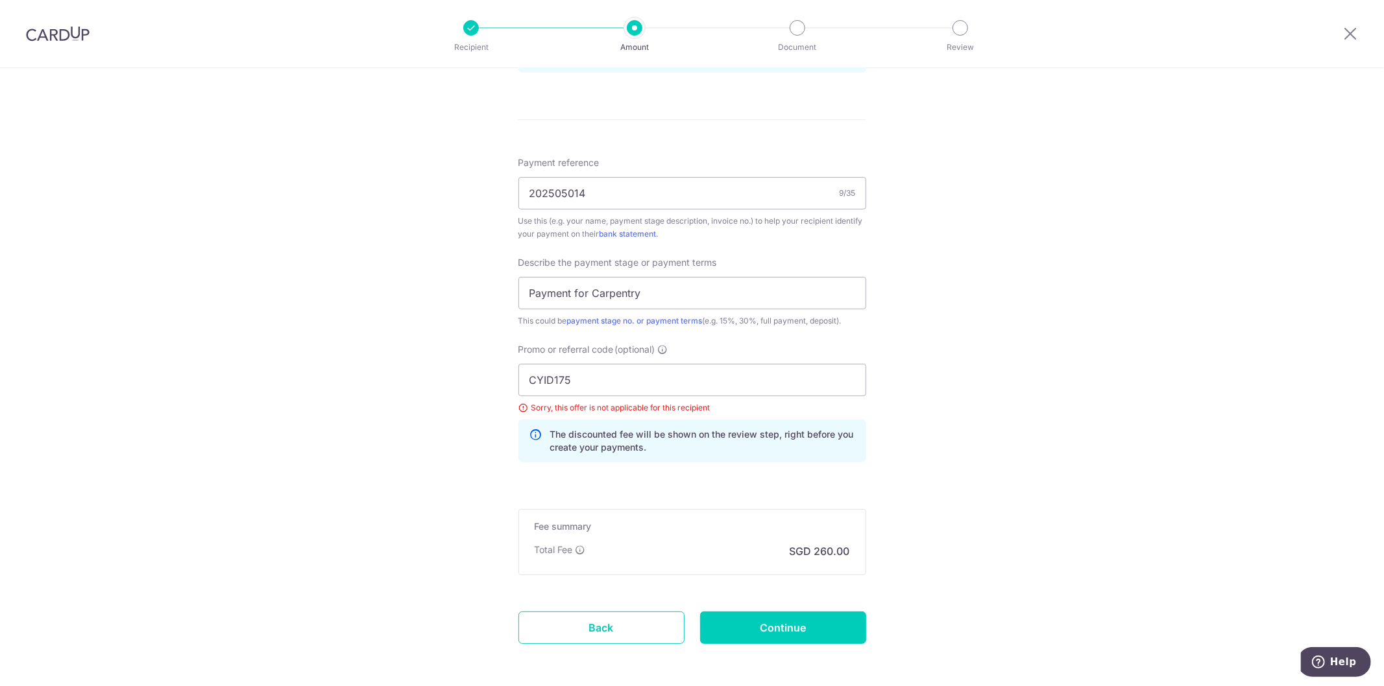
scroll to position [772, 0]
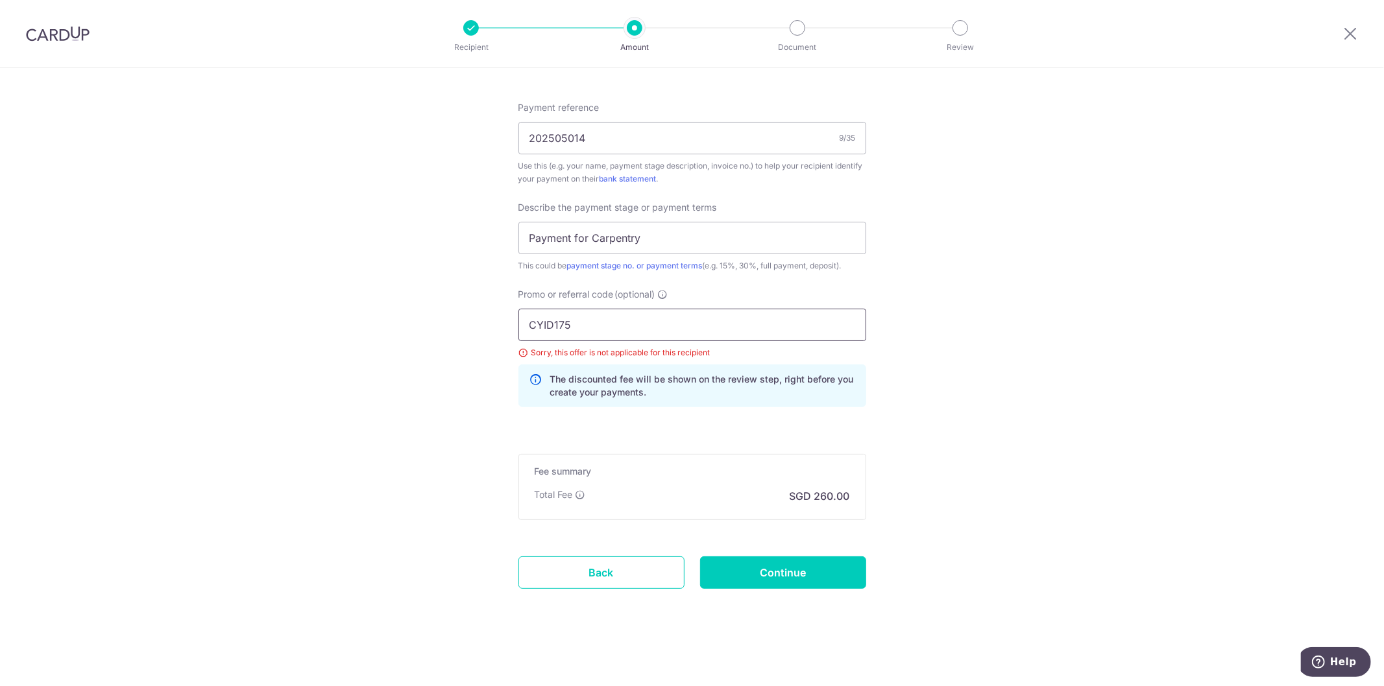
drag, startPoint x: 585, startPoint y: 323, endPoint x: 273, endPoint y: 0, distance: 449.7
type input "OFF225"
click at [779, 582] on input "Continue" at bounding box center [783, 573] width 166 height 32
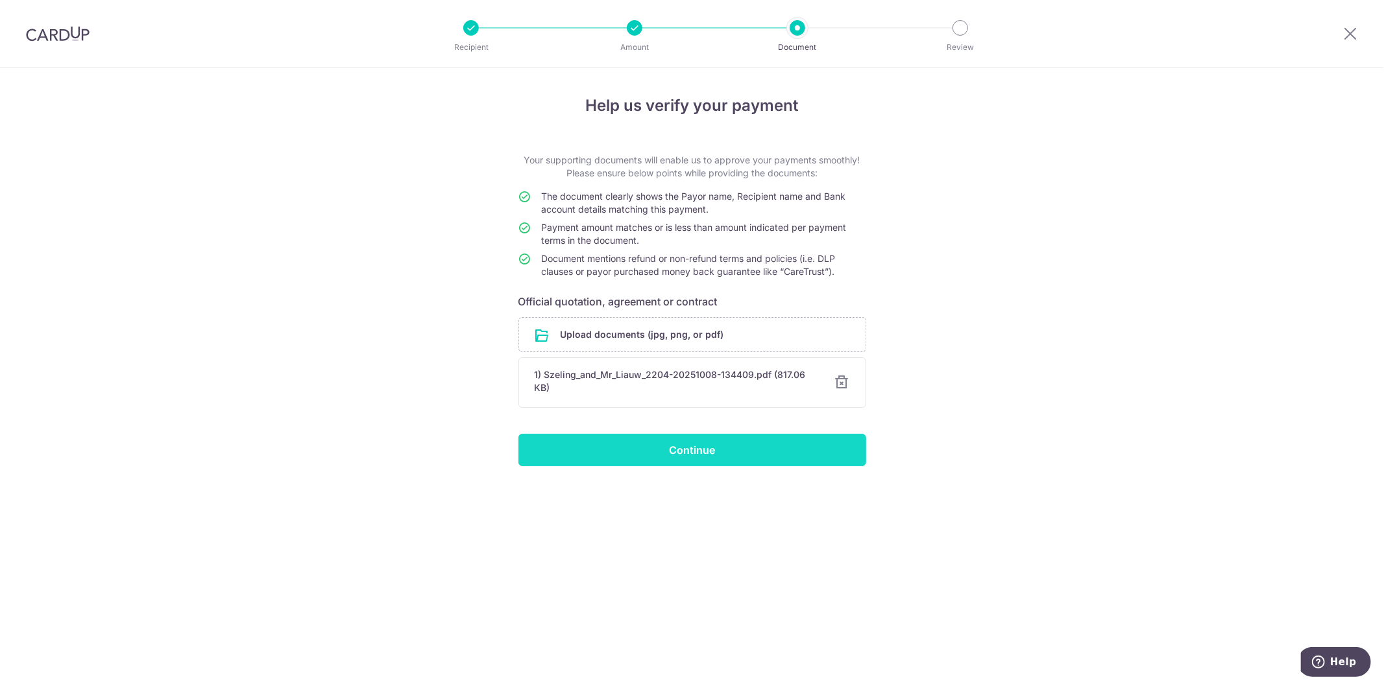
click at [680, 456] on input "Continue" at bounding box center [692, 450] width 348 height 32
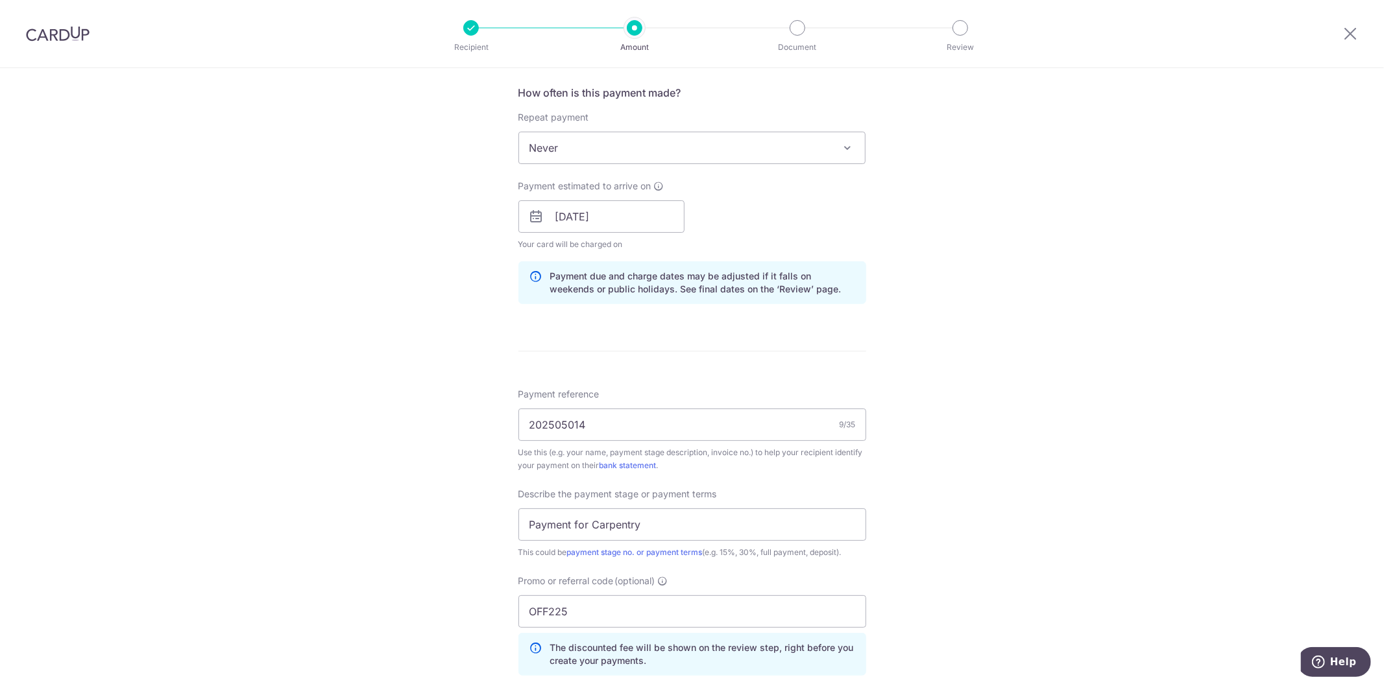
scroll to position [576, 0]
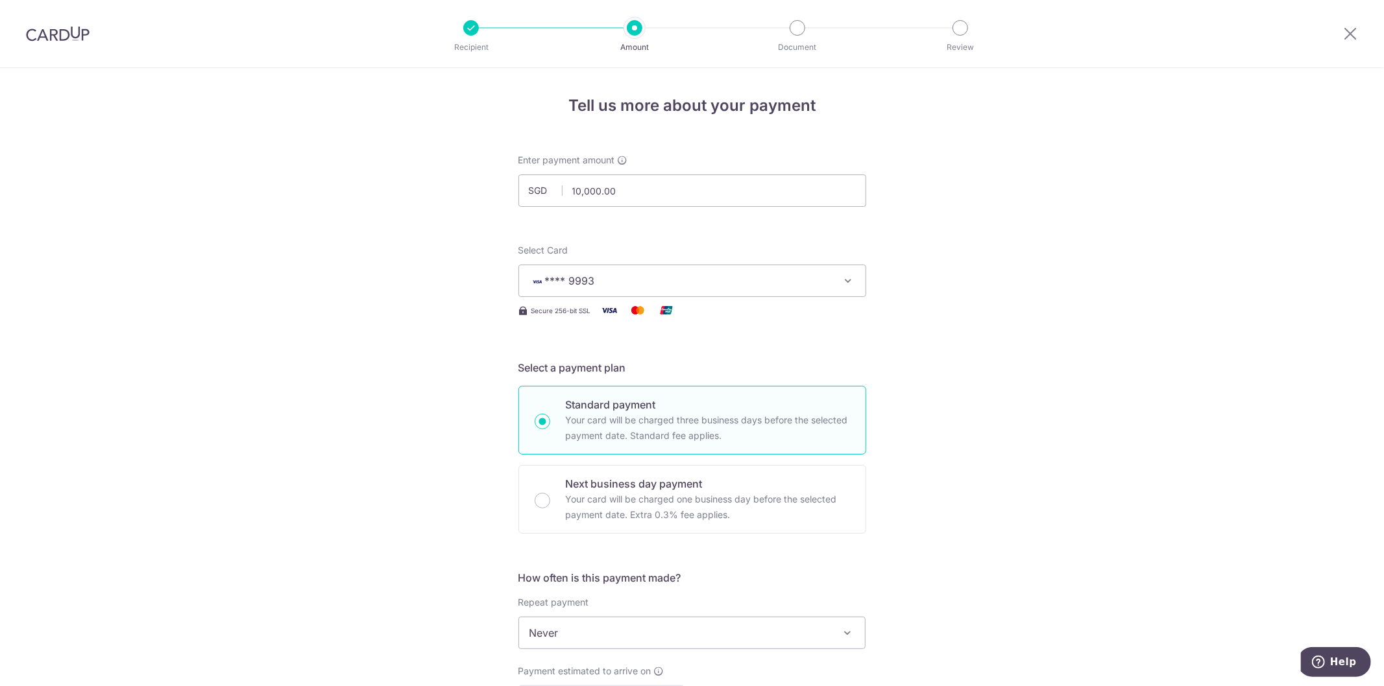
click at [43, 40] on img at bounding box center [58, 34] width 64 height 16
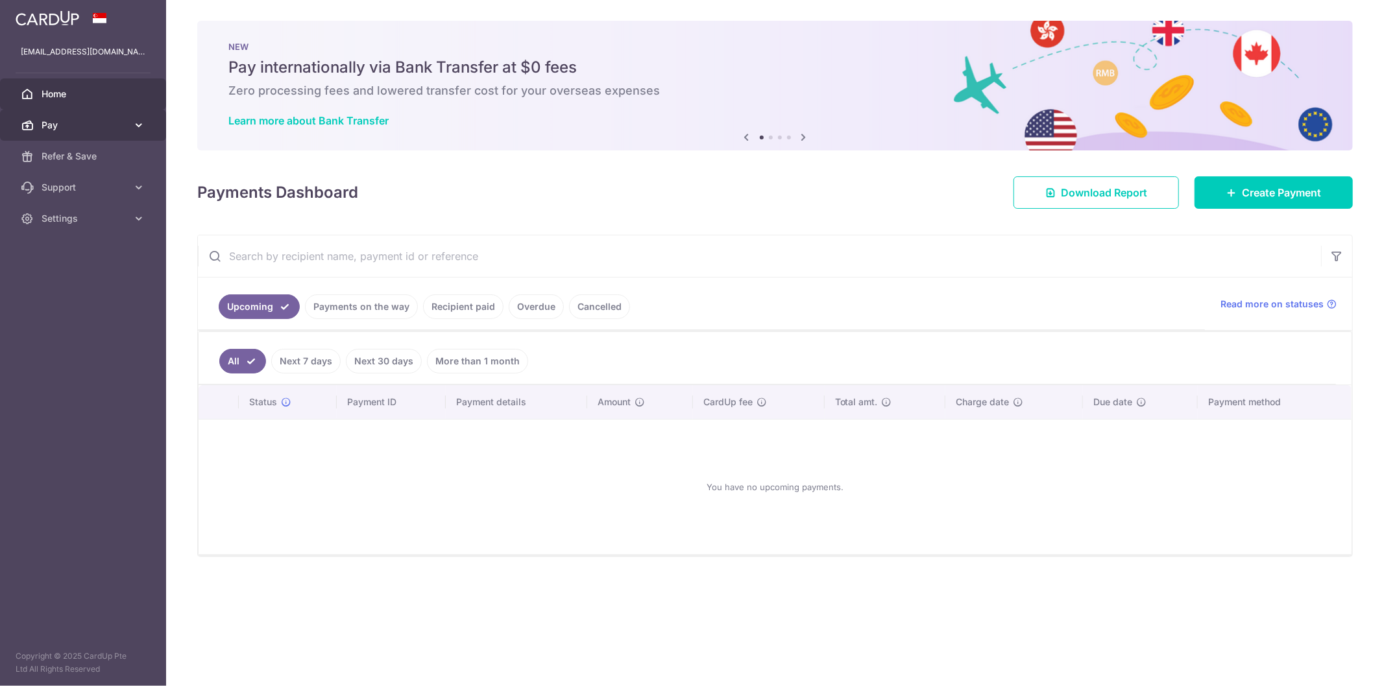
click at [36, 127] on link "Pay" at bounding box center [83, 125] width 166 height 31
click at [81, 160] on span "Payments" at bounding box center [85, 156] width 86 height 13
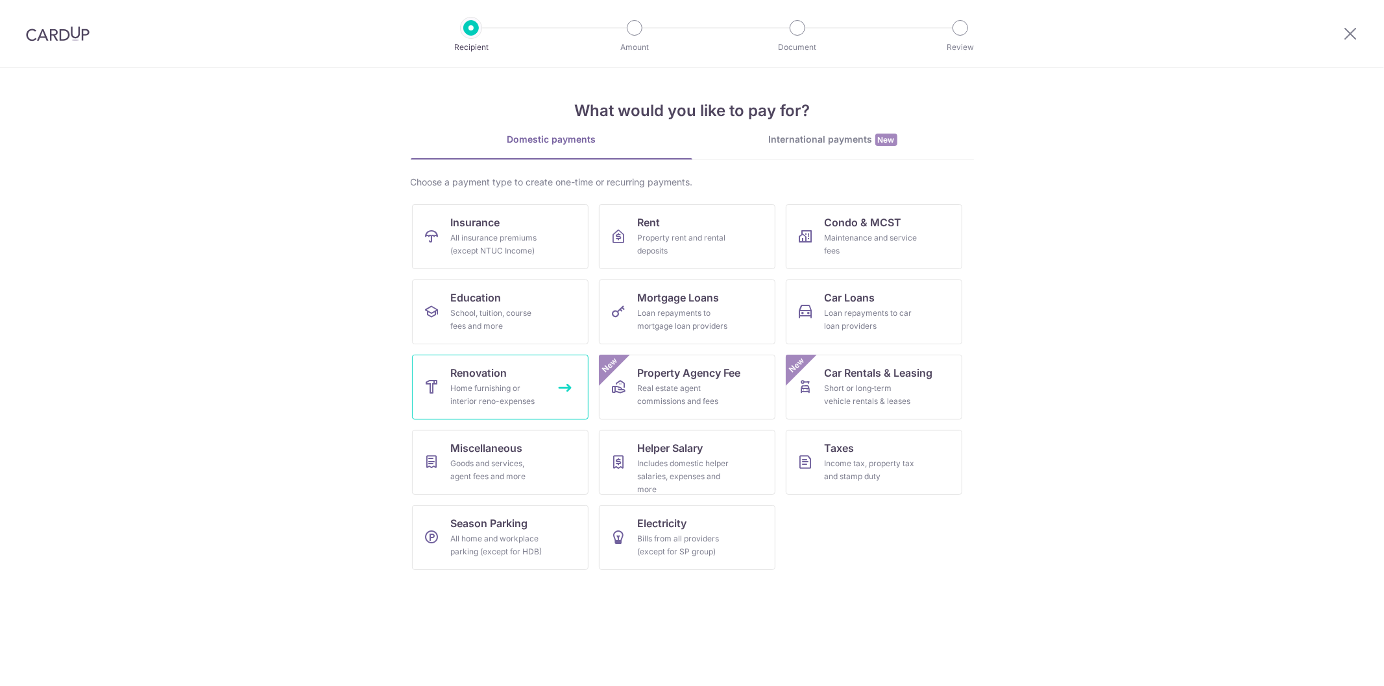
click at [487, 385] on div "Home furnishing or interior reno-expenses" at bounding box center [497, 395] width 93 height 26
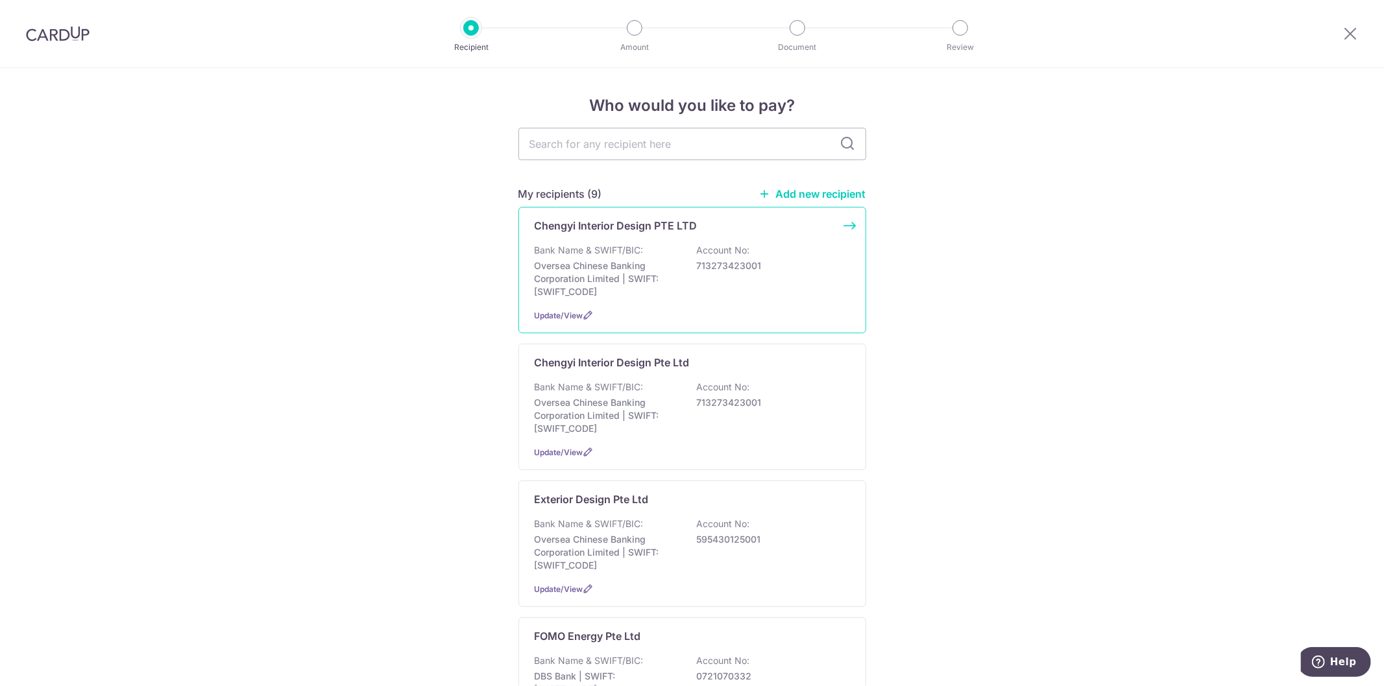
click at [600, 260] on p "Oversea Chinese Banking Corporation Limited | SWIFT: OCBCSGSGXXX" at bounding box center [607, 279] width 145 height 39
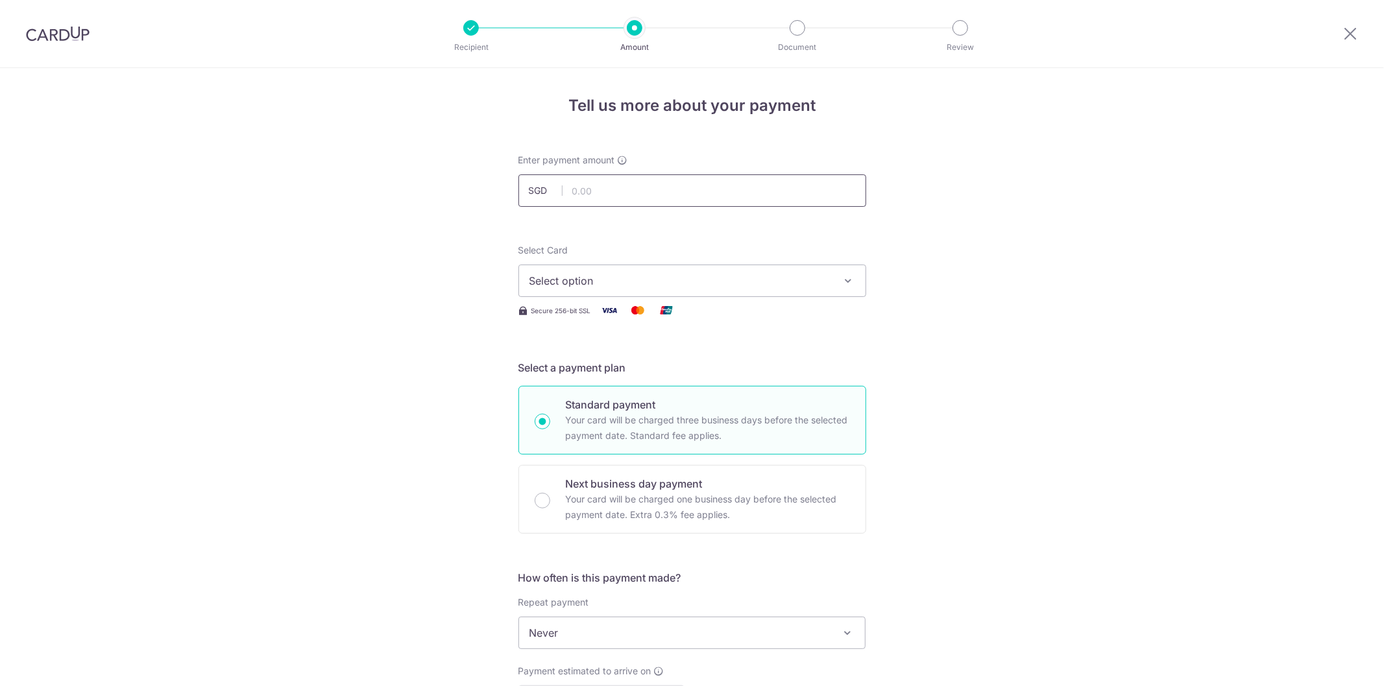
drag, startPoint x: 0, startPoint y: 0, endPoint x: 597, endPoint y: 191, distance: 626.9
click at [597, 191] on input "text" at bounding box center [692, 191] width 348 height 32
type input "10,000.00"
click at [555, 282] on span "Select option" at bounding box center [680, 281] width 302 height 16
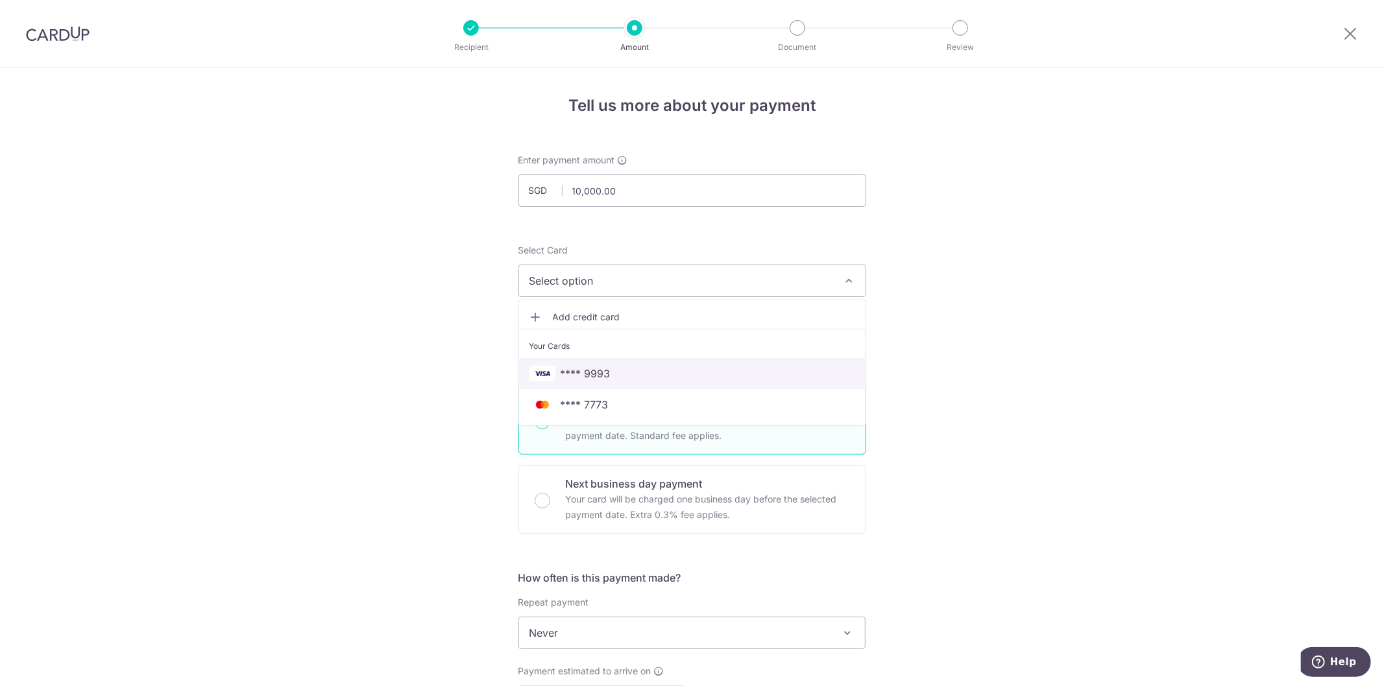
click at [541, 380] on img at bounding box center [542, 374] width 26 height 16
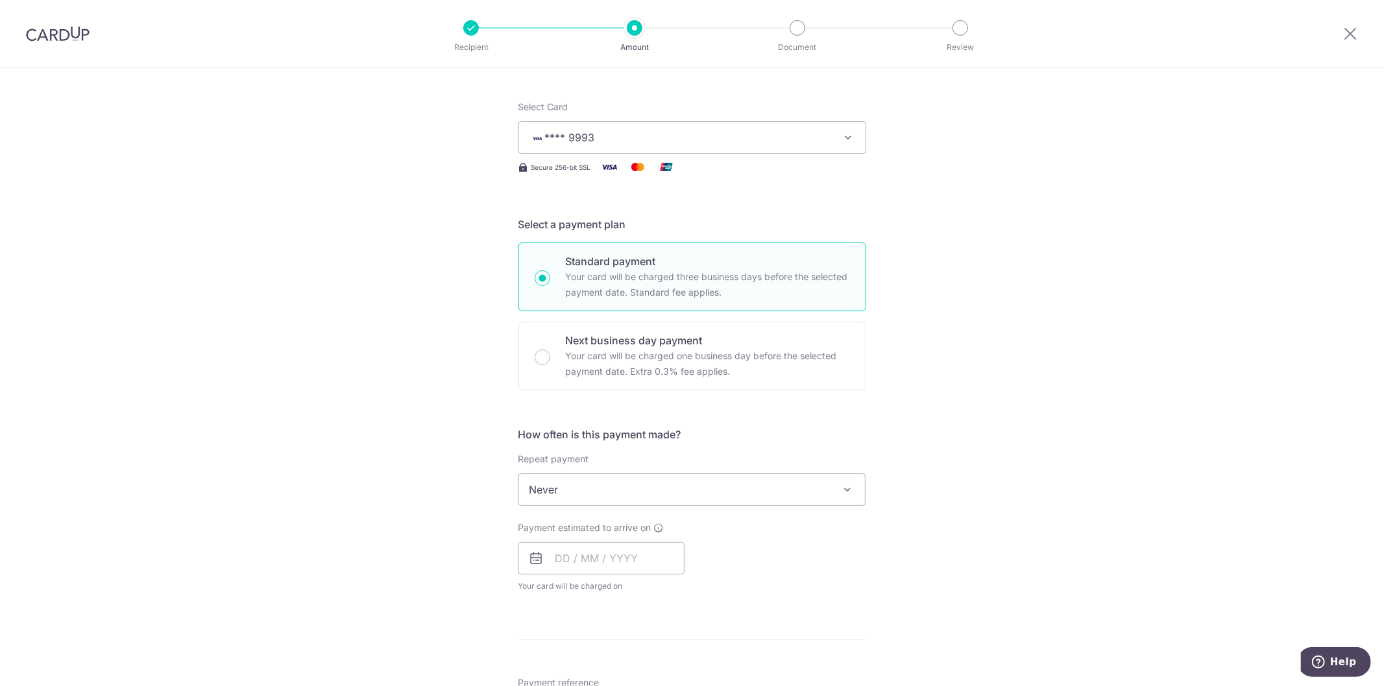
scroll to position [144, 0]
click at [572, 555] on input "text" at bounding box center [601, 558] width 166 height 32
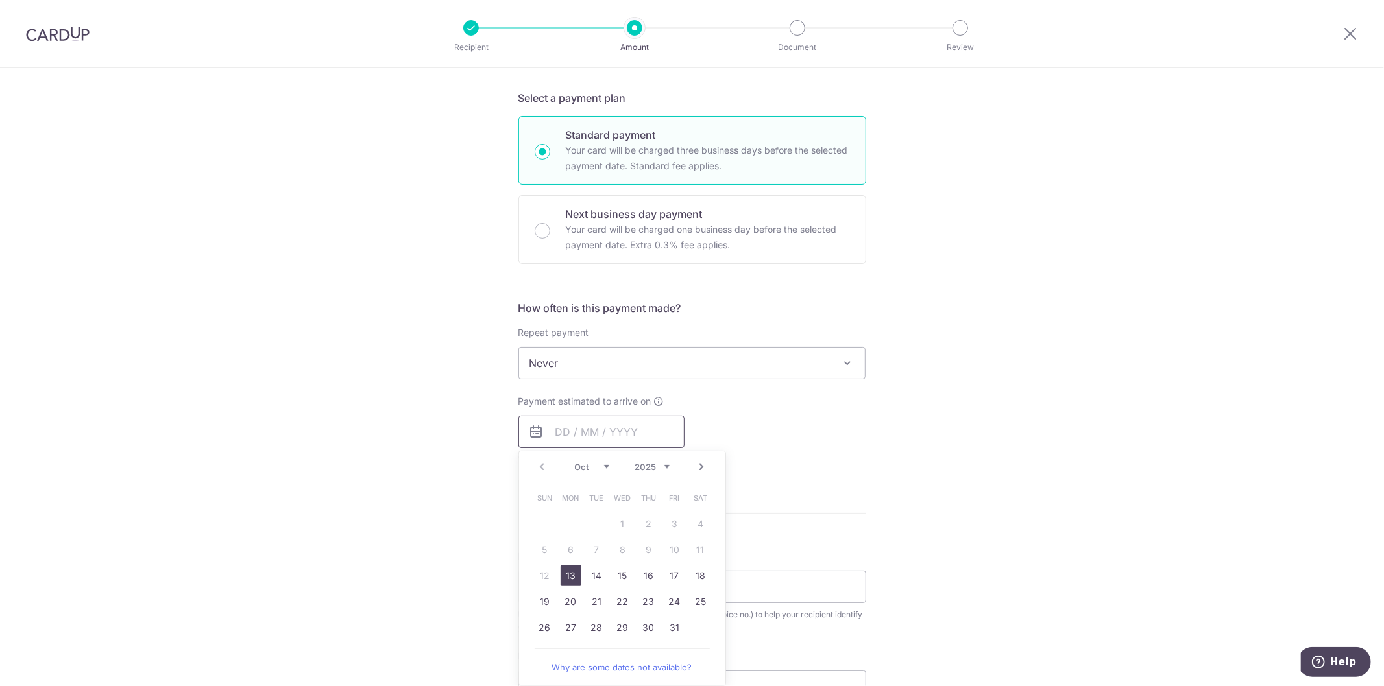
scroll to position [288, 0]
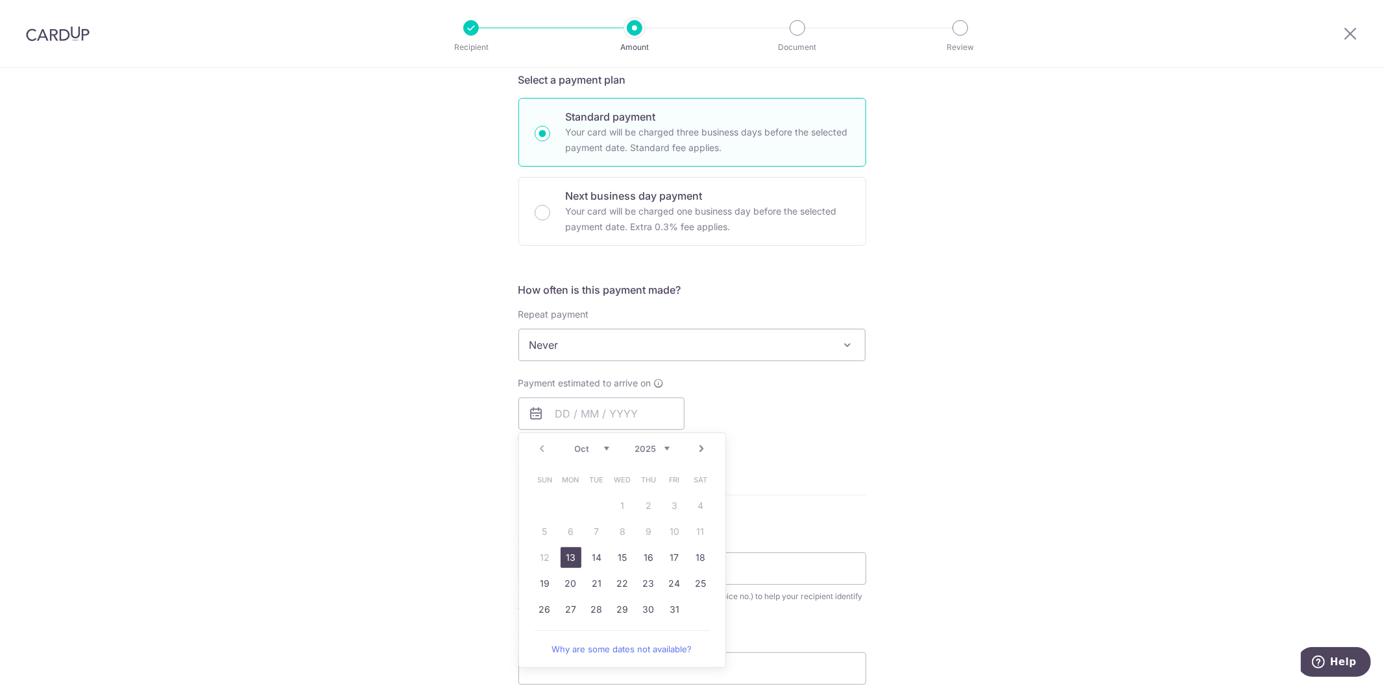
click at [566, 555] on link "13" at bounding box center [571, 558] width 21 height 21
type input "[DATE]"
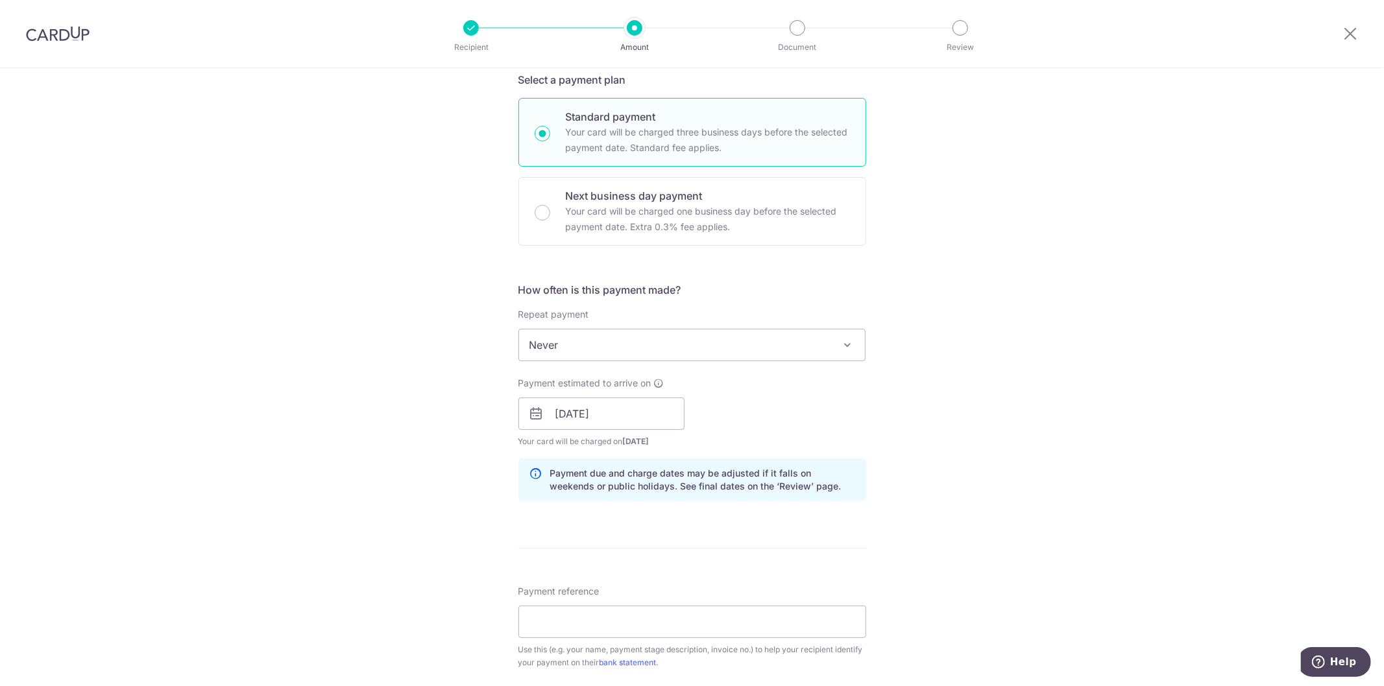
click at [801, 540] on form "Enter payment amount SGD 10,000.00 10000.00 Select Card **** 9993 Add credit ca…" at bounding box center [692, 449] width 348 height 1167
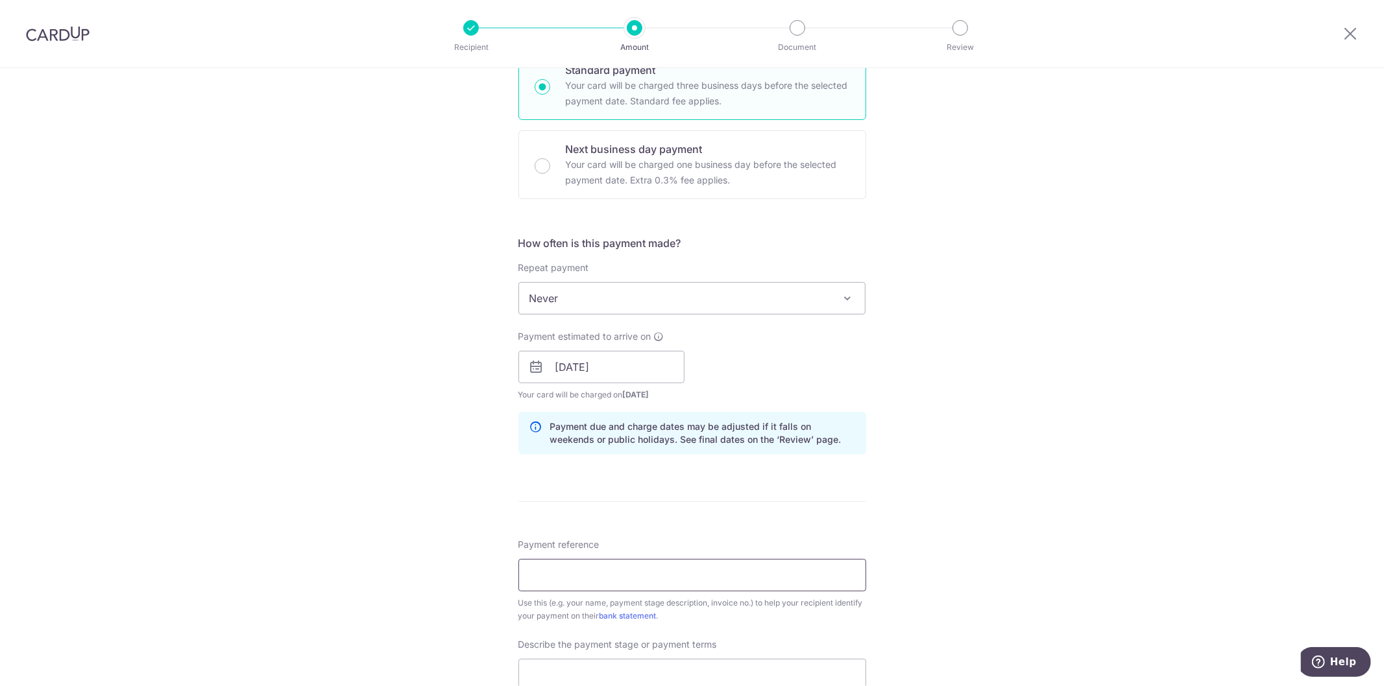
scroll to position [360, 0]
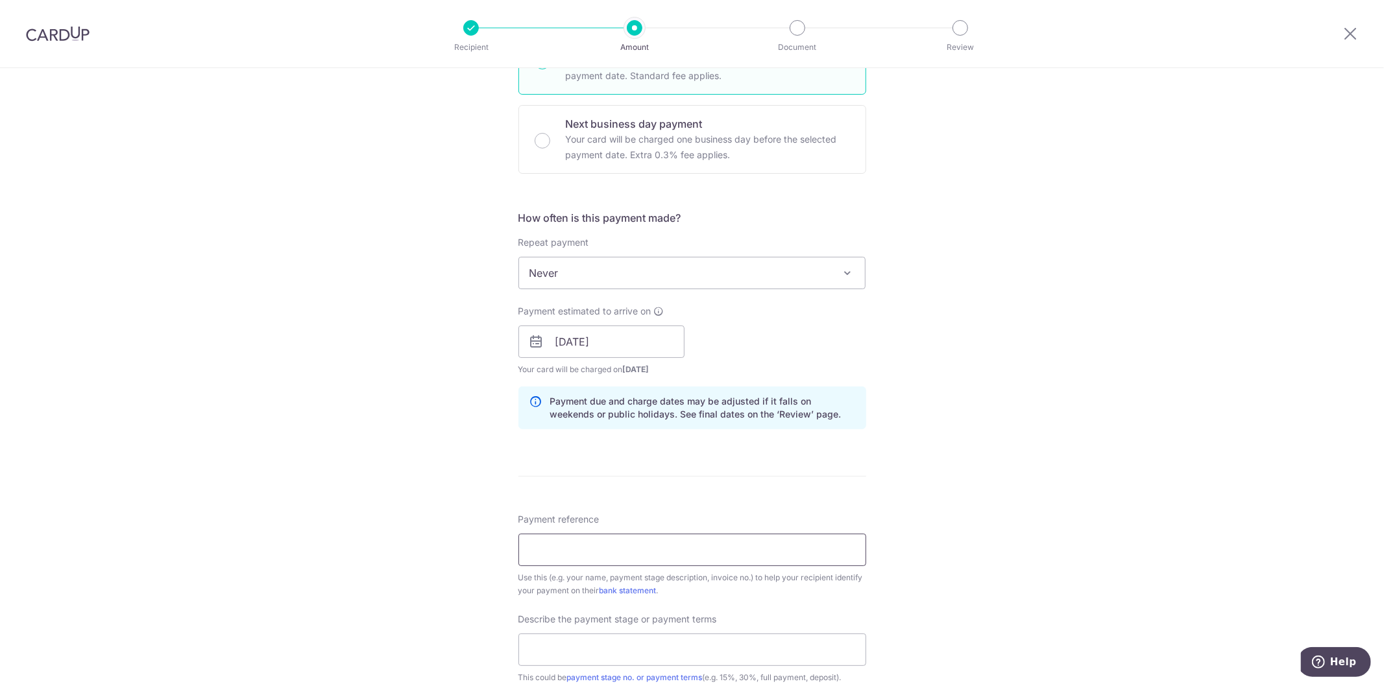
click at [672, 546] on input "Payment reference" at bounding box center [692, 550] width 348 height 32
drag, startPoint x: 589, startPoint y: 552, endPoint x: 751, endPoint y: 558, distance: 161.7
click at [751, 558] on input "2025/05/014 - 73 CCK Loop #12-12" at bounding box center [692, 550] width 348 height 32
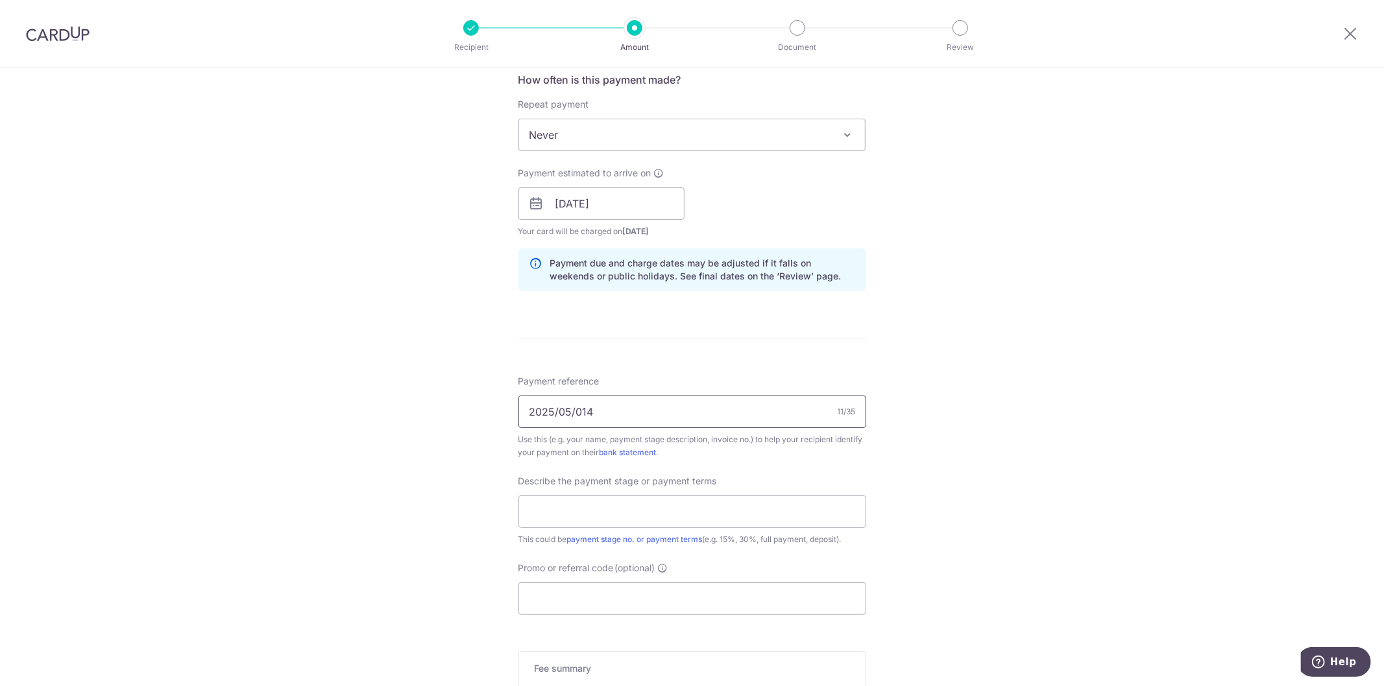
scroll to position [504, 0]
type input "2025/05/014"
click at [542, 497] on input "text" at bounding box center [692, 506] width 348 height 32
type input "Payment for Carpentry"
click at [544, 594] on input "Promo or referral code (optional)" at bounding box center [692, 593] width 348 height 32
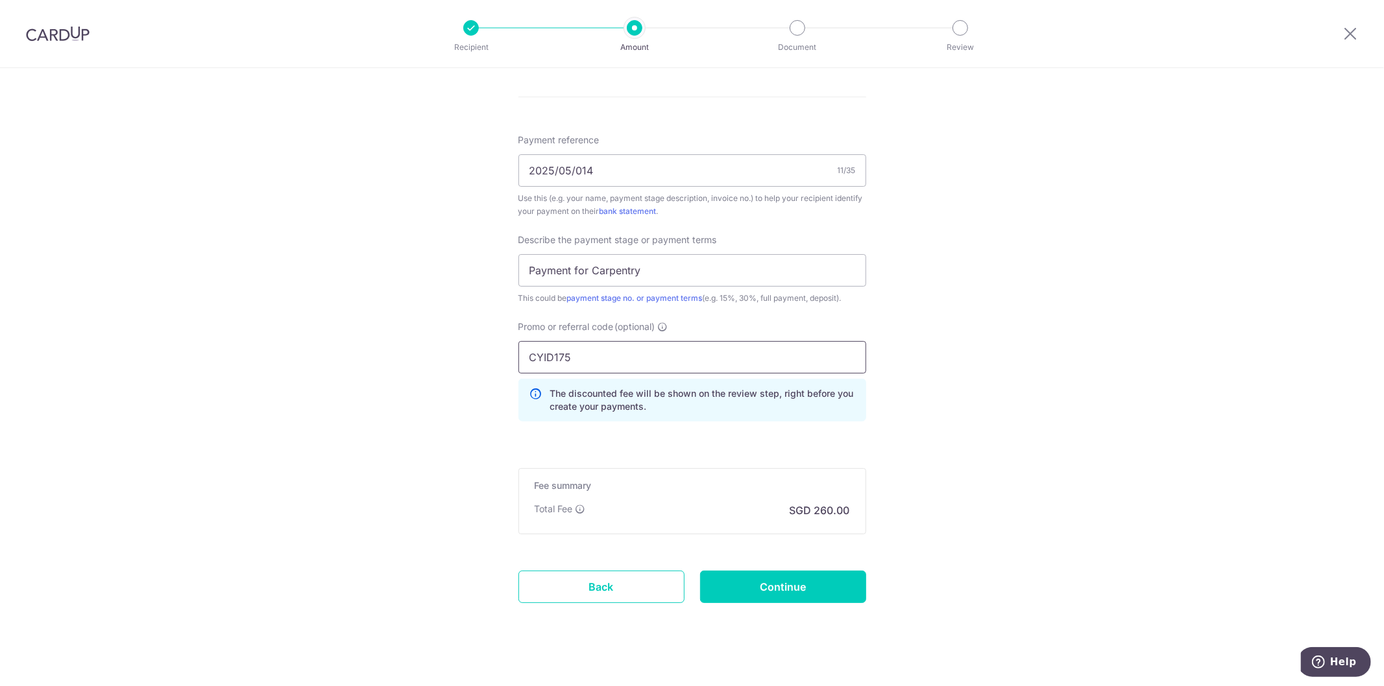
scroll to position [754, 0]
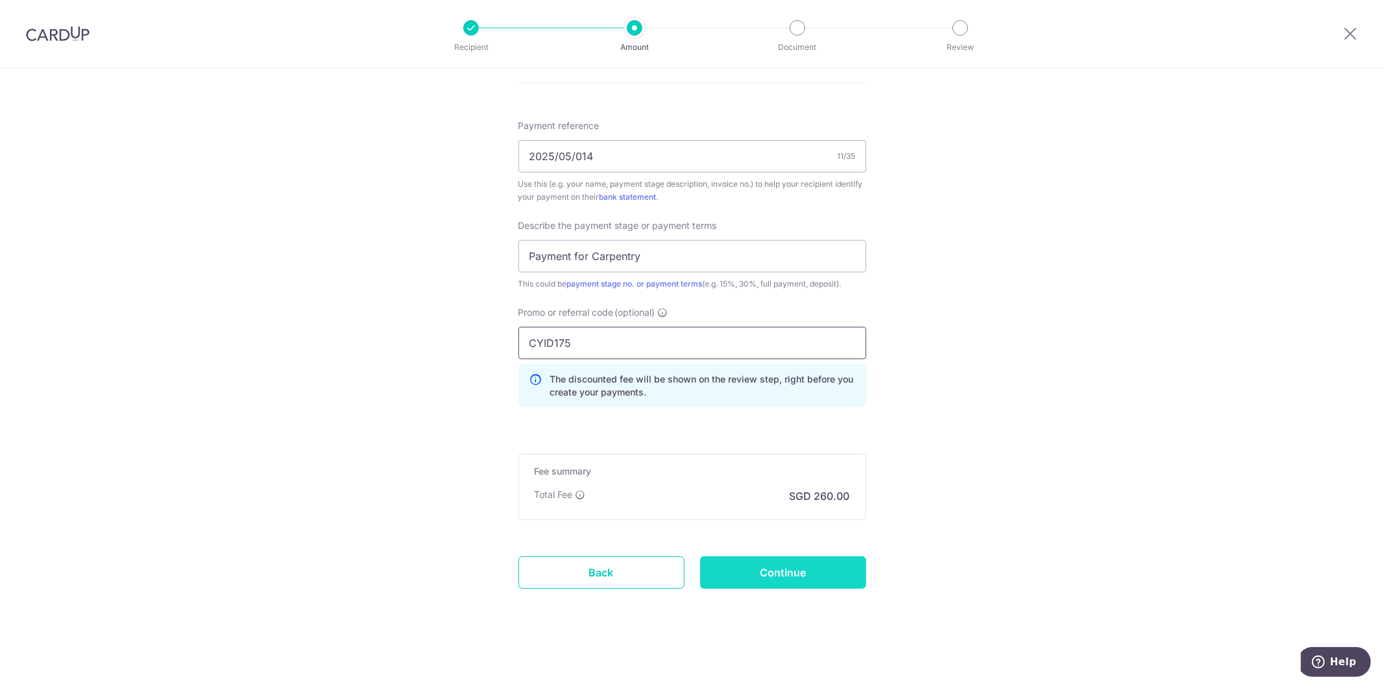
type input "CYID175"
click at [735, 577] on input "Continue" at bounding box center [783, 573] width 166 height 32
drag, startPoint x: 600, startPoint y: 339, endPoint x: 262, endPoint y: 302, distance: 339.4
type input "OFF225"
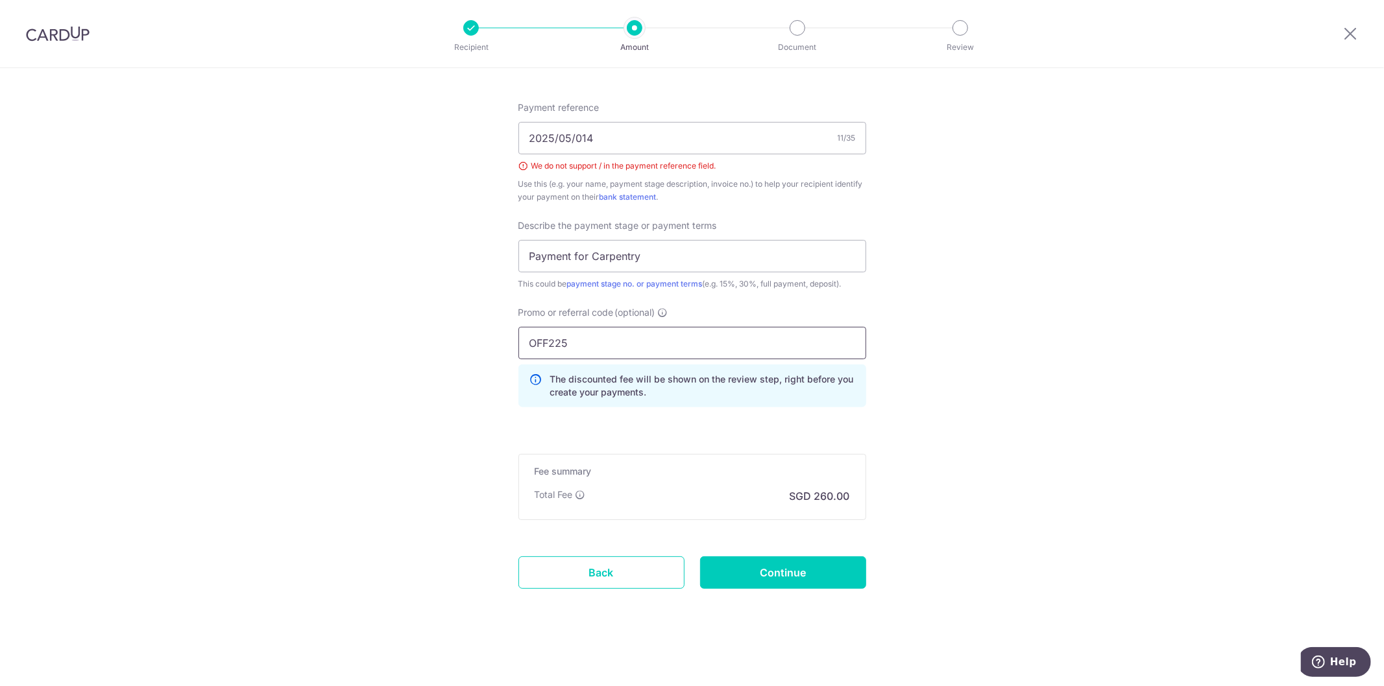
click button "Add Card" at bounding box center [0, 0] width 0 height 0
click at [744, 568] on input "Continue" at bounding box center [783, 573] width 166 height 32
click at [568, 140] on input "2025/05/014" at bounding box center [692, 138] width 348 height 32
click at [553, 139] on input "2025/05014" at bounding box center [692, 138] width 348 height 32
type input "202505014"
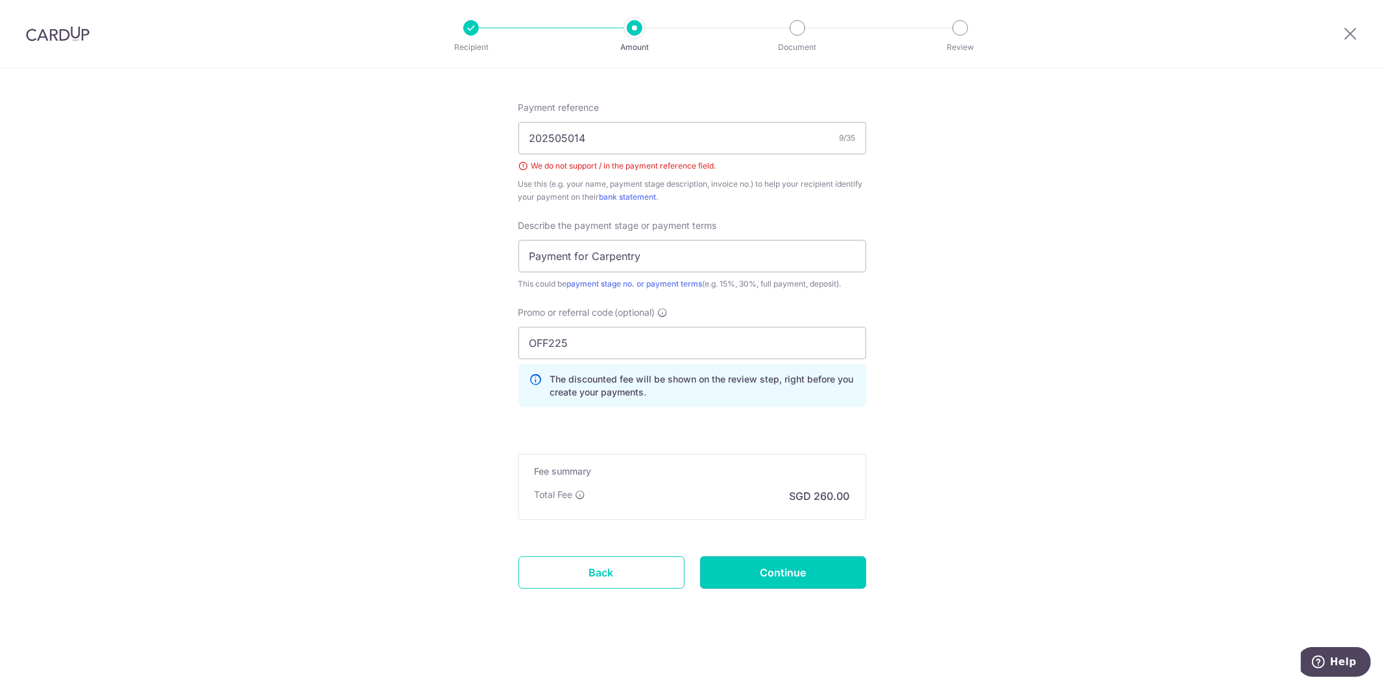
click at [735, 579] on input "Continue" at bounding box center [783, 573] width 166 height 32
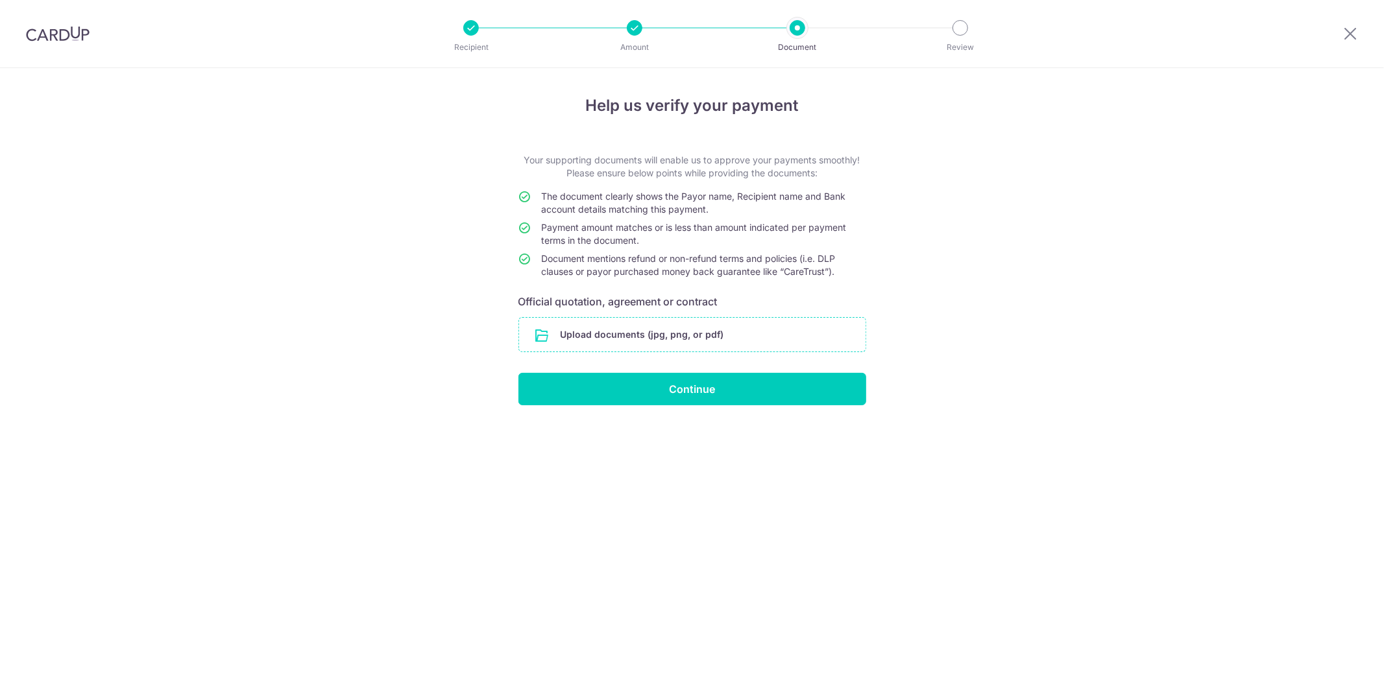
click at [602, 326] on input "file" at bounding box center [692, 335] width 346 height 34
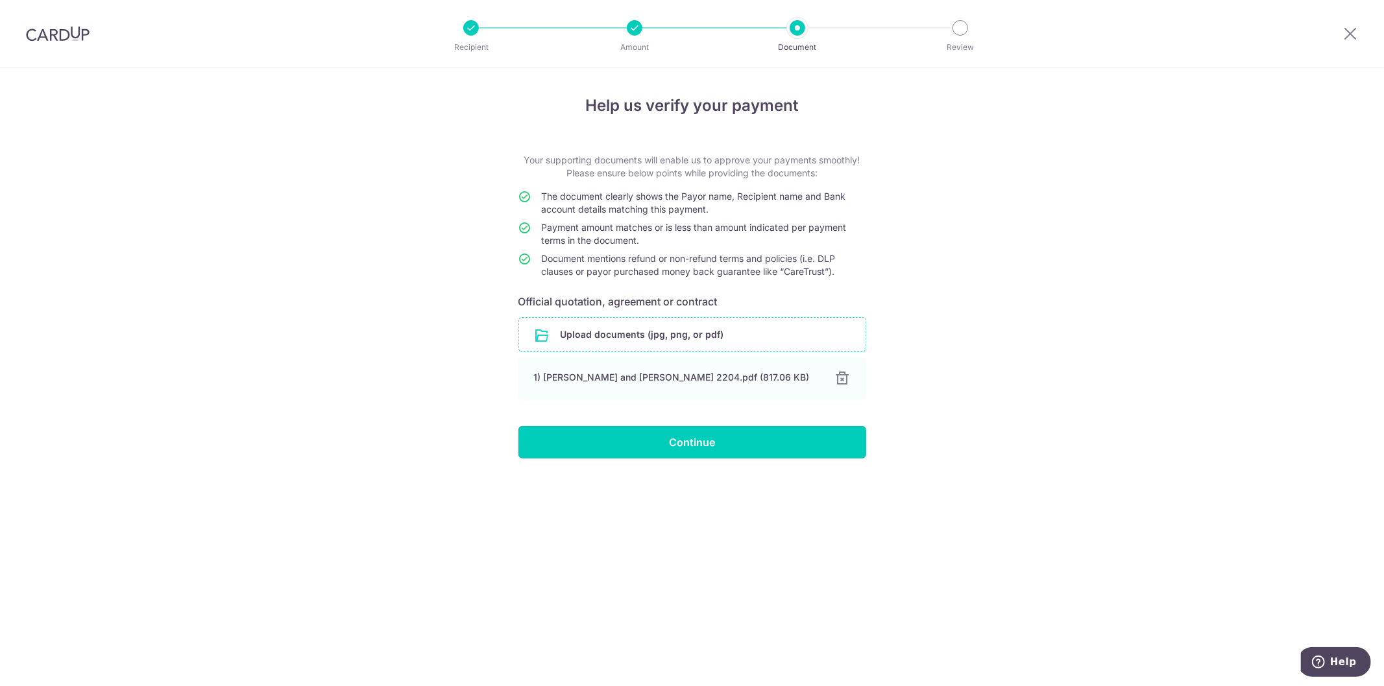
click at [626, 446] on input "Continue" at bounding box center [692, 442] width 348 height 32
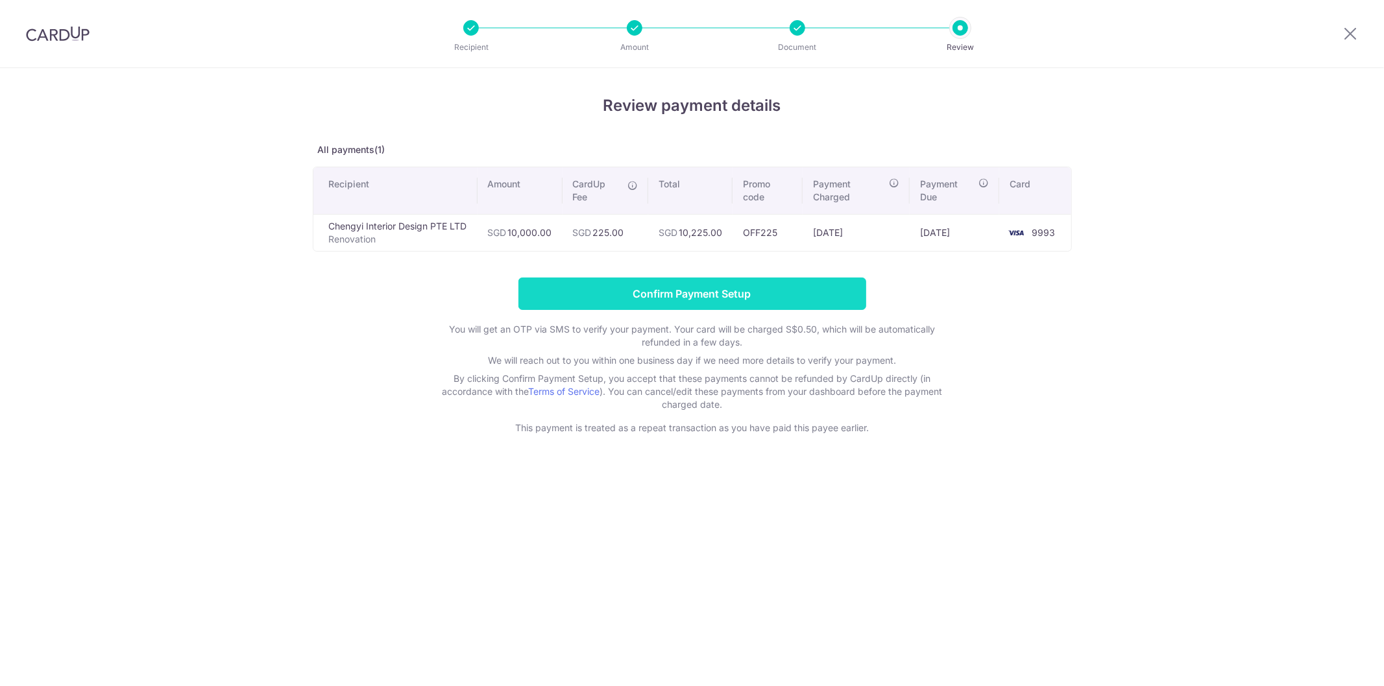
click at [548, 294] on input "Confirm Payment Setup" at bounding box center [692, 294] width 348 height 32
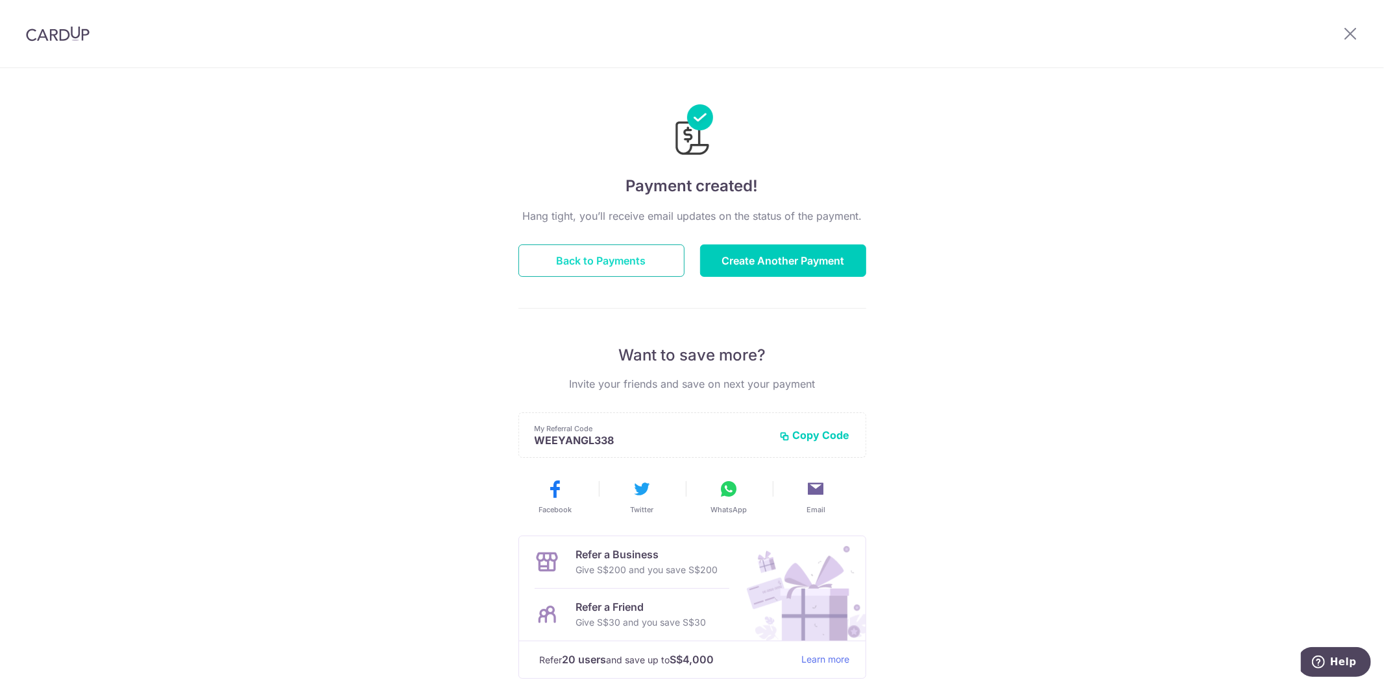
click at [615, 258] on button "Back to Payments" at bounding box center [601, 261] width 166 height 32
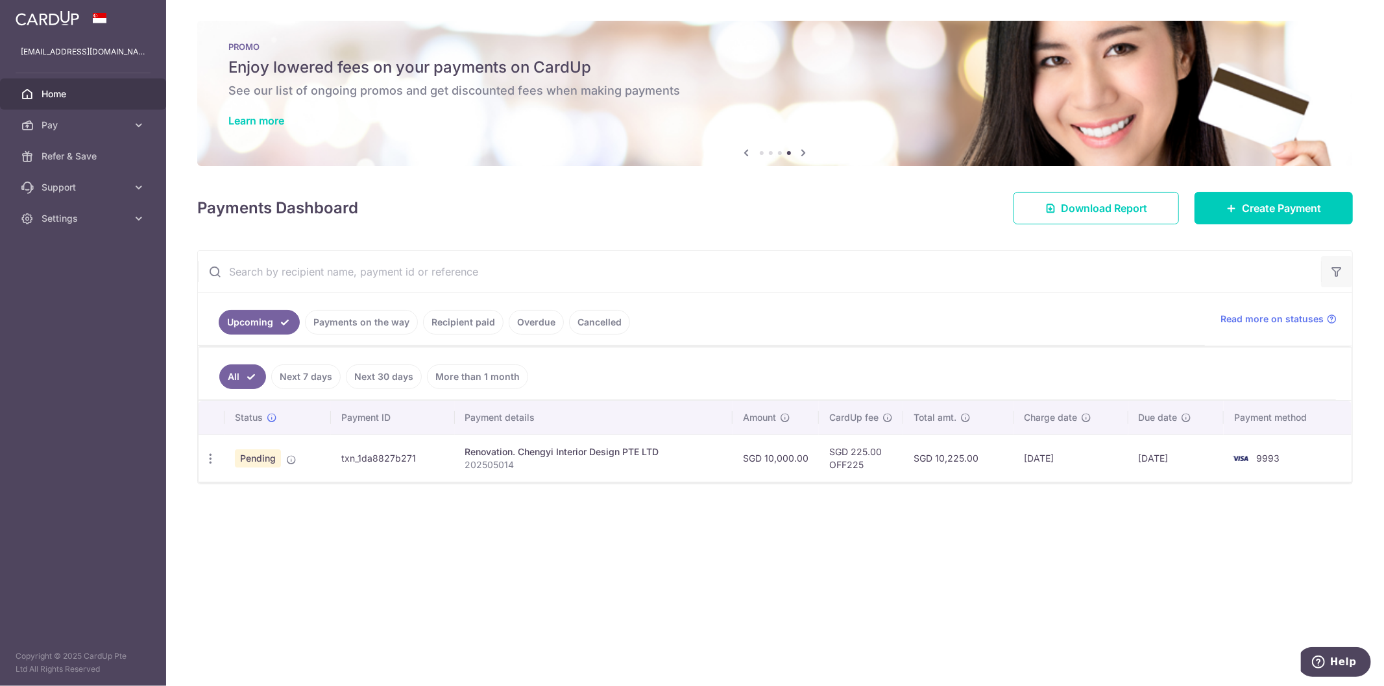
click at [1337, 274] on icon "button" at bounding box center [1336, 271] width 13 height 13
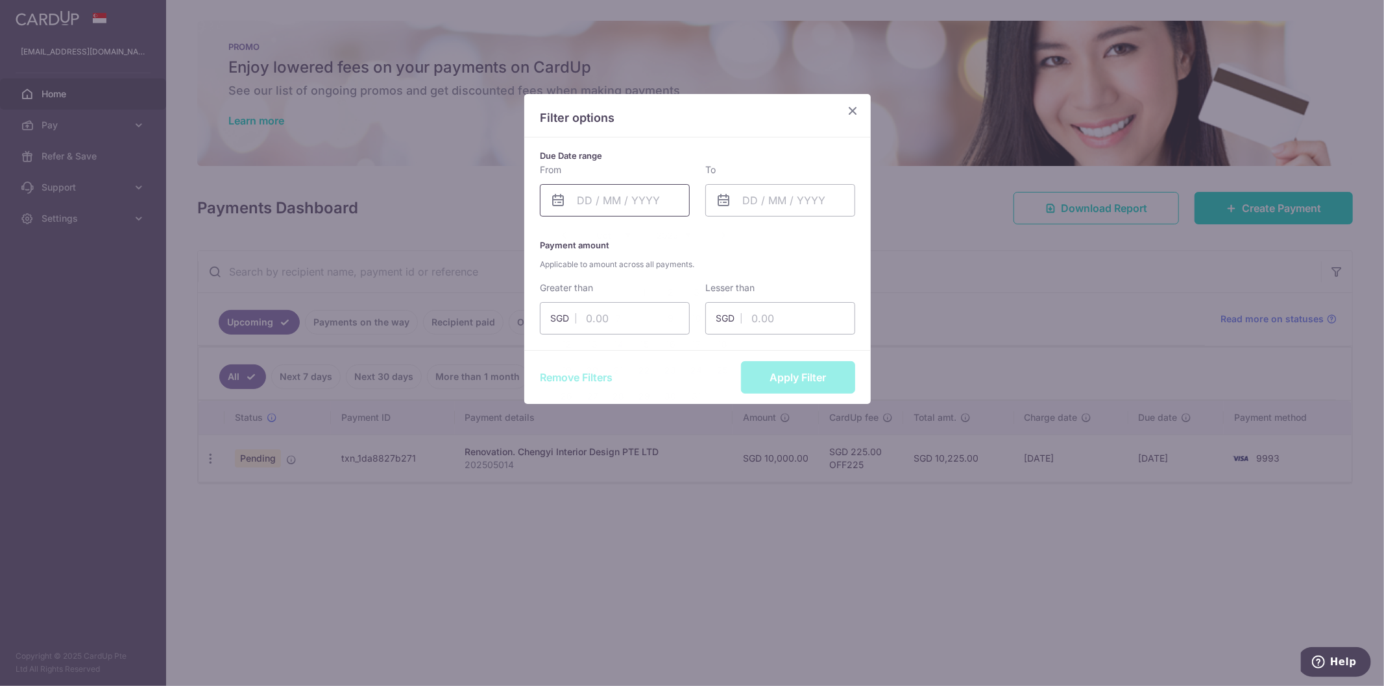
click at [587, 199] on input "text" at bounding box center [615, 200] width 150 height 32
click at [622, 236] on select "Jan Feb Mar Apr May Jun [DATE] Aug Sep Oct Nov Dec" at bounding box center [613, 235] width 34 height 10
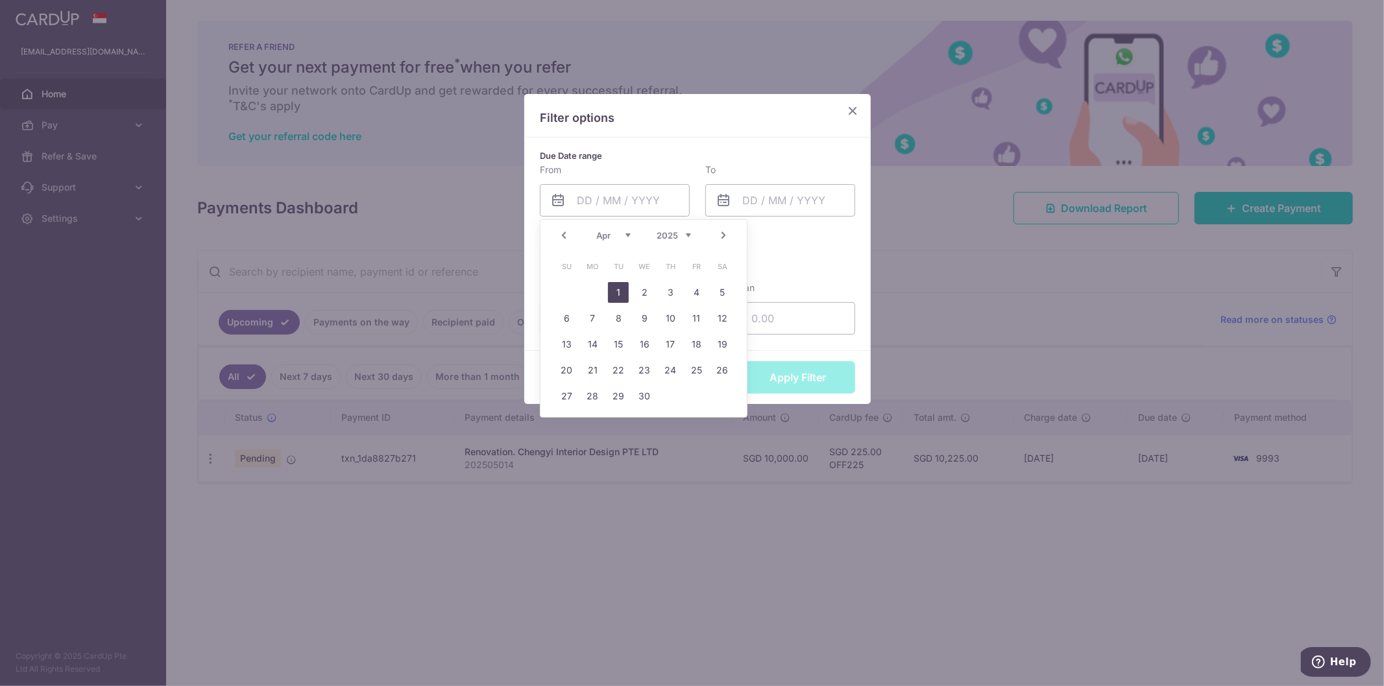
click at [620, 297] on link "1" at bounding box center [618, 292] width 21 height 21
type input "[DATE]"
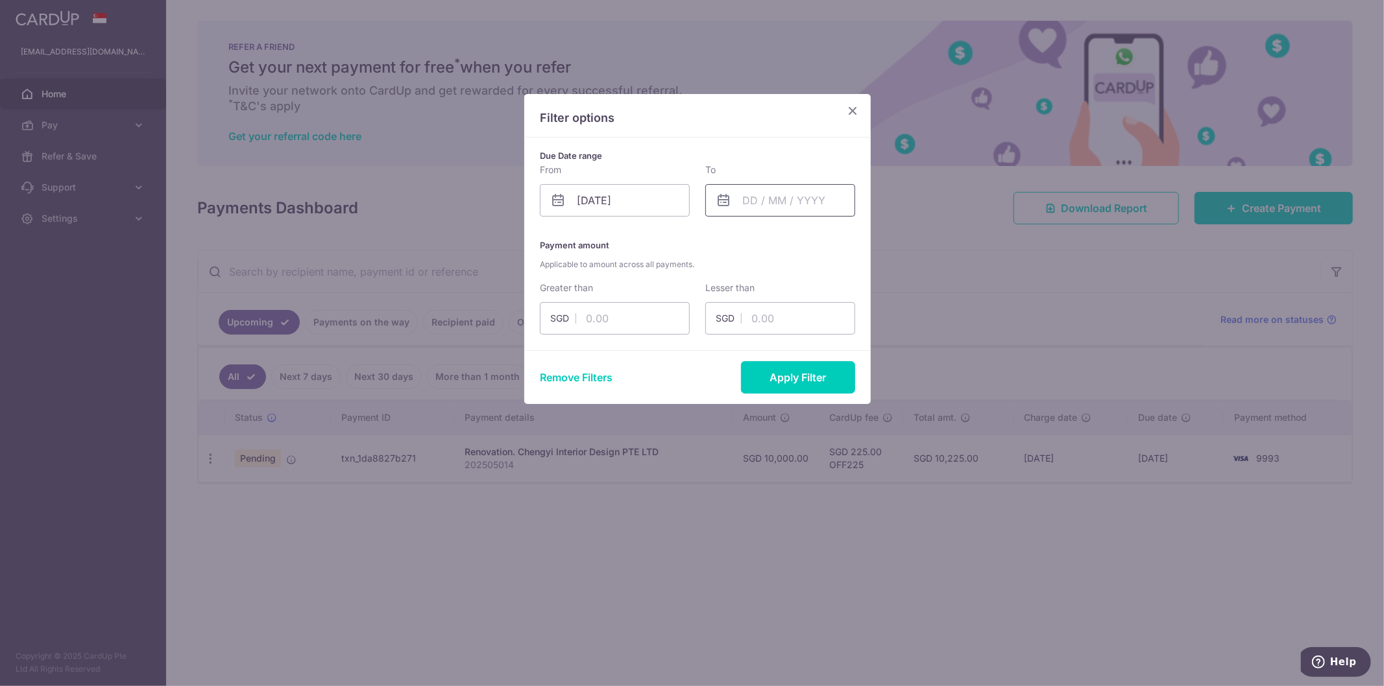
click at [736, 199] on input "text" at bounding box center [780, 200] width 150 height 32
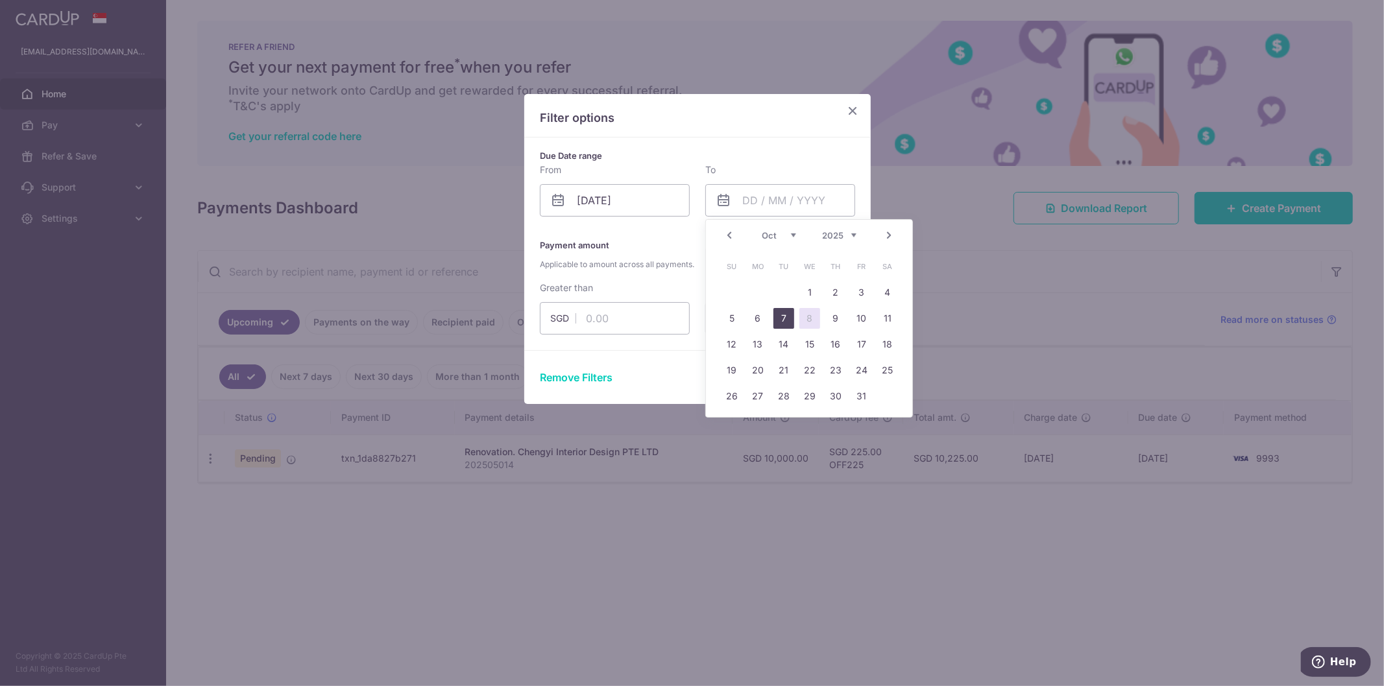
click at [788, 319] on link "7" at bounding box center [783, 318] width 21 height 21
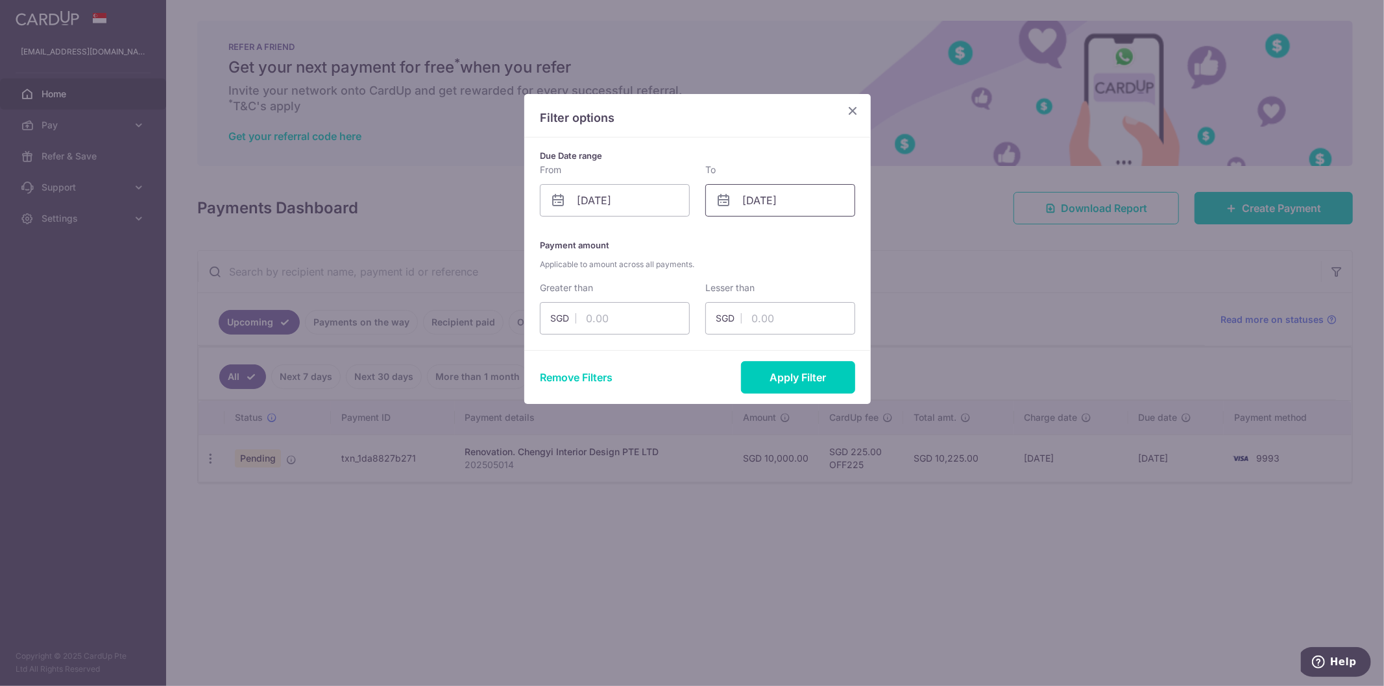
click at [755, 200] on input "[DATE]" at bounding box center [780, 200] width 150 height 32
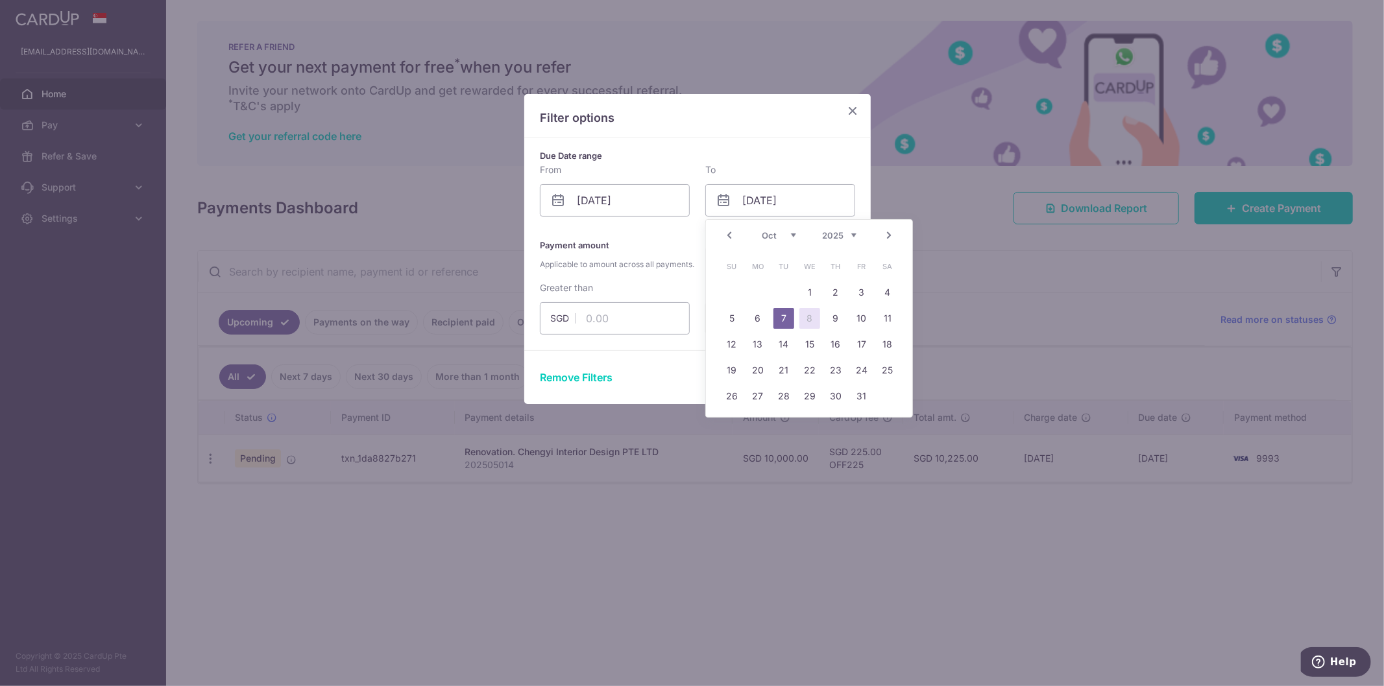
click at [812, 308] on link "8" at bounding box center [809, 318] width 21 height 21
type input "[DATE]"
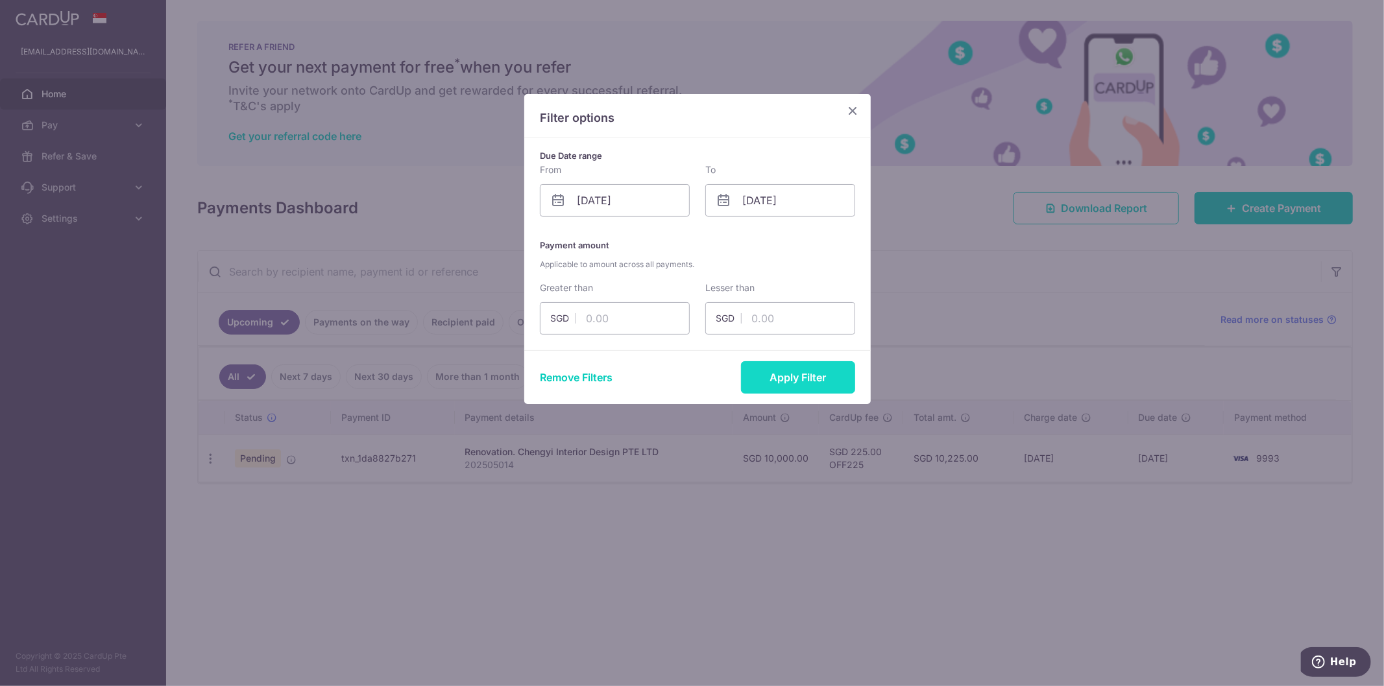
click at [781, 373] on button "Apply Filter" at bounding box center [798, 377] width 114 height 32
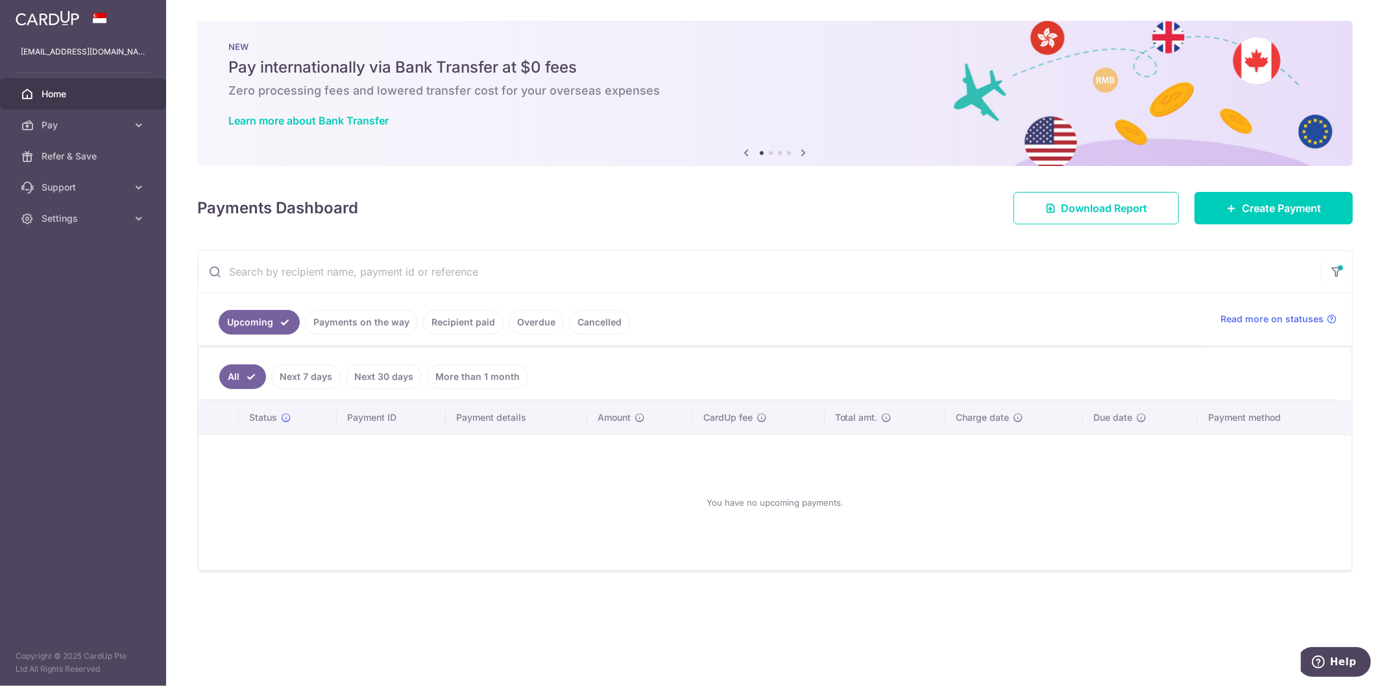
click at [438, 324] on link "Recipient paid" at bounding box center [463, 322] width 80 height 25
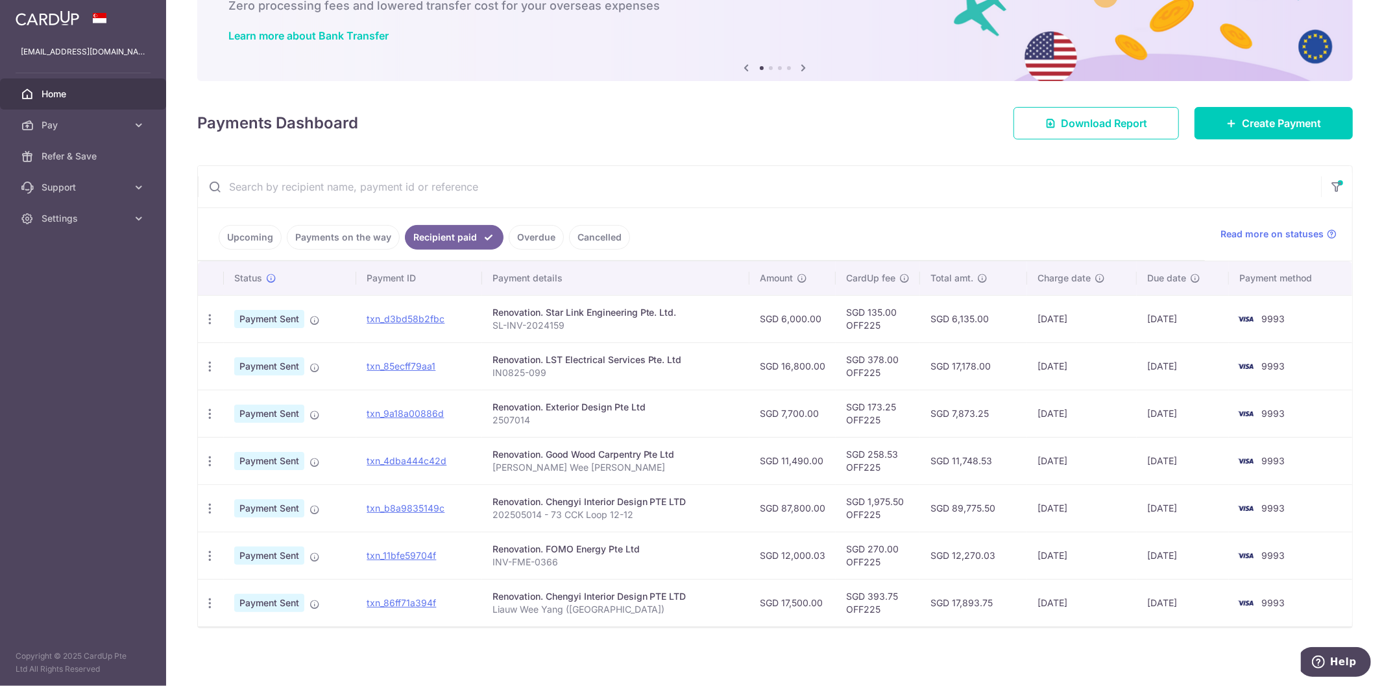
scroll to position [88, 0]
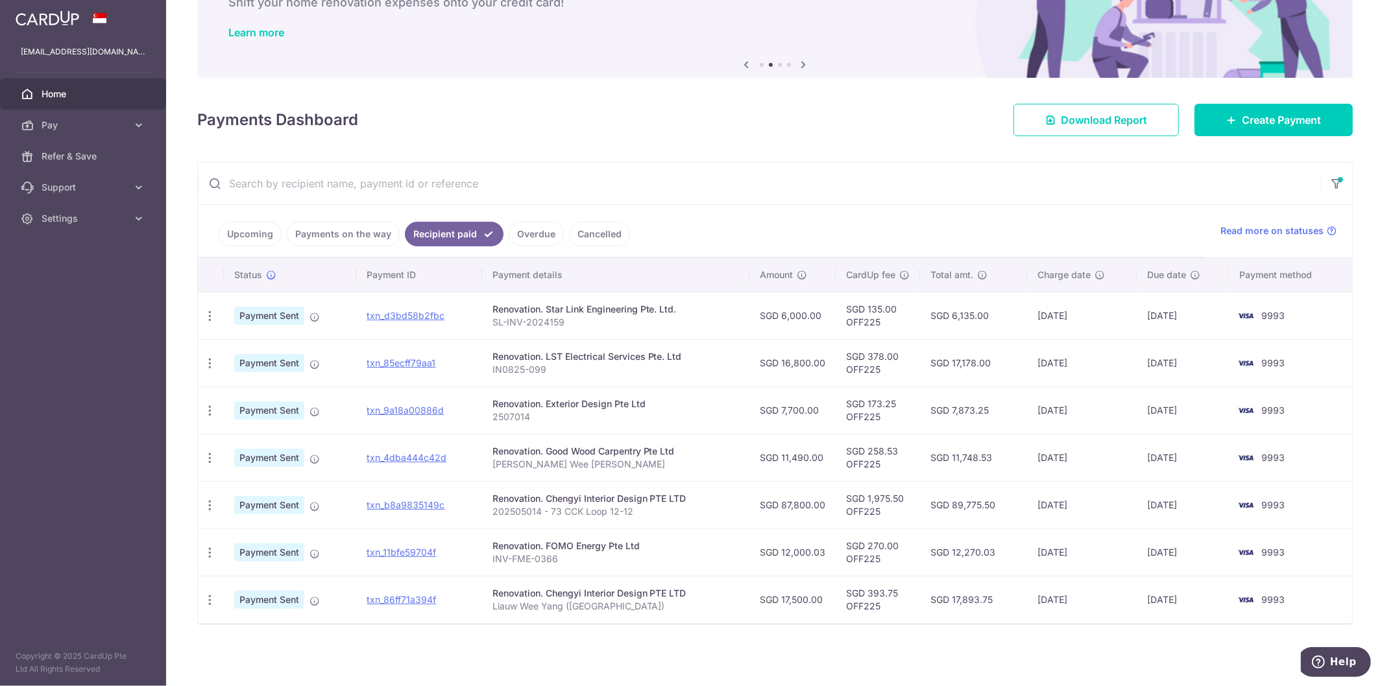
drag, startPoint x: 391, startPoint y: 229, endPoint x: 380, endPoint y: 229, distance: 10.4
click at [390, 229] on link "Payments on the way" at bounding box center [343, 234] width 113 height 25
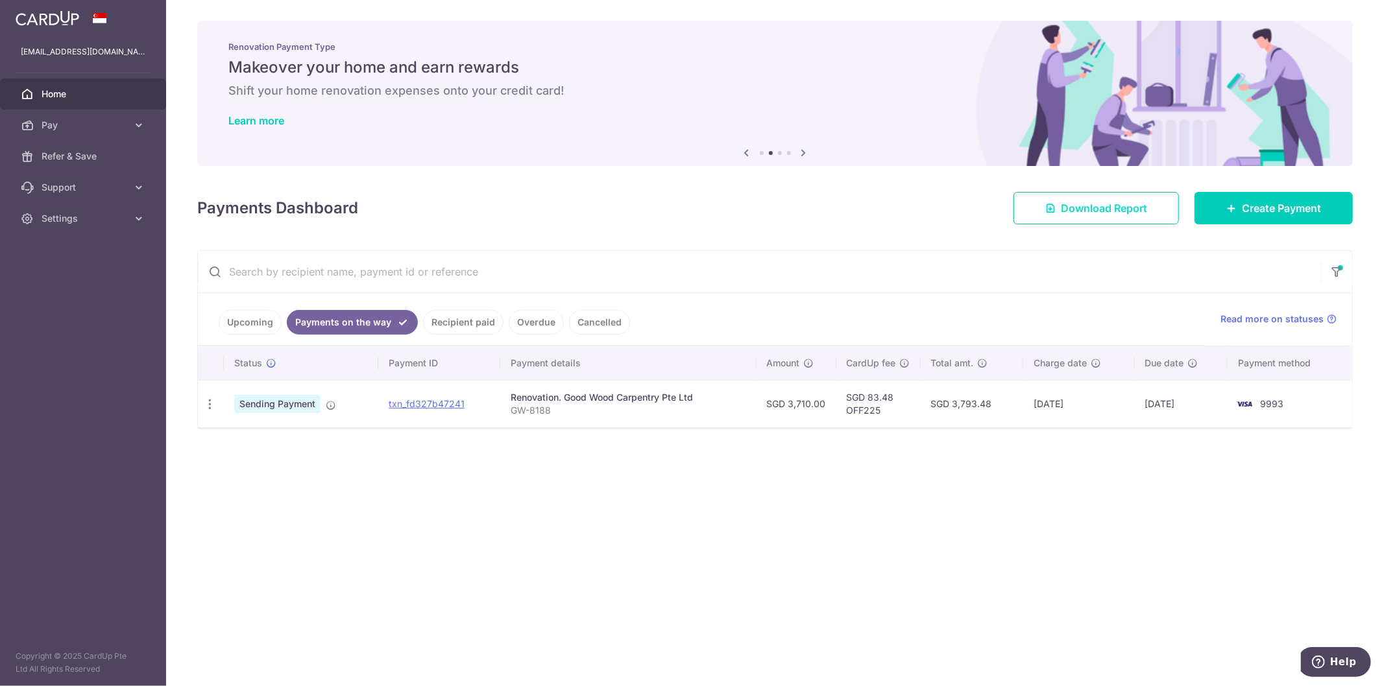
click at [1140, 217] on link "Download Report" at bounding box center [1096, 208] width 165 height 32
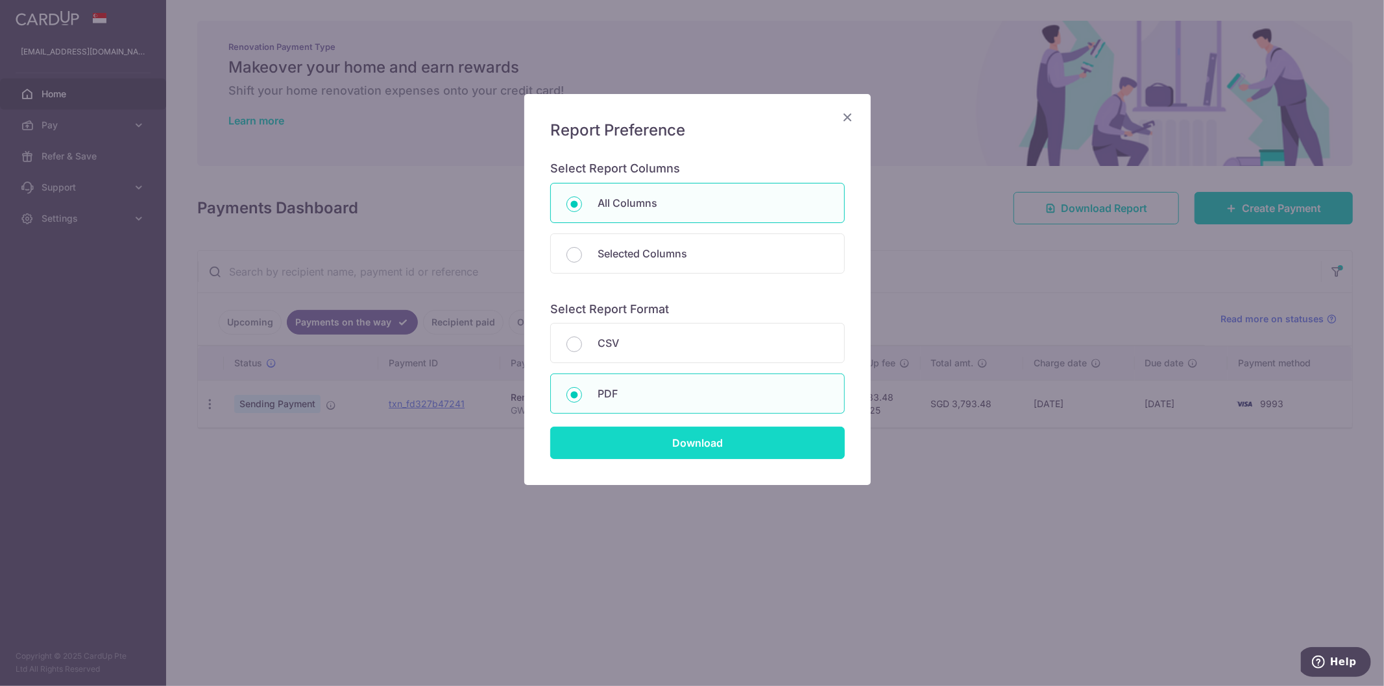
click at [691, 453] on input "Download" at bounding box center [697, 443] width 295 height 32
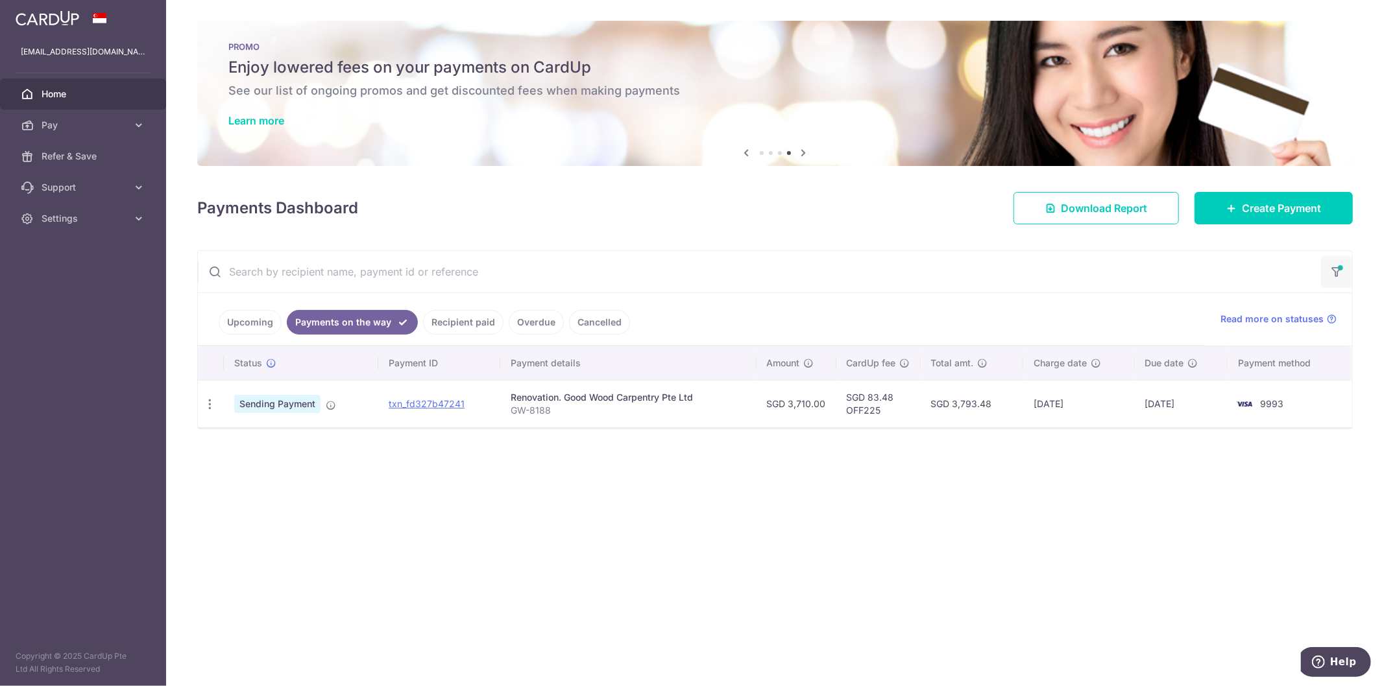
click at [1335, 269] on icon "button" at bounding box center [1336, 267] width 13 height 5
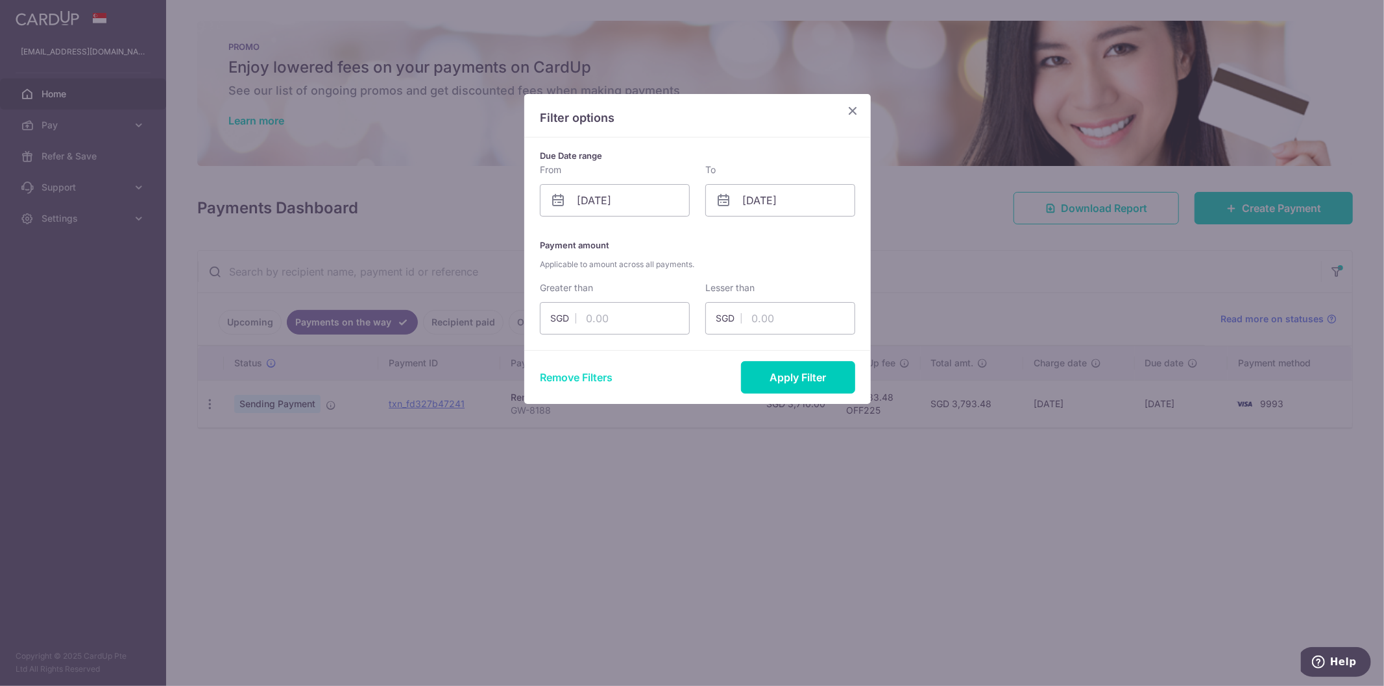
click at [592, 378] on button "Remove Filters" at bounding box center [576, 378] width 73 height 16
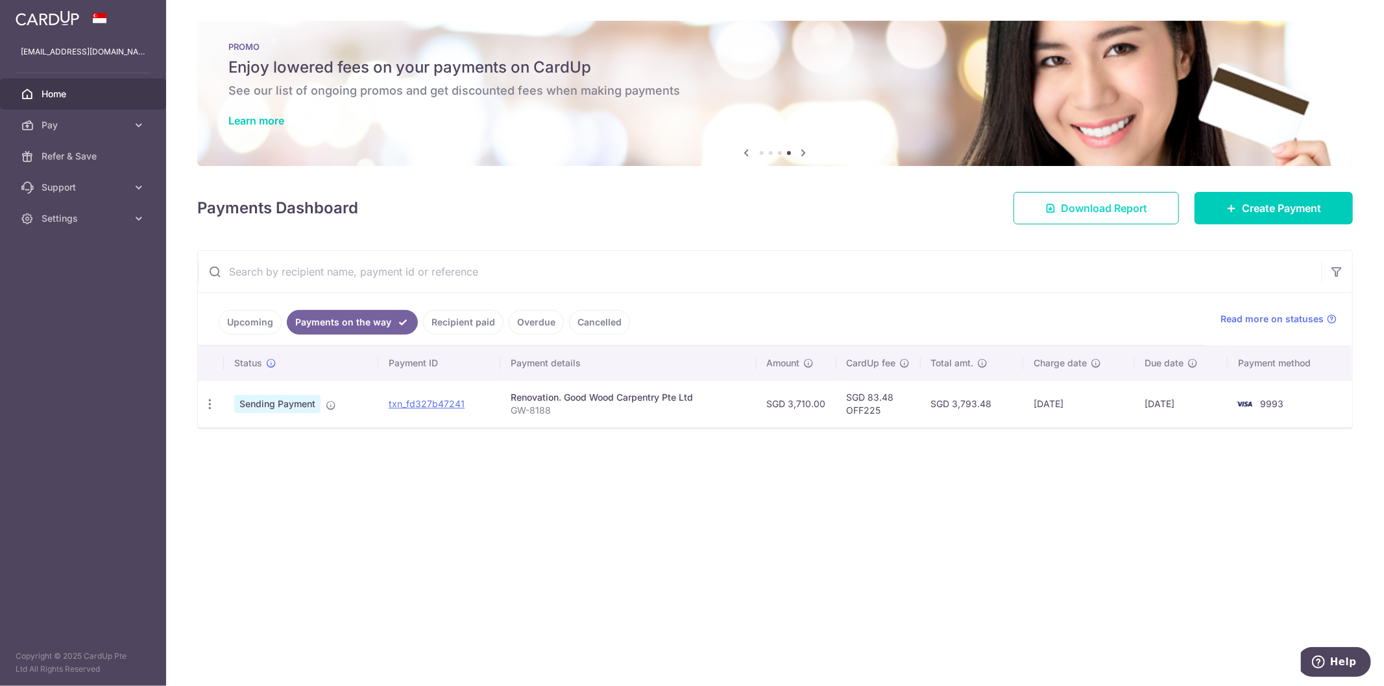
click at [1065, 206] on span "Download Report" at bounding box center [1104, 208] width 86 height 16
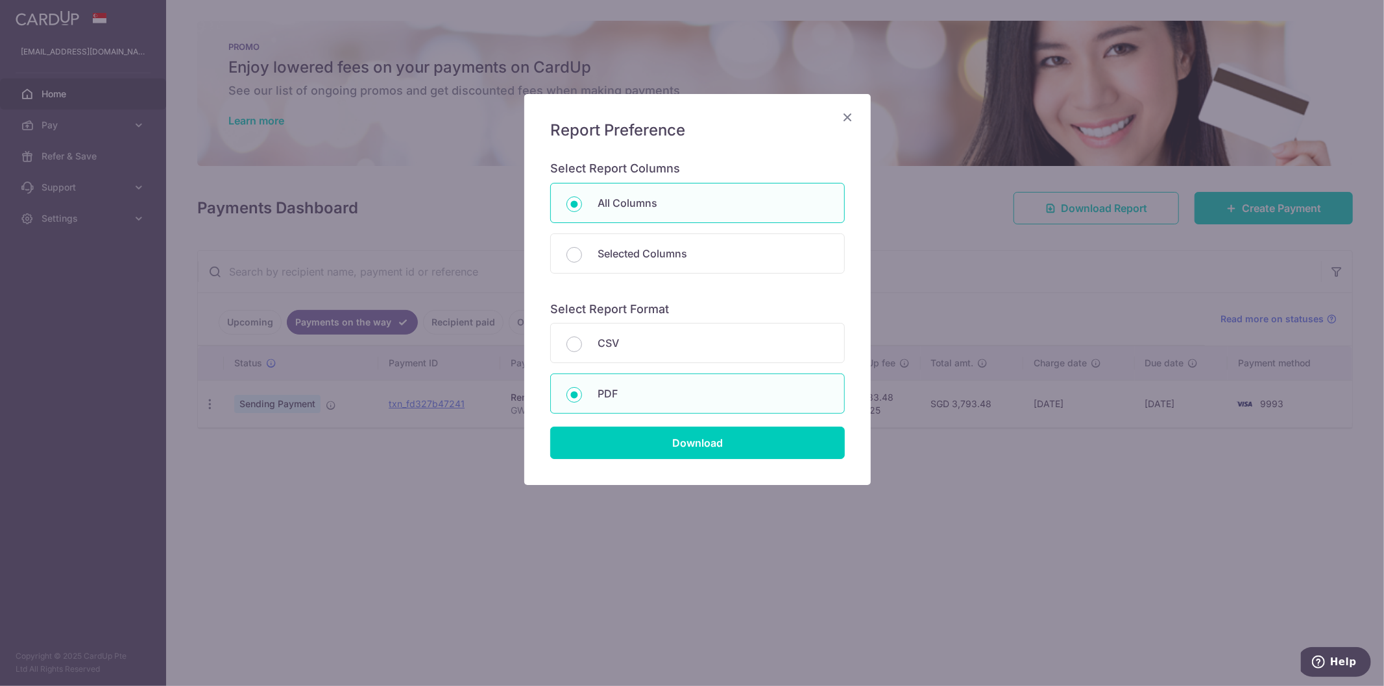
click at [844, 115] on icon "Close" at bounding box center [848, 117] width 16 height 16
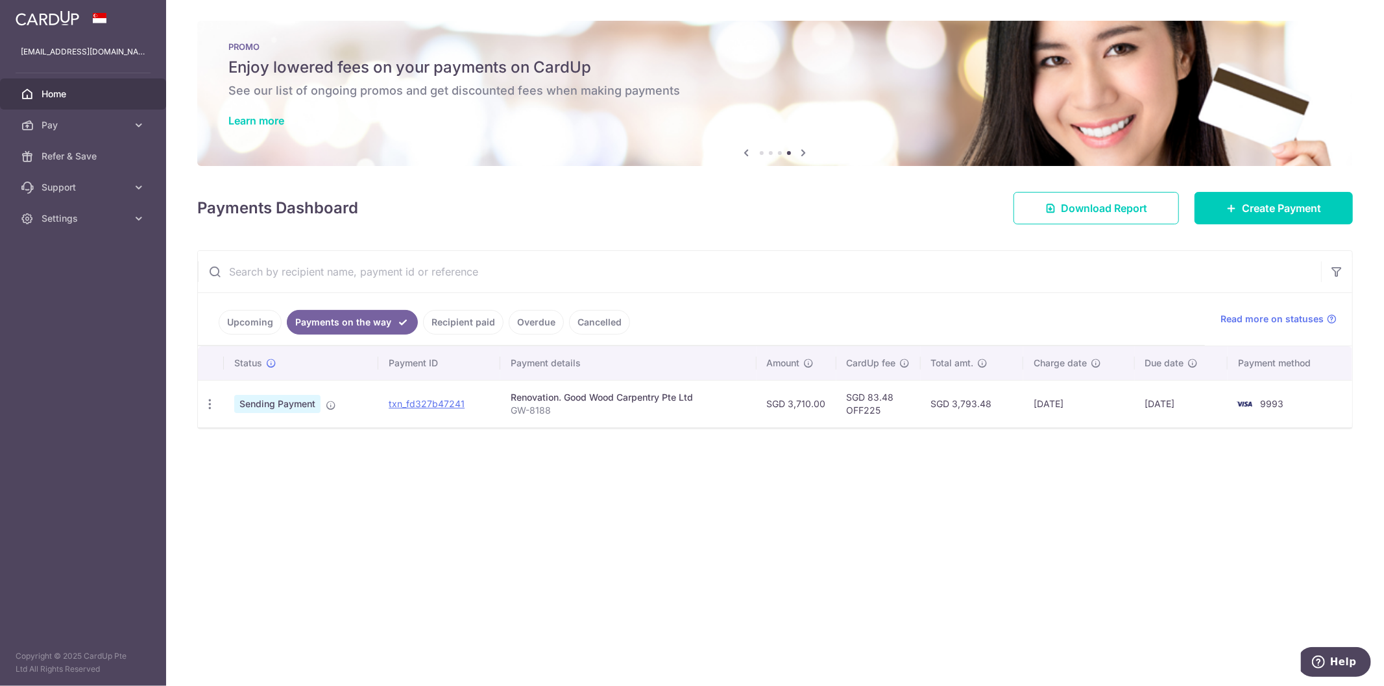
click at [277, 279] on input "text" at bounding box center [759, 272] width 1123 height 42
click at [245, 321] on link "Upcoming" at bounding box center [250, 322] width 63 height 25
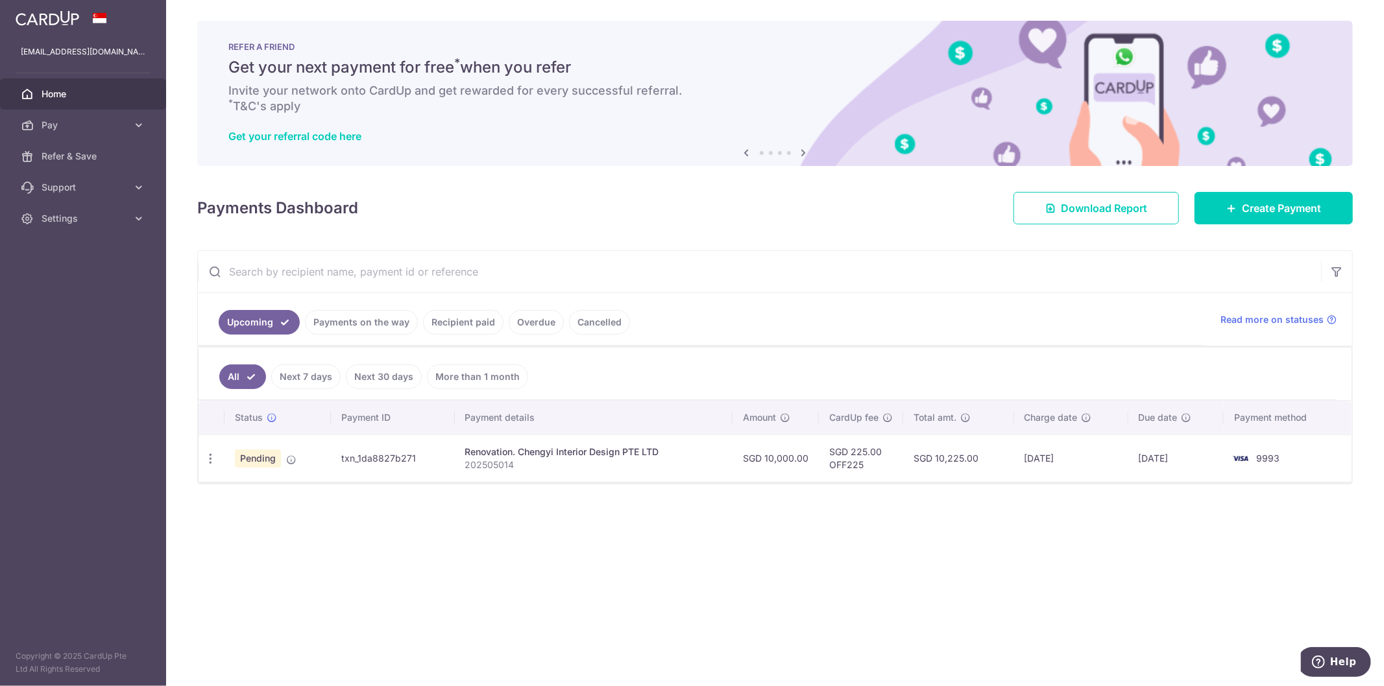
click at [293, 273] on input "text" at bounding box center [759, 272] width 1123 height 42
type input "Chengyi"
click at [498, 381] on link "More than 1 month" at bounding box center [477, 377] width 101 height 25
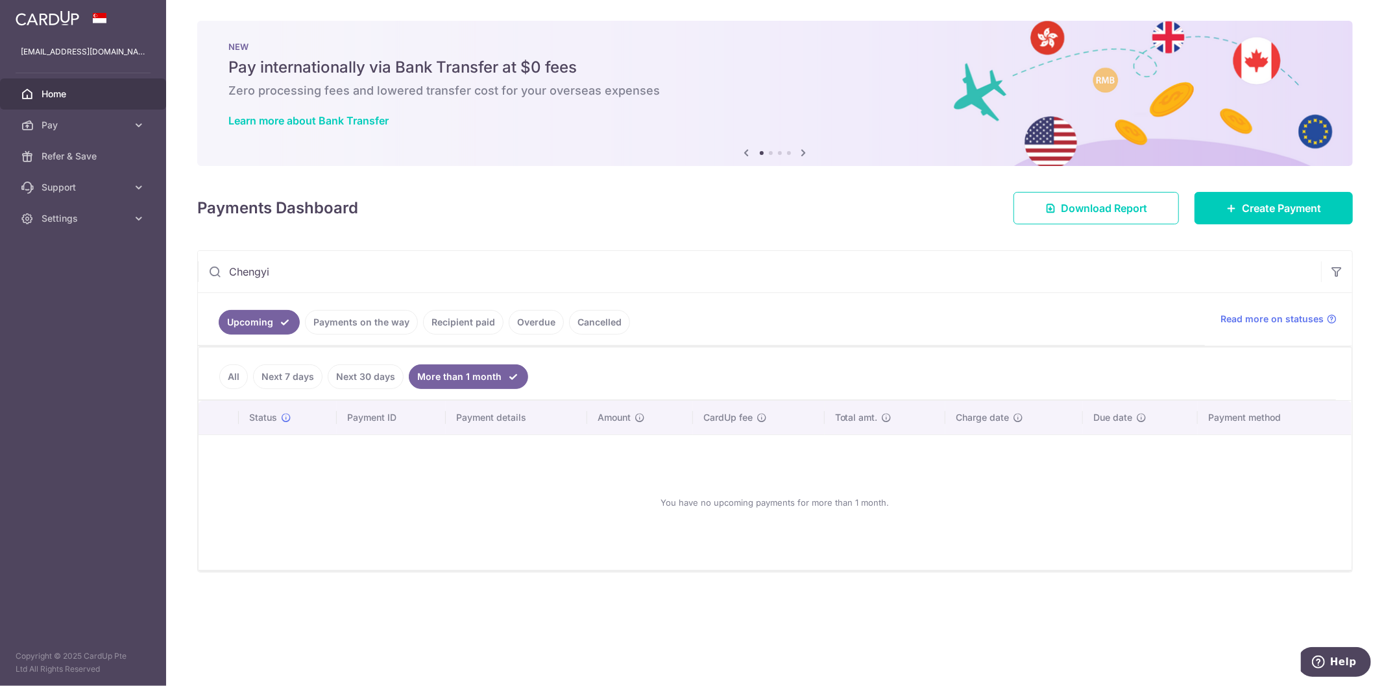
click at [295, 267] on input "Chengyi" at bounding box center [759, 272] width 1123 height 42
click at [232, 380] on link "All" at bounding box center [233, 377] width 29 height 25
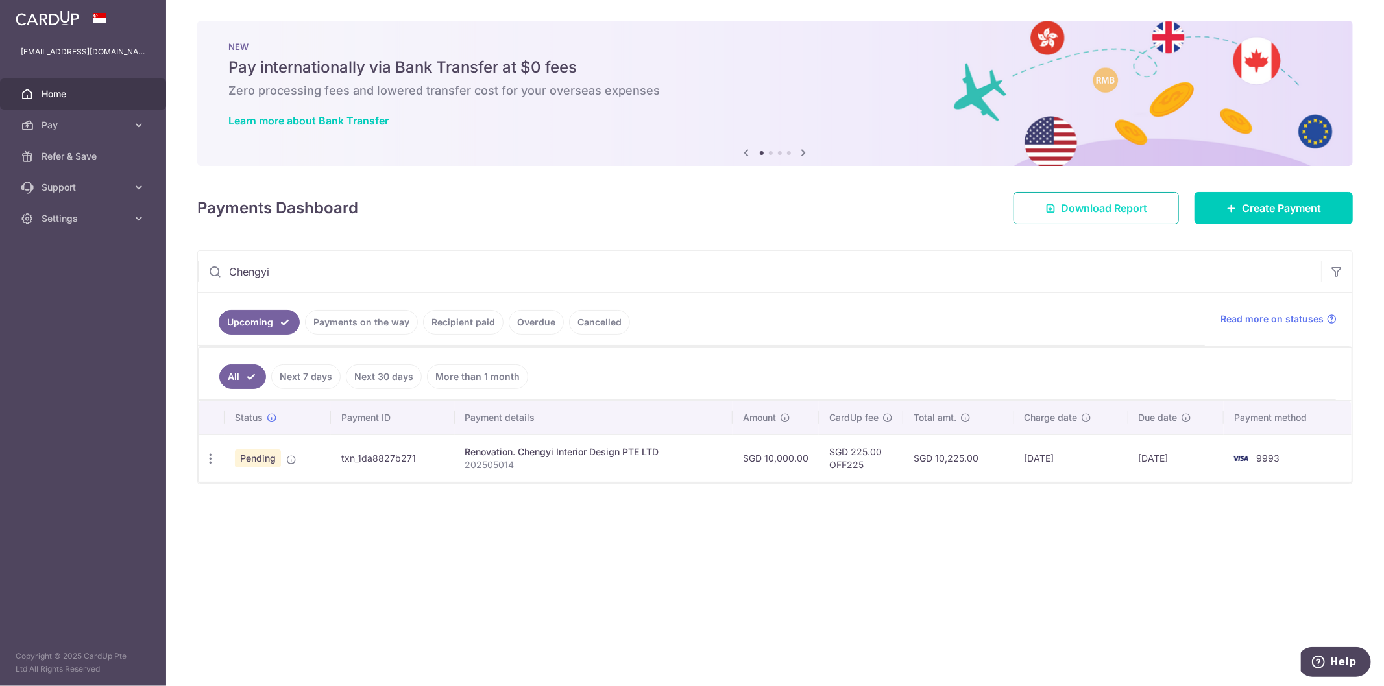
click at [1104, 218] on link "Download Report" at bounding box center [1096, 208] width 165 height 32
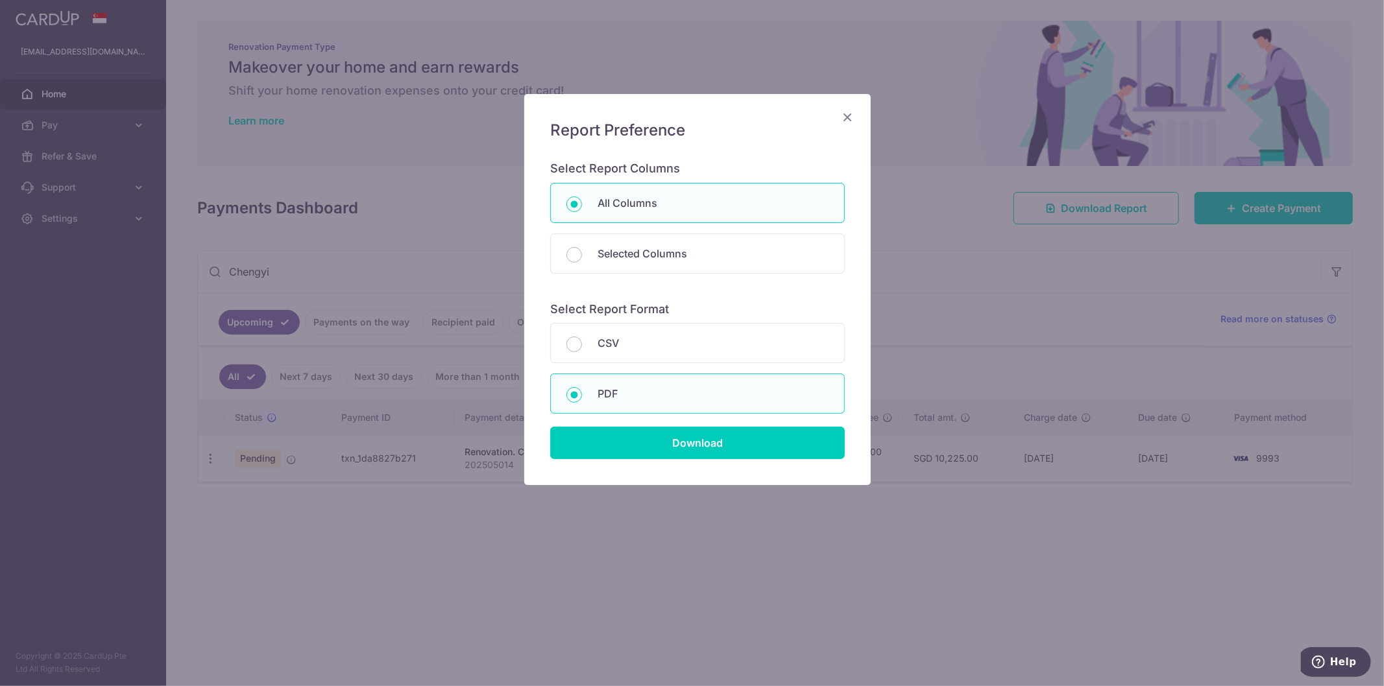
click at [845, 121] on icon "Close" at bounding box center [848, 117] width 16 height 16
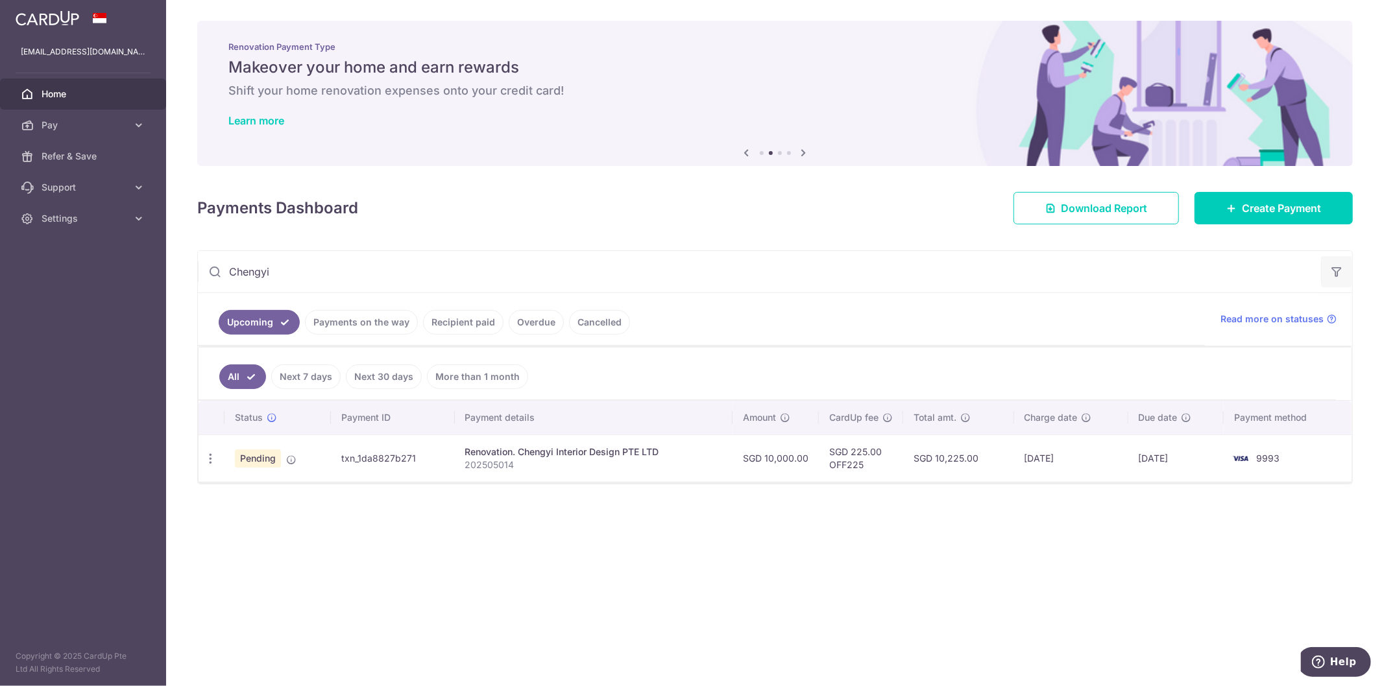
click at [1341, 275] on icon "button" at bounding box center [1336, 271] width 13 height 13
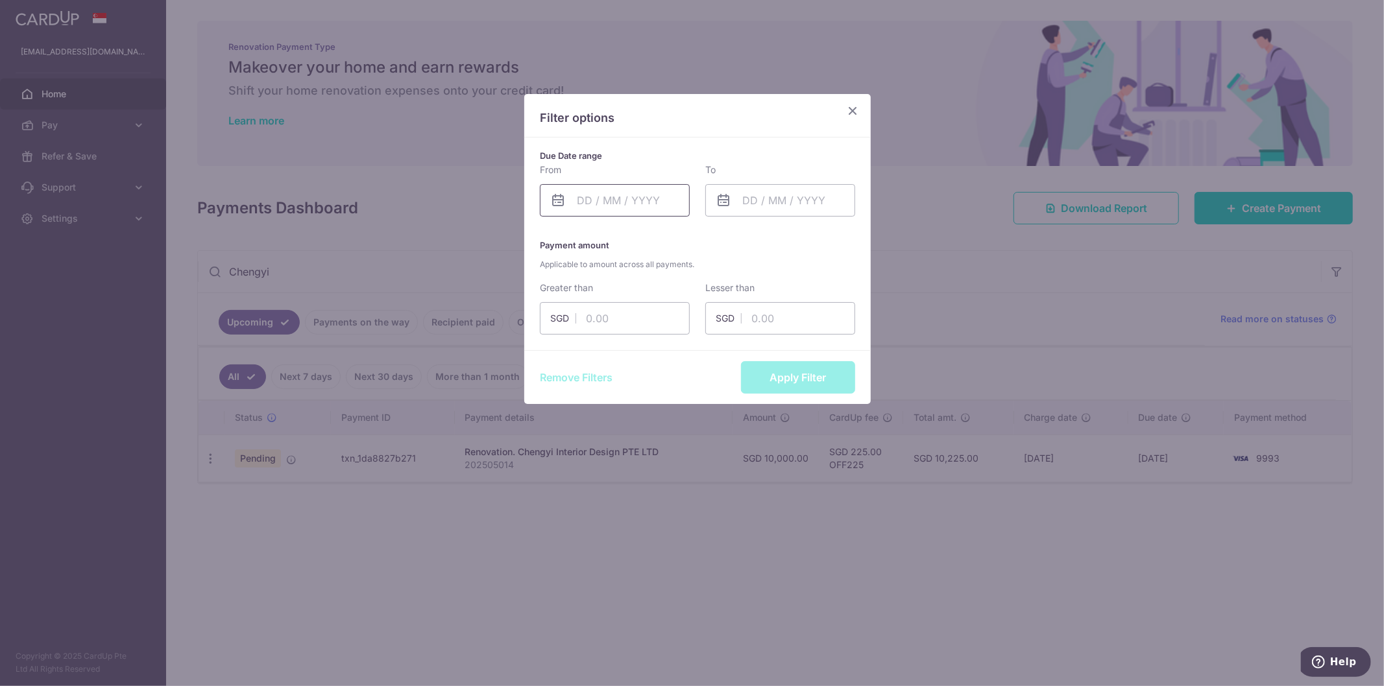
click at [583, 201] on input "text" at bounding box center [615, 200] width 150 height 32
click at [631, 236] on select "Jan Feb Mar Apr May Jun [DATE] Aug Sep Oct Nov Dec" at bounding box center [613, 235] width 34 height 10
click at [620, 293] on link "1" at bounding box center [618, 292] width 21 height 21
type input "[DATE]"
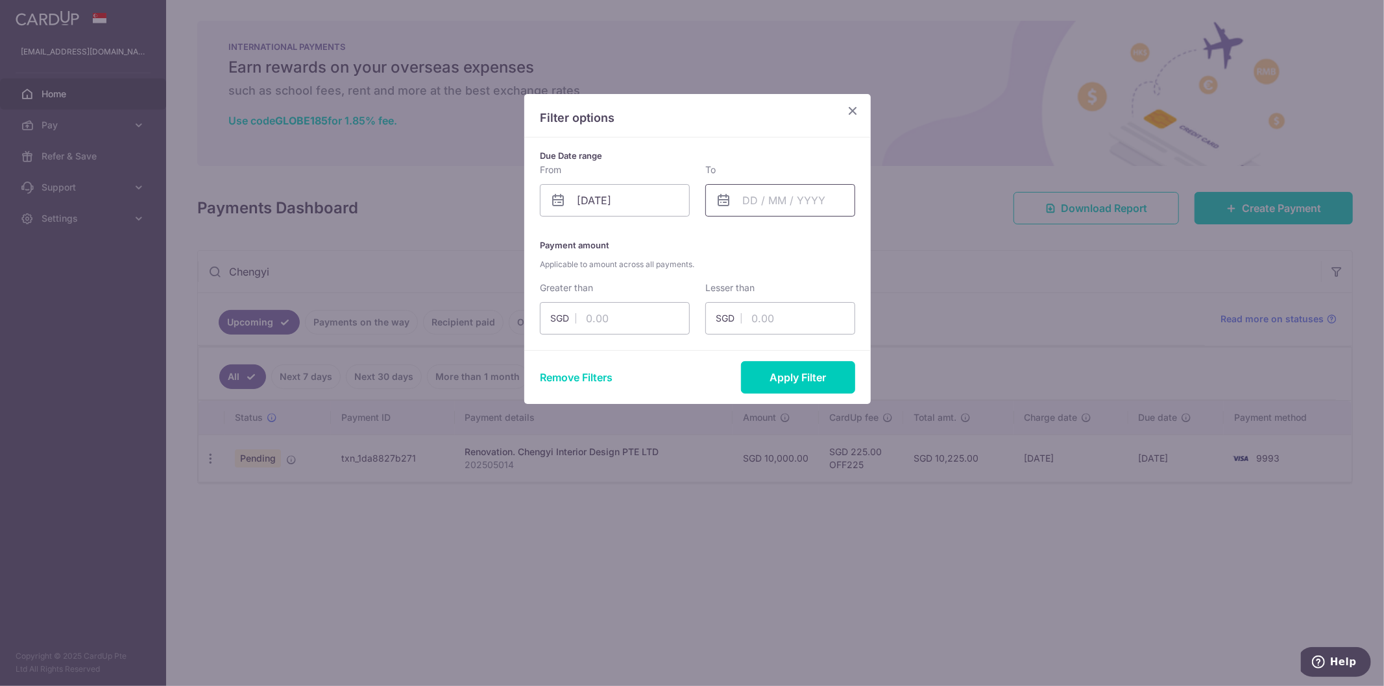
click at [760, 189] on input "text" at bounding box center [780, 200] width 150 height 32
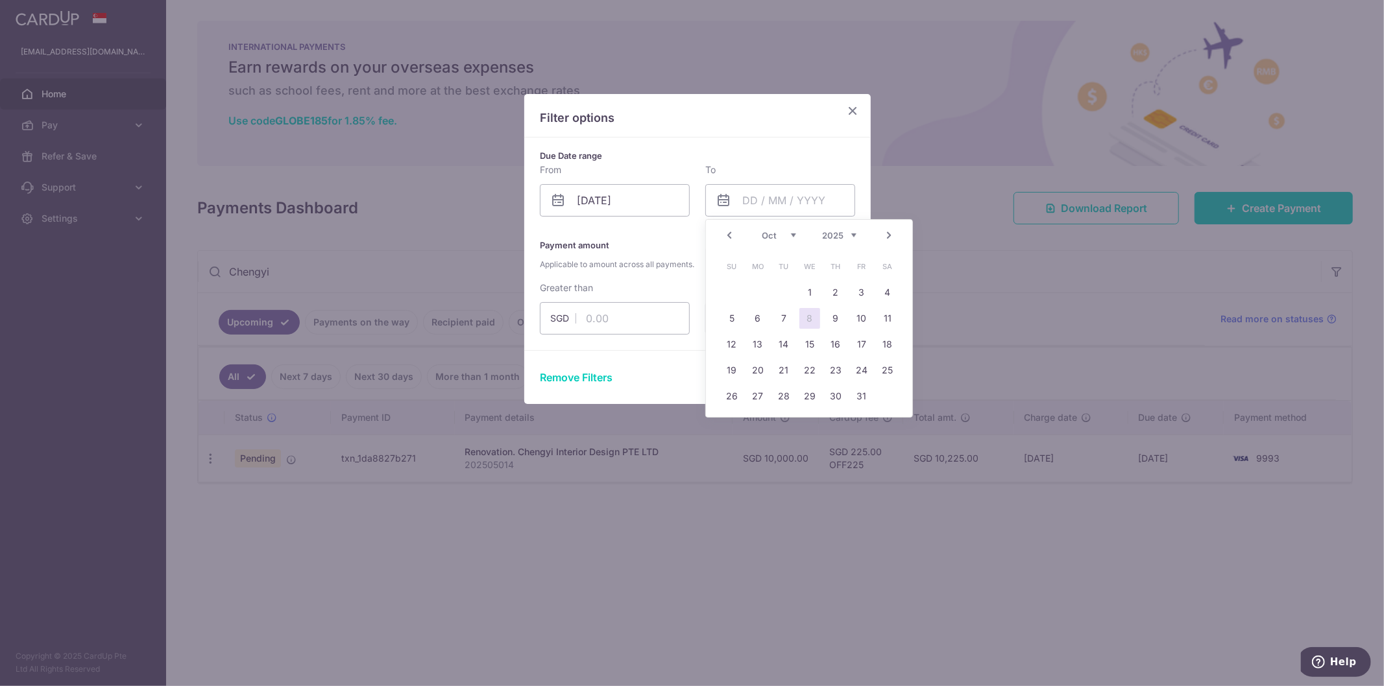
click at [807, 319] on link "8" at bounding box center [809, 318] width 21 height 21
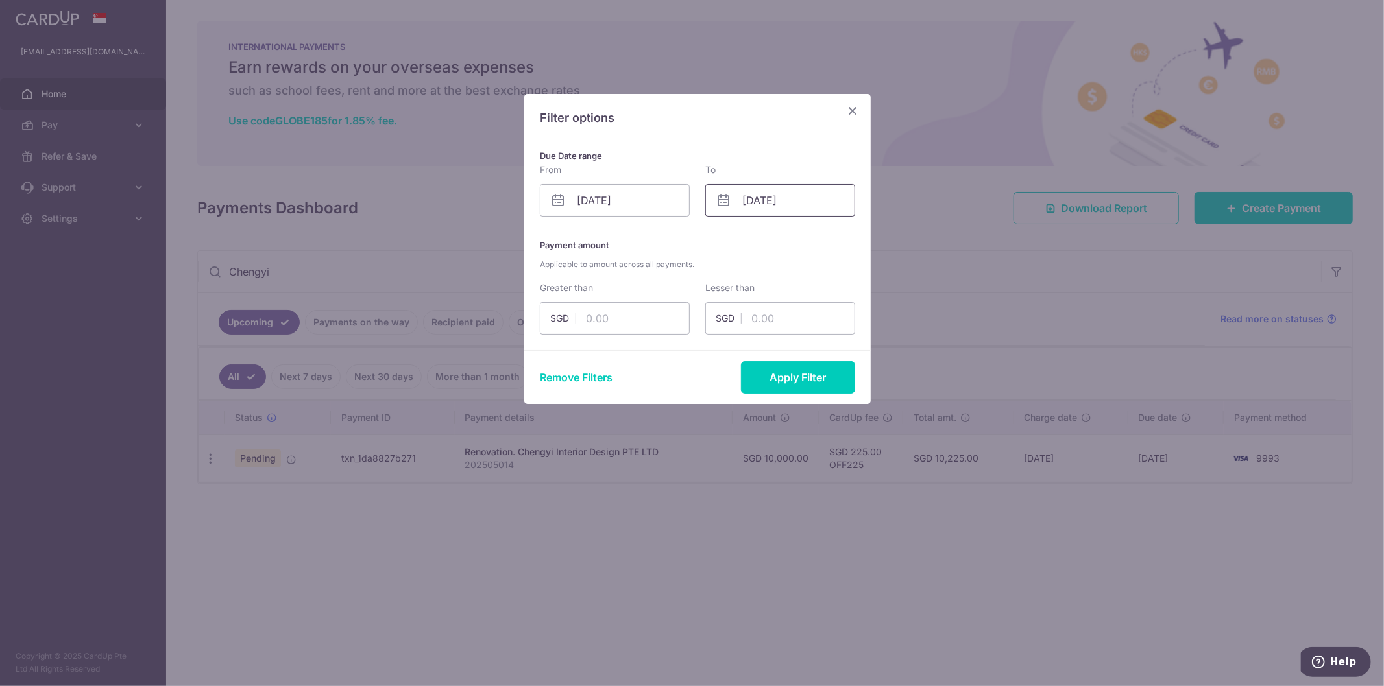
click at [762, 197] on input "[DATE]" at bounding box center [780, 200] width 150 height 32
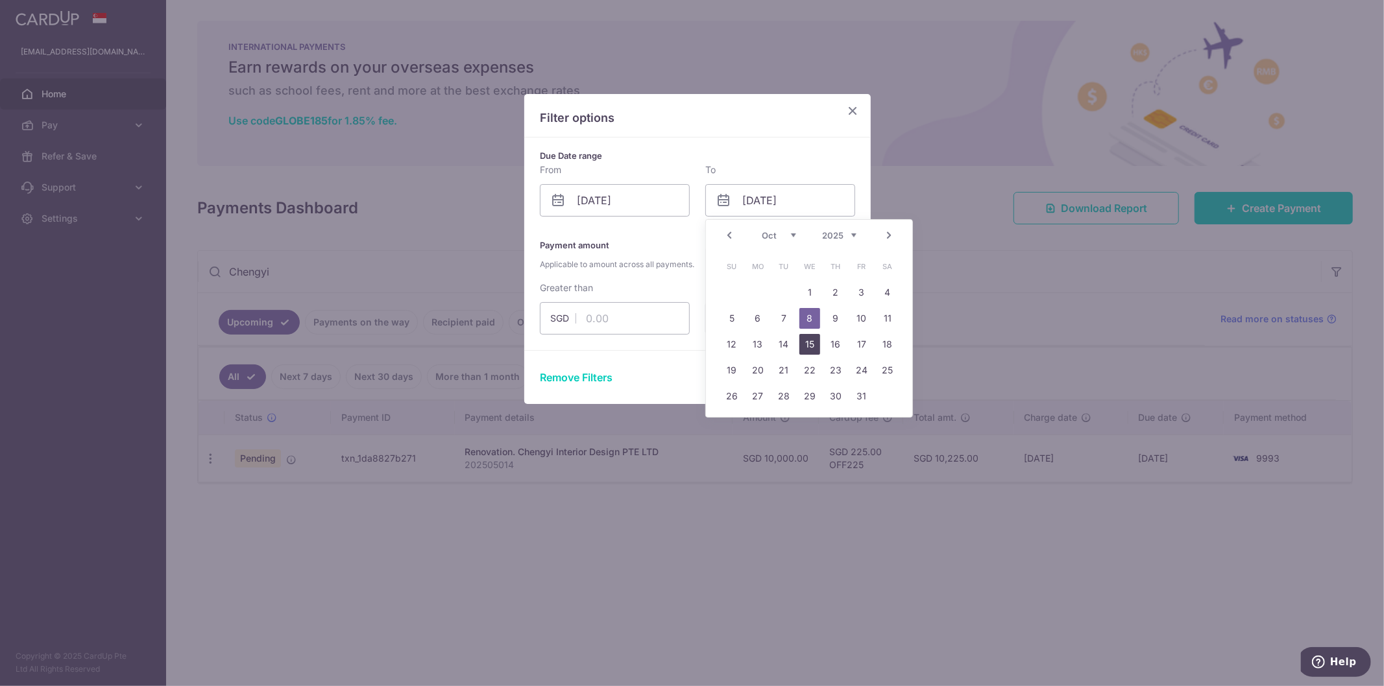
click at [803, 335] on link "15" at bounding box center [809, 344] width 21 height 21
type input "[DATE]"
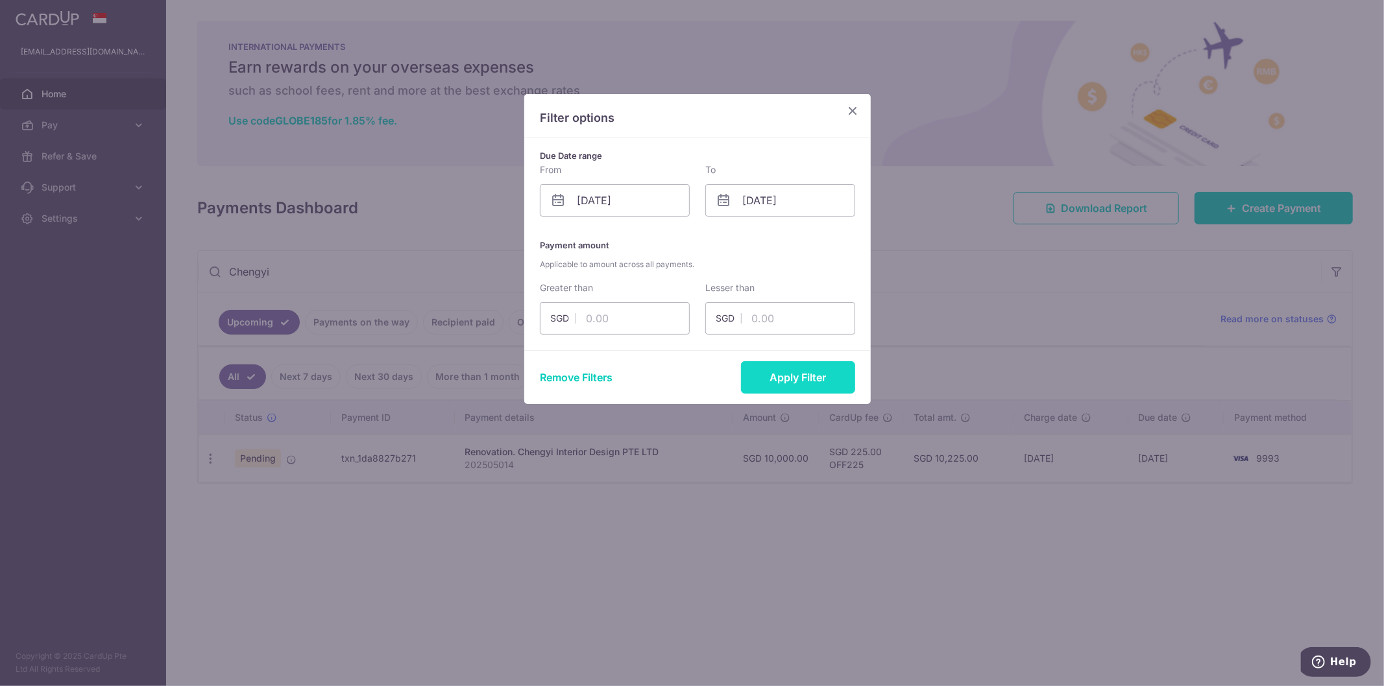
click at [785, 382] on button "Apply Filter" at bounding box center [798, 377] width 114 height 32
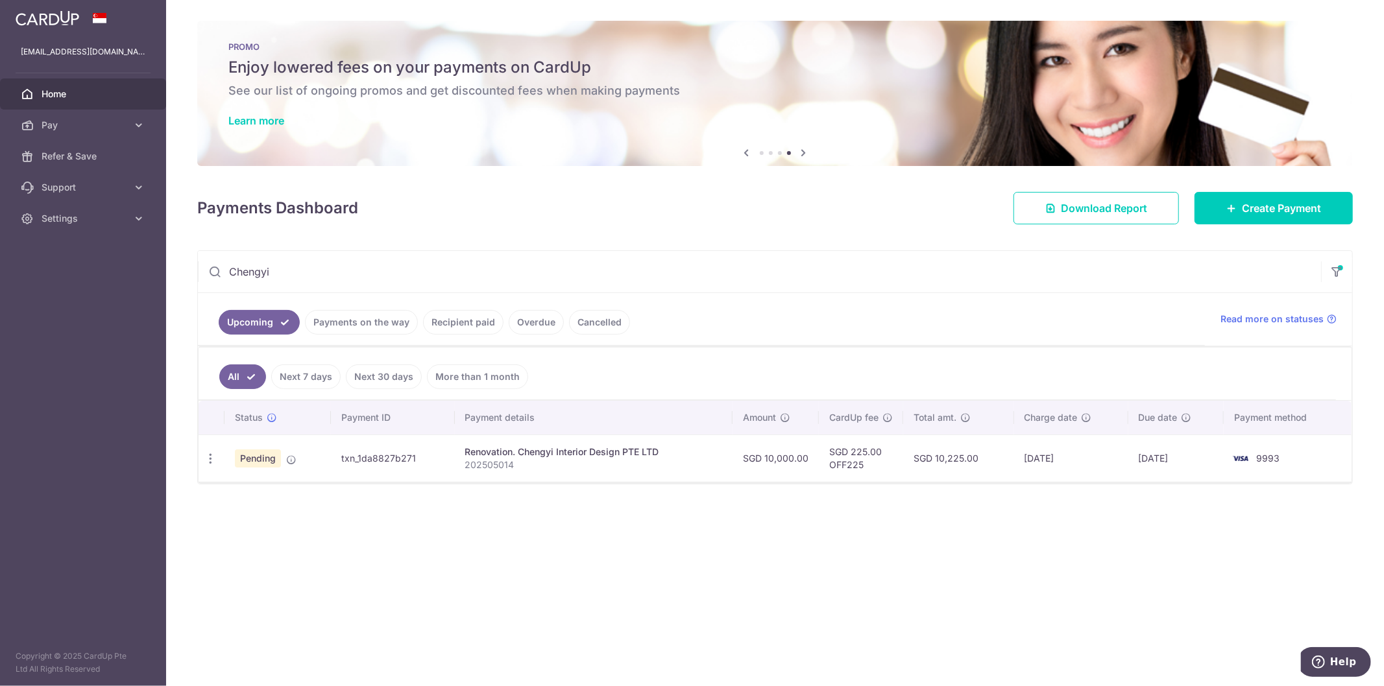
click at [435, 323] on link "Recipient paid" at bounding box center [463, 322] width 80 height 25
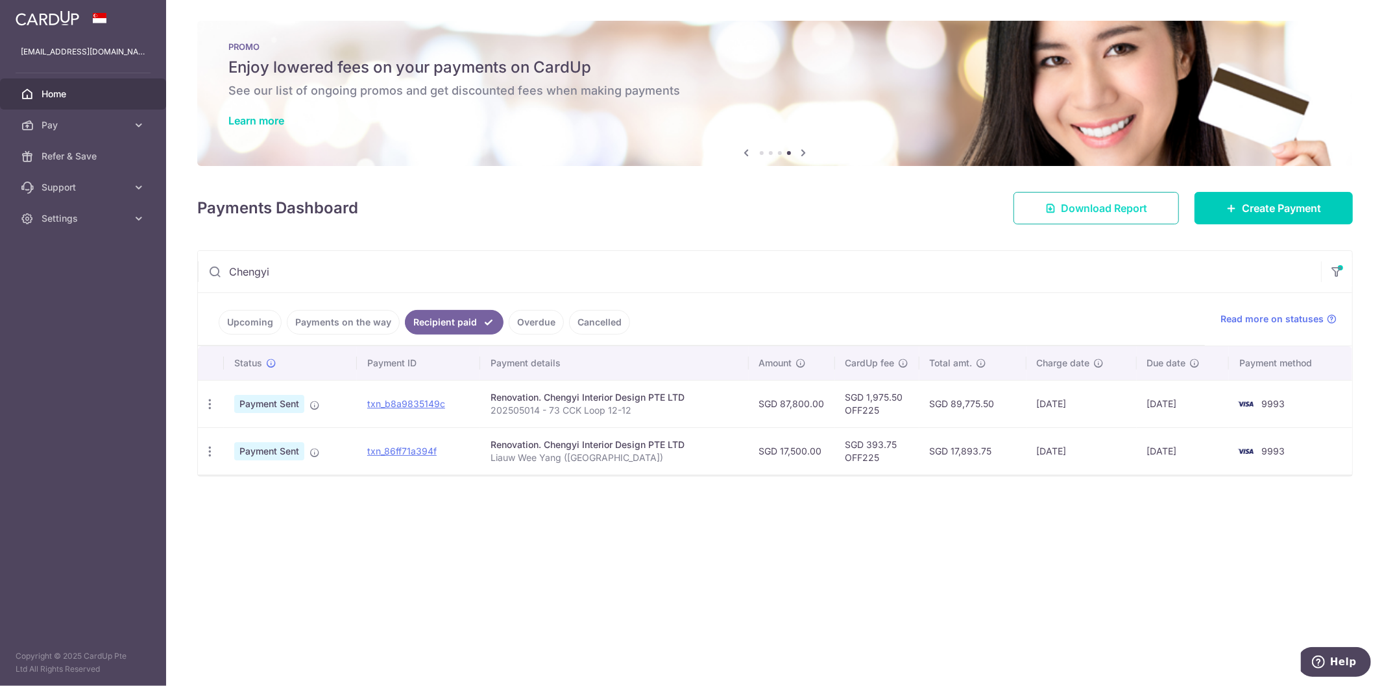
click at [1061, 212] on span "Download Report" at bounding box center [1104, 208] width 86 height 16
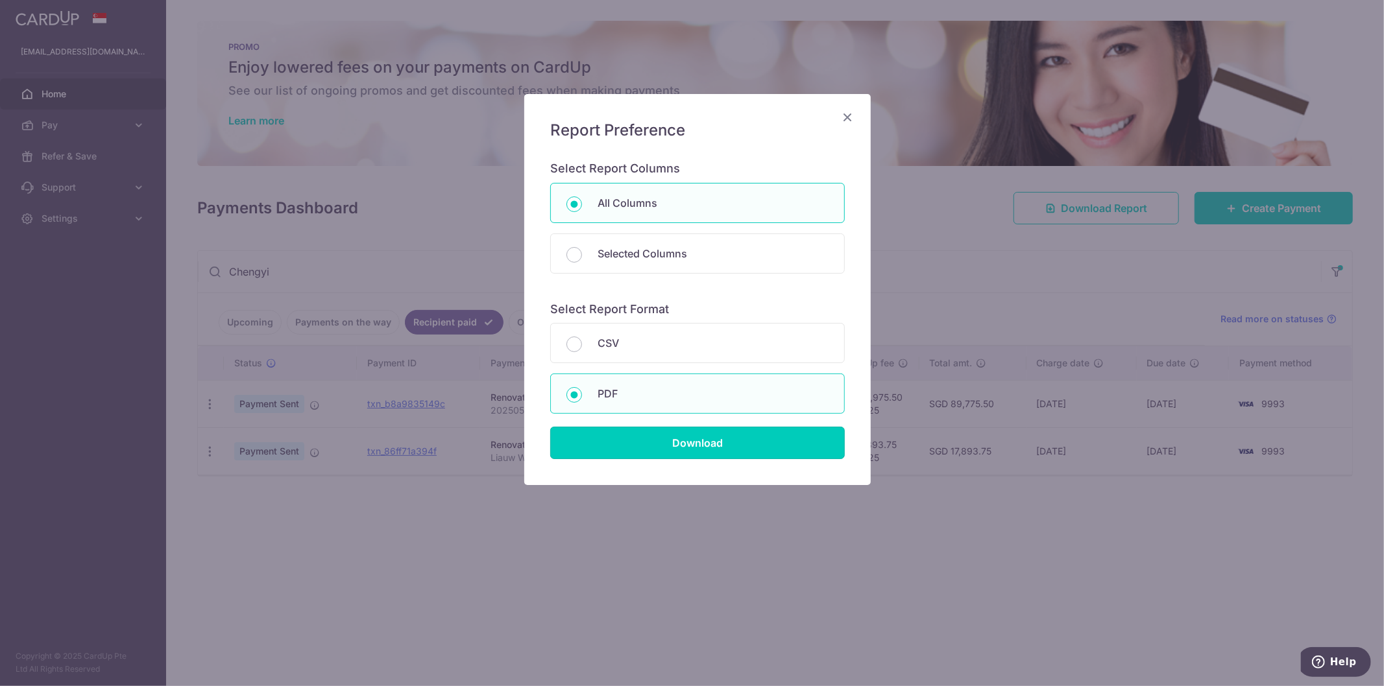
click at [676, 443] on input "Download" at bounding box center [697, 443] width 295 height 32
